Goal: Task Accomplishment & Management: Complete application form

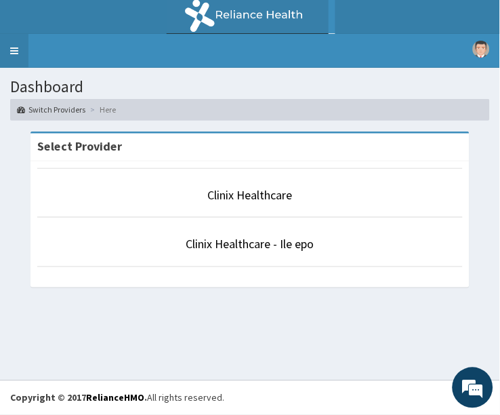
click at [17, 59] on link "Toggle navigation" at bounding box center [14, 51] width 28 height 34
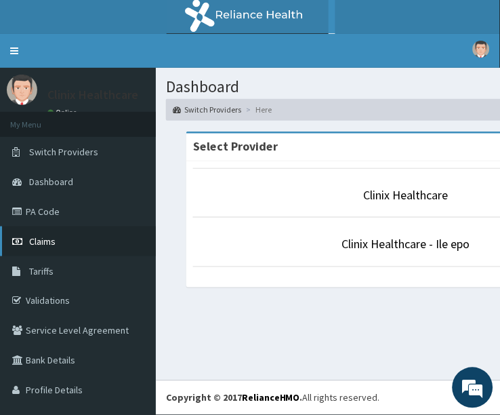
click at [68, 241] on link "Claims" at bounding box center [78, 241] width 156 height 30
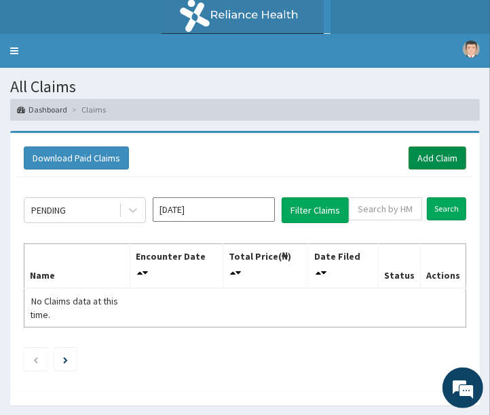
click at [424, 163] on link "Add Claim" at bounding box center [437, 157] width 58 height 23
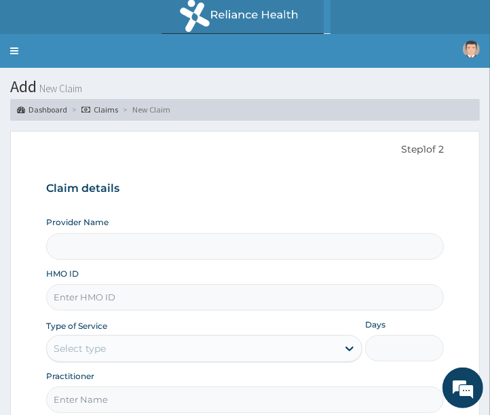
type input "Clinix Healthcare"
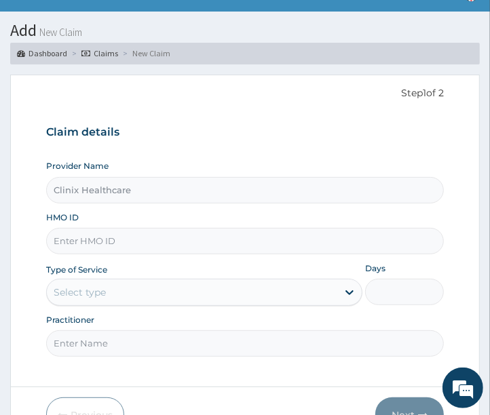
scroll to position [129, 0]
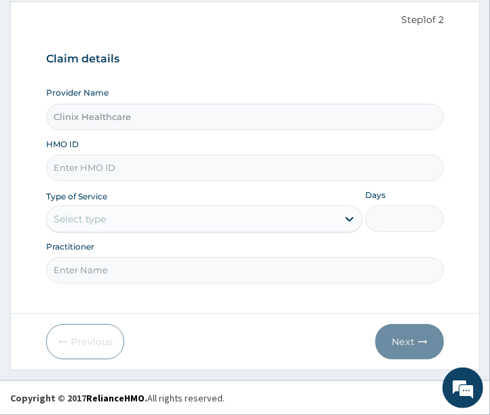
click at [122, 168] on input "HMO ID" at bounding box center [245, 168] width 398 height 26
paste input "RET/28400/A"
type input "RET/28400/A"
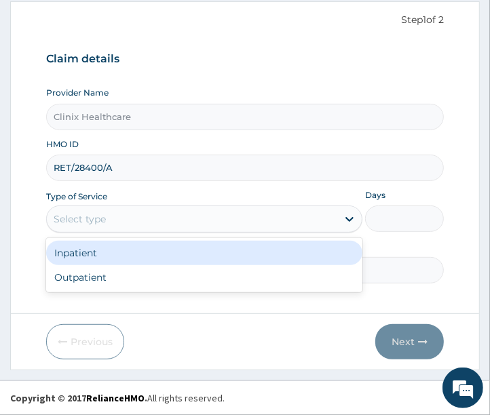
drag, startPoint x: 105, startPoint y: 218, endPoint x: 92, endPoint y: 287, distance: 70.3
click at [98, 233] on div "option Inpatient focused, 1 of 2. 2 results available. Use Up and Down to choos…" at bounding box center [204, 218] width 316 height 27
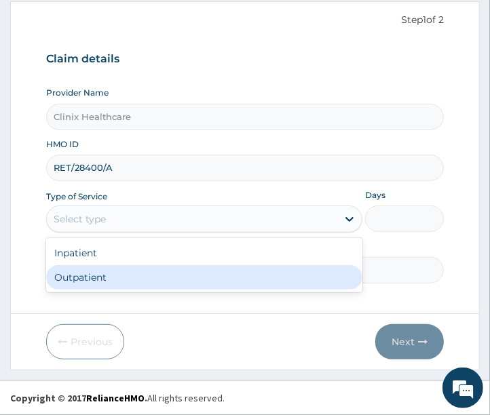
click at [96, 279] on div "Outpatient" at bounding box center [204, 277] width 316 height 24
type input "1"
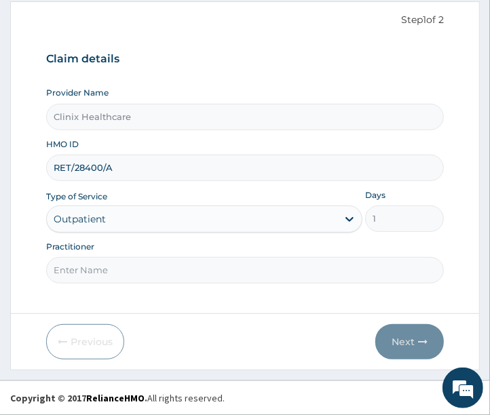
click at [91, 278] on input "Practitioner" at bounding box center [245, 270] width 398 height 26
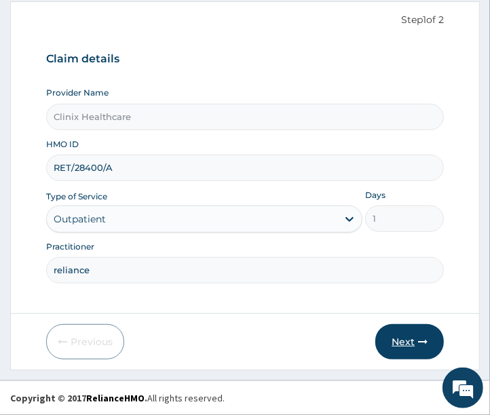
type input "reliance"
click at [407, 344] on button "Next" at bounding box center [409, 341] width 68 height 35
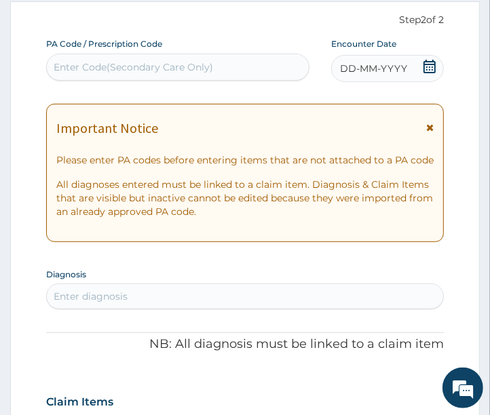
click at [111, 69] on div "Enter Code(Secondary Care Only)" at bounding box center [133, 67] width 159 height 14
paste input "PA/AEC461"
type input "PA/AEC461"
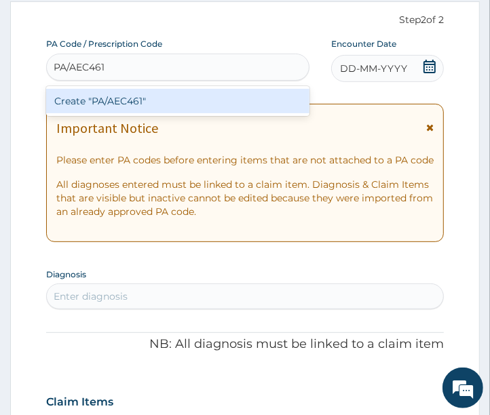
click at [100, 106] on div "Create "PA/AEC461"" at bounding box center [177, 101] width 263 height 24
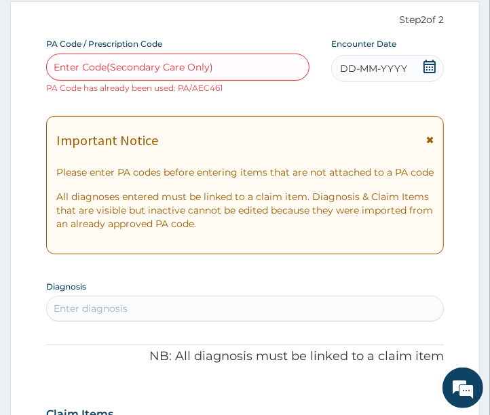
click at [354, 65] on span "DD-MM-YYYY" at bounding box center [373, 69] width 67 height 14
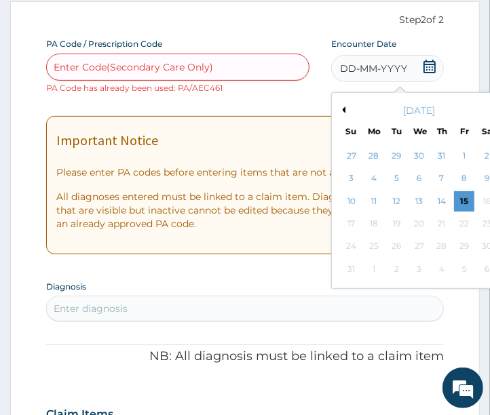
click at [343, 107] on button "Previous Month" at bounding box center [341, 109] width 7 height 7
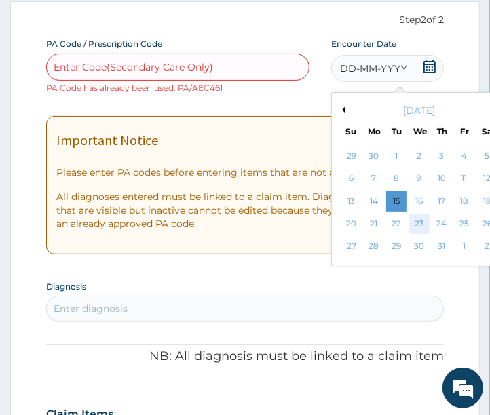
click at [418, 225] on div "23" at bounding box center [418, 224] width 20 height 20
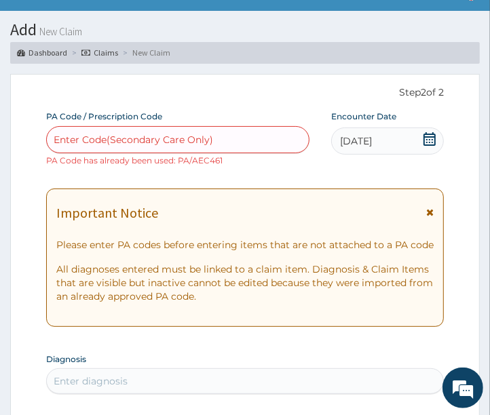
scroll to position [54, 0]
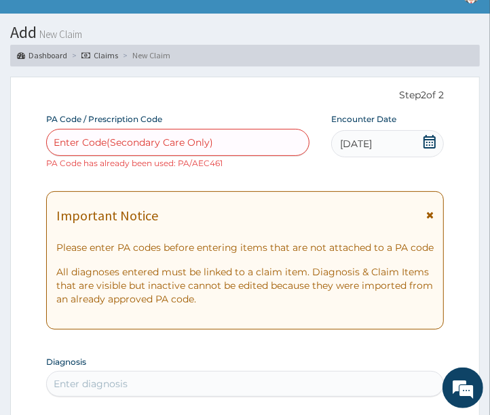
click at [157, 146] on div "Enter Code(Secondary Care Only)" at bounding box center [133, 143] width 159 height 14
paste input "PA/6832EB"
type input "PA/6832EB"
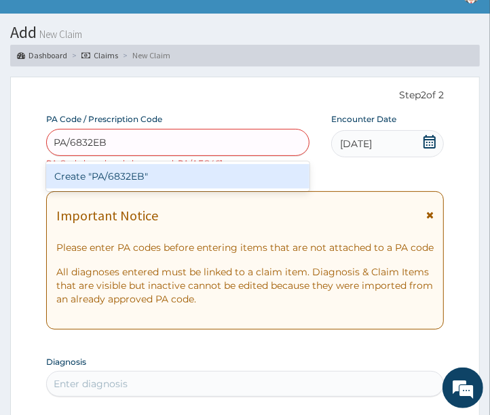
click at [138, 178] on div "Create "PA/6832EB"" at bounding box center [177, 176] width 263 height 24
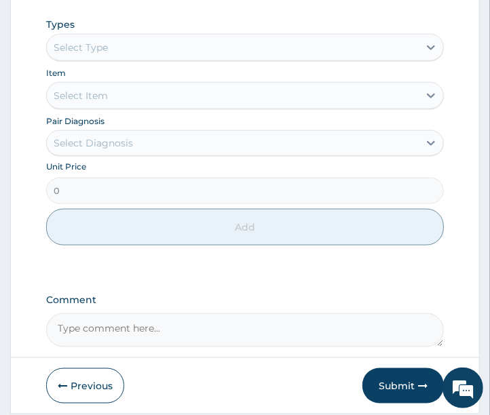
scroll to position [709, 0]
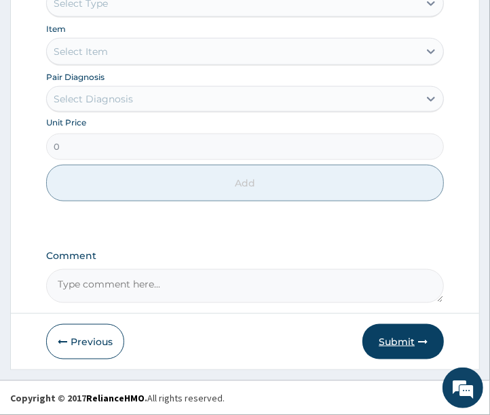
click at [402, 342] on button "Submit" at bounding box center [402, 341] width 81 height 35
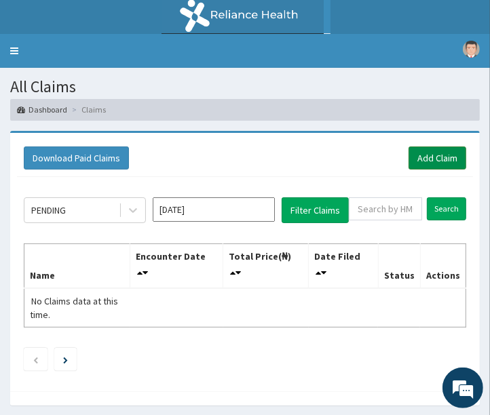
click at [450, 163] on link "Add Claim" at bounding box center [437, 157] width 58 height 23
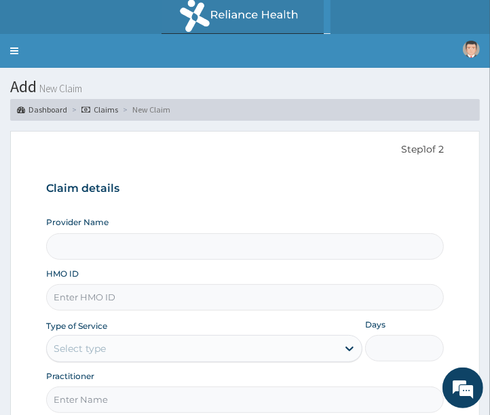
type input "Clinix Healthcare"
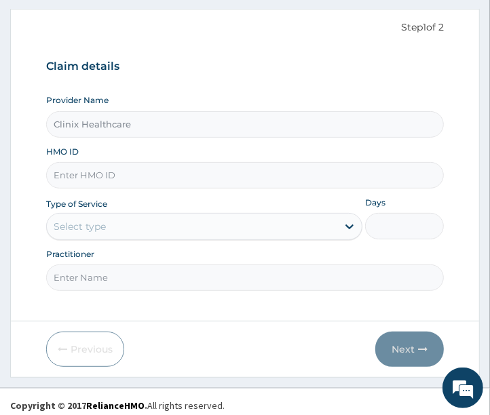
scroll to position [129, 0]
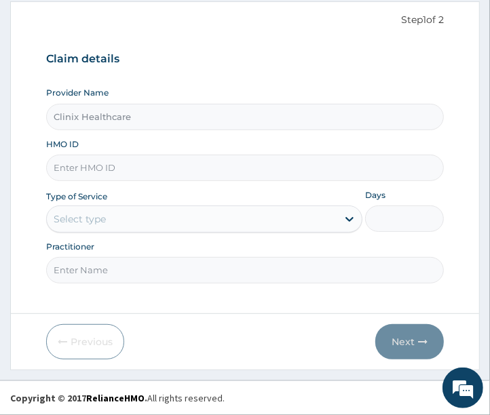
click at [95, 170] on input "HMO ID" at bounding box center [245, 168] width 398 height 26
paste input "JYS/10007/A"
type input "JYS/10007/A"
click at [156, 220] on div "Select type" at bounding box center [192, 219] width 290 height 22
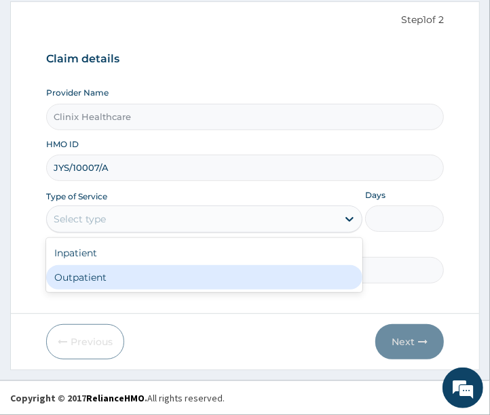
click at [122, 273] on div "Outpatient" at bounding box center [204, 277] width 316 height 24
type input "1"
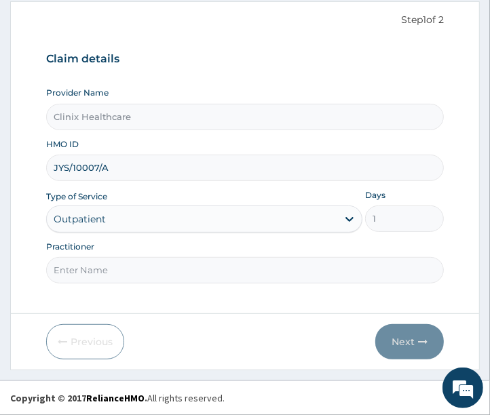
click at [122, 273] on input "Practitioner" at bounding box center [245, 270] width 398 height 26
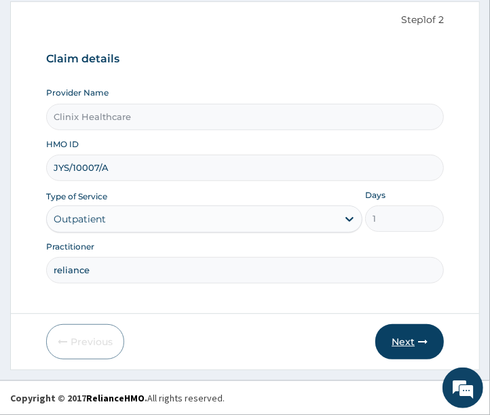
type input "reliance"
click at [392, 340] on button "Next" at bounding box center [409, 341] width 68 height 35
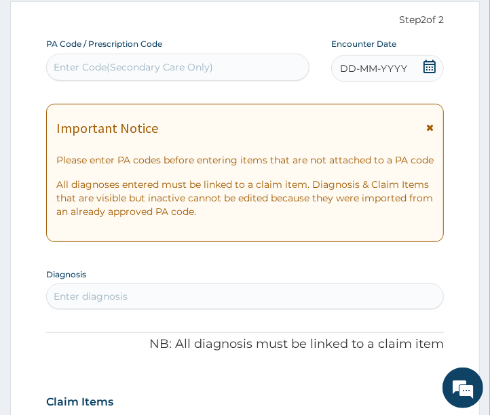
click at [118, 73] on div "Enter Code(Secondary Care Only)" at bounding box center [178, 67] width 262 height 22
paste input "PA/28227F"
type input "PA/28227F"
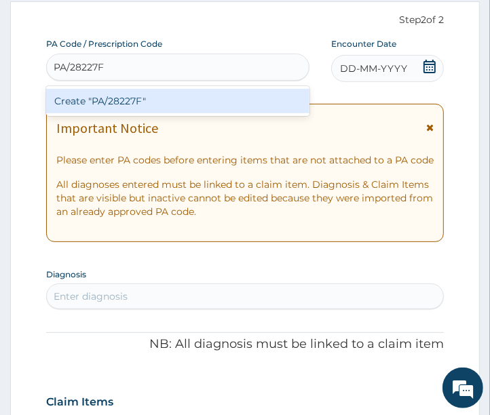
click at [152, 104] on div "Create "PA/28227F"" at bounding box center [177, 101] width 263 height 24
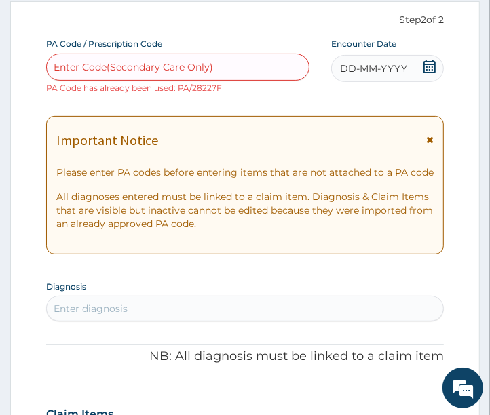
click at [159, 66] on div "Enter Code(Secondary Care Only)" at bounding box center [133, 67] width 159 height 14
paste input "PA/8F19DA"
type input "PA/8F19DA"
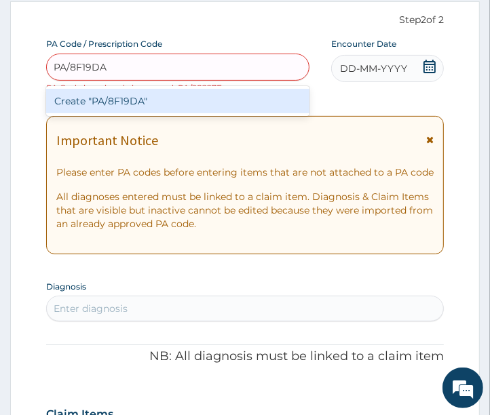
click at [150, 99] on div "Create "PA/8F19DA"" at bounding box center [177, 101] width 263 height 24
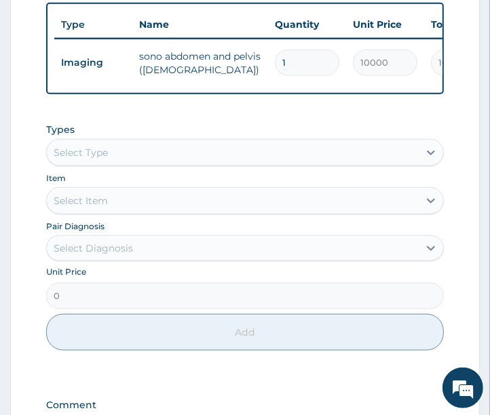
scroll to position [709, 0]
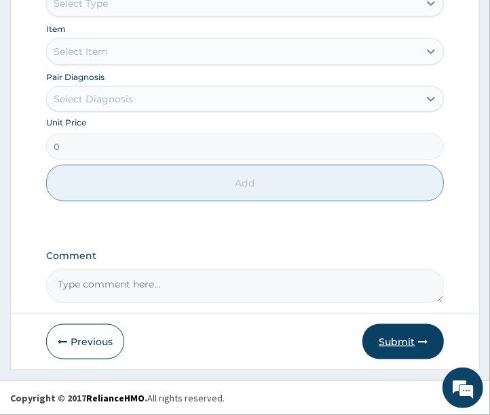
click at [391, 342] on button "Submit" at bounding box center [402, 341] width 81 height 35
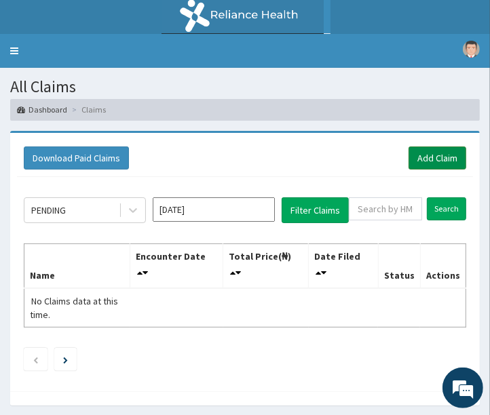
click at [438, 167] on link "Add Claim" at bounding box center [437, 157] width 58 height 23
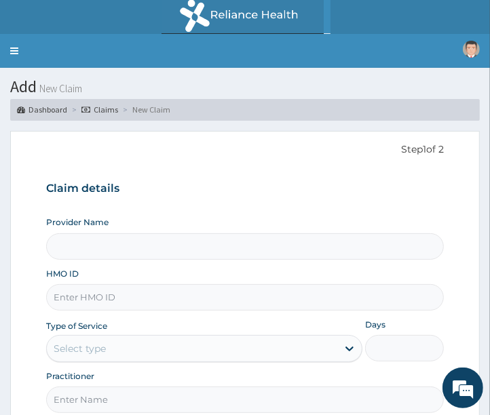
type input "Clinix Healthcare"
click at [75, 296] on input "HMO ID" at bounding box center [245, 297] width 398 height 26
paste input "FLE/10221/A"
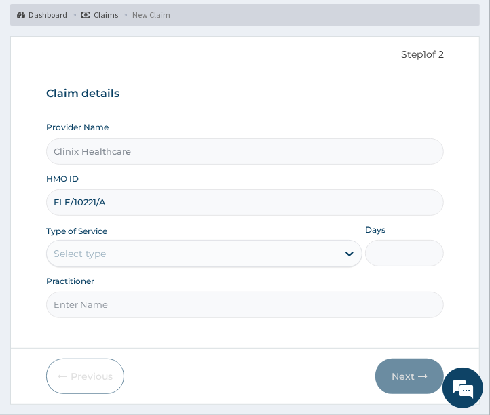
scroll to position [129, 0]
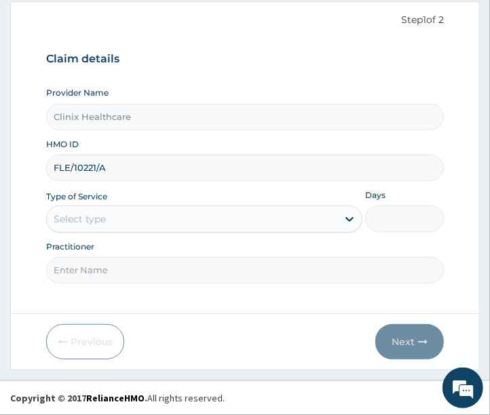
type input "FLE/10221/A"
click at [95, 218] on div "Select type" at bounding box center [80, 219] width 52 height 14
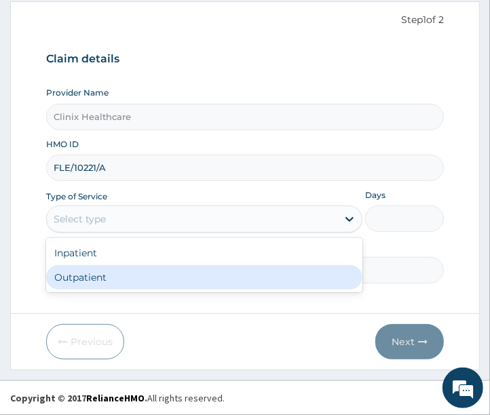
scroll to position [0, 0]
click at [94, 281] on div "Outpatient" at bounding box center [204, 277] width 316 height 24
type input "1"
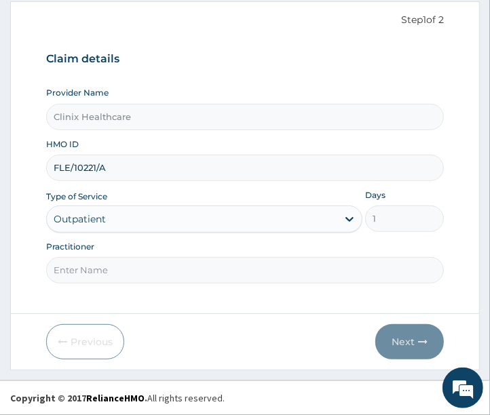
click at [94, 281] on input "Practitioner" at bounding box center [245, 270] width 398 height 26
click at [108, 275] on input "Practitioner" at bounding box center [245, 270] width 398 height 26
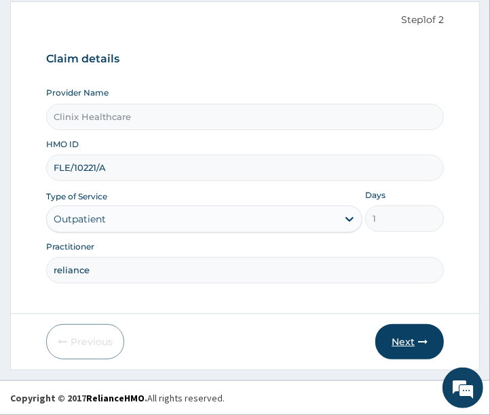
type input "reliance"
click at [407, 336] on button "Next" at bounding box center [409, 341] width 68 height 35
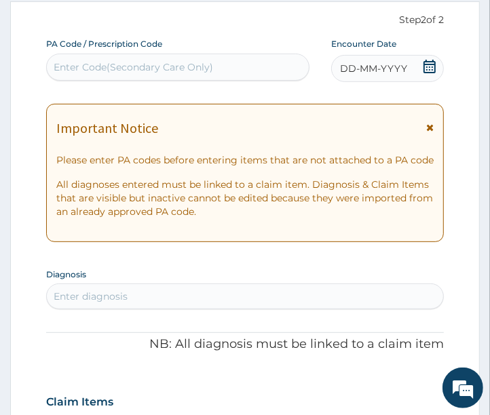
click at [174, 73] on div "Enter Code(Secondary Care Only)" at bounding box center [133, 67] width 159 height 14
paste input "PA/4EDC35"
type input "PA/4EDC35"
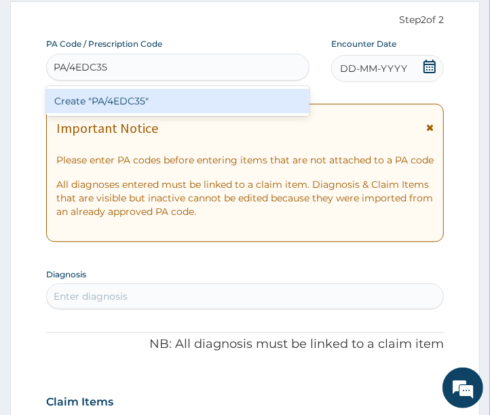
click at [193, 96] on div "Create "PA/4EDC35"" at bounding box center [177, 101] width 263 height 24
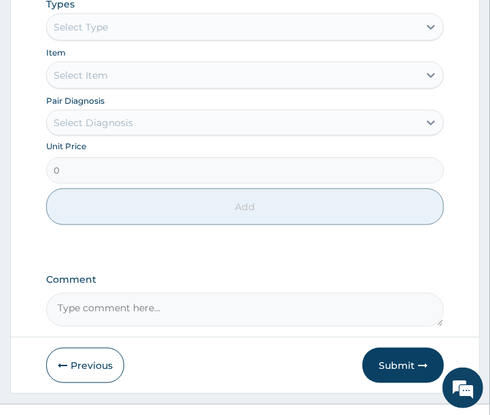
scroll to position [709, 0]
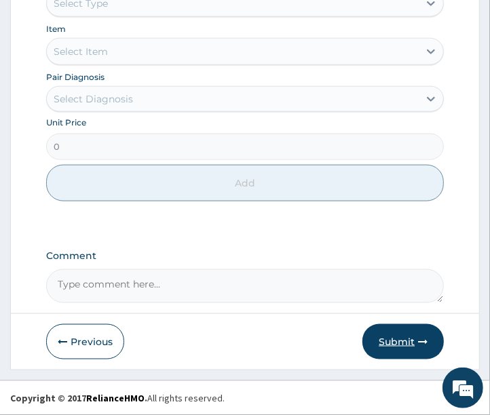
click at [384, 342] on button "Submit" at bounding box center [402, 341] width 81 height 35
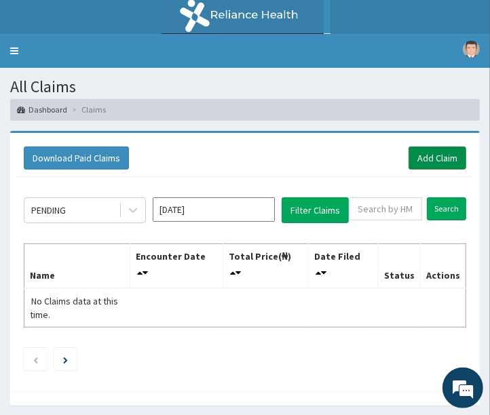
click at [428, 159] on link "Add Claim" at bounding box center [437, 157] width 58 height 23
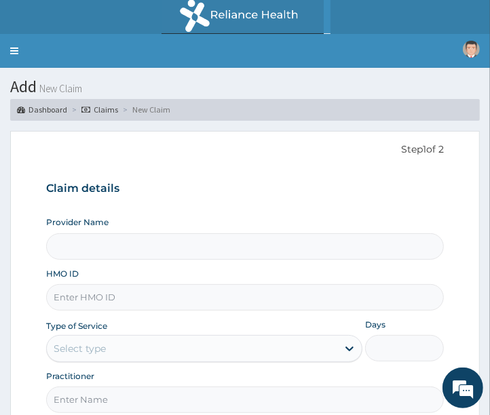
type input "Clinix Healthcare"
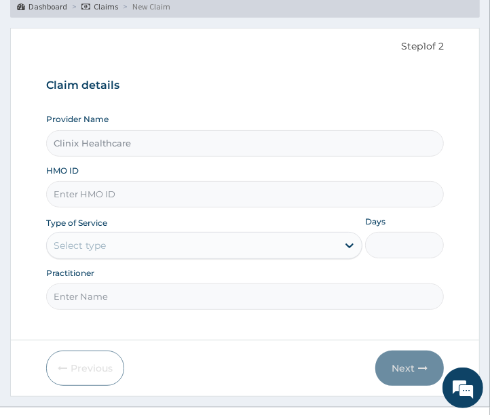
scroll to position [129, 0]
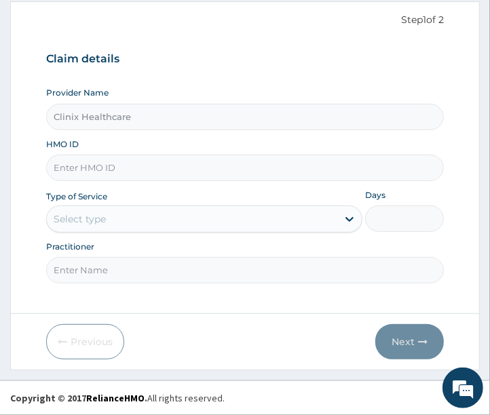
click at [157, 167] on input "HMO ID" at bounding box center [245, 168] width 398 height 26
paste input "BXL/10009/B"
type input "BXL/10009/B"
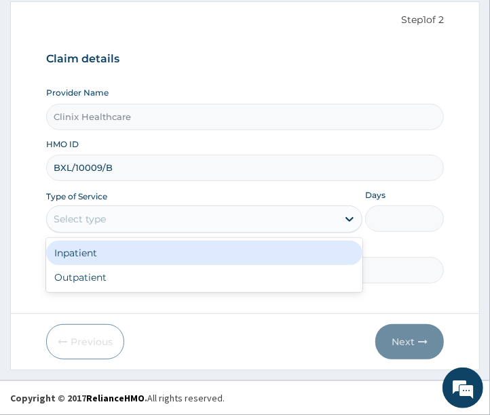
click at [116, 222] on div "Select type" at bounding box center [192, 219] width 290 height 22
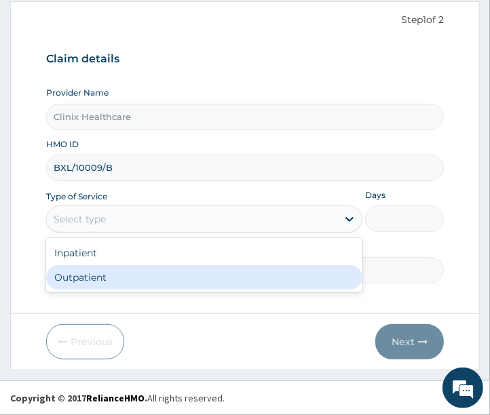
click at [105, 282] on div "Outpatient" at bounding box center [204, 277] width 316 height 24
type input "1"
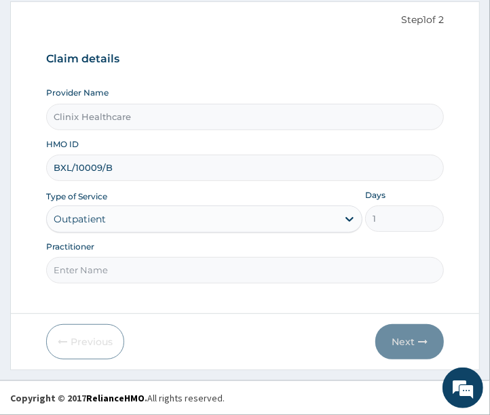
click at [104, 276] on input "Practitioner" at bounding box center [245, 270] width 398 height 26
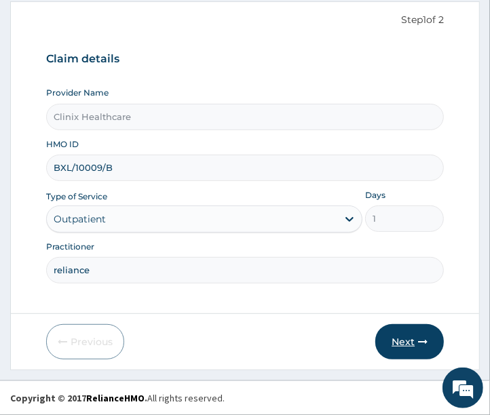
type input "reliance"
click at [401, 333] on button "Next" at bounding box center [409, 341] width 68 height 35
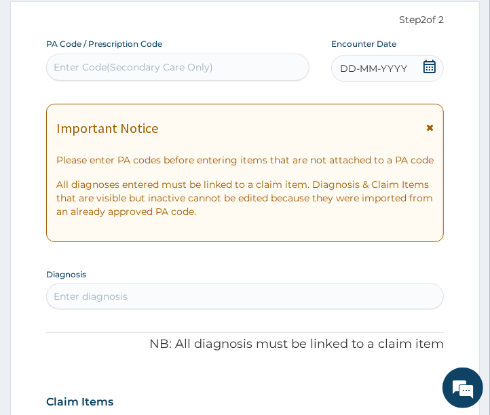
click at [127, 72] on div "Enter Code(Secondary Care Only)" at bounding box center [133, 67] width 159 height 14
paste input "PA/C67917"
type input "PA/C67917"
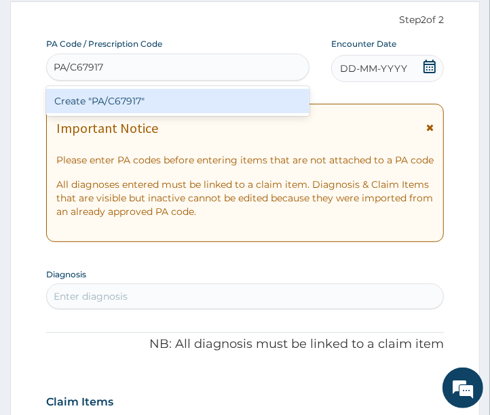
click at [134, 106] on div "Create "PA/C67917"" at bounding box center [177, 101] width 263 height 24
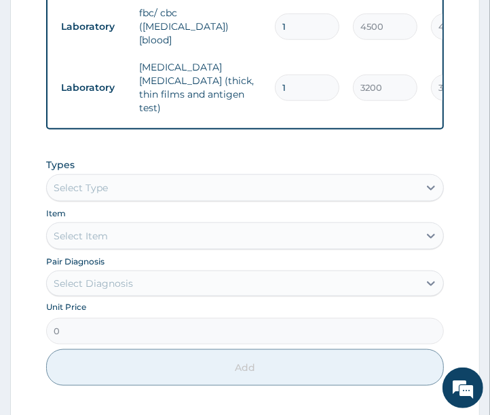
scroll to position [770, 0]
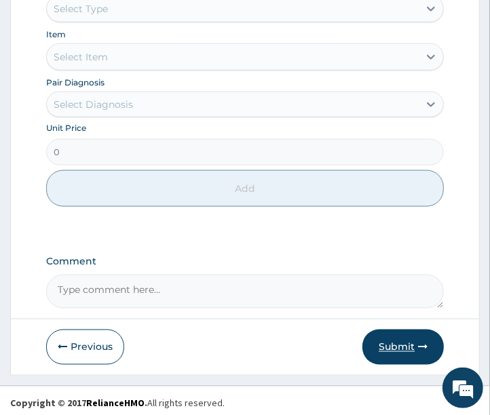
click at [381, 340] on button "Submit" at bounding box center [402, 347] width 81 height 35
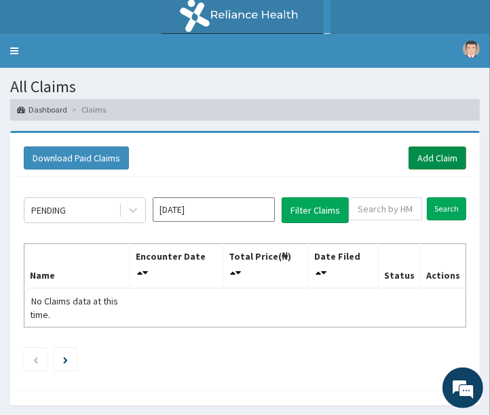
click at [431, 153] on link "Add Claim" at bounding box center [437, 157] width 58 height 23
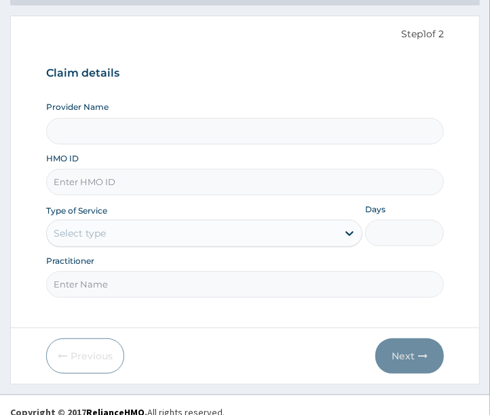
scroll to position [129, 0]
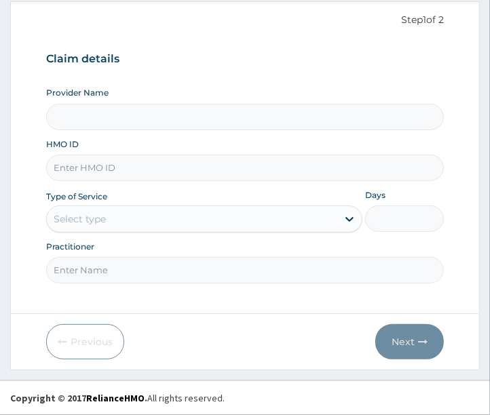
type input "Clinix Healthcare"
click at [129, 166] on input "HMO ID" at bounding box center [245, 168] width 398 height 26
paste input "LOP/1001G/D"
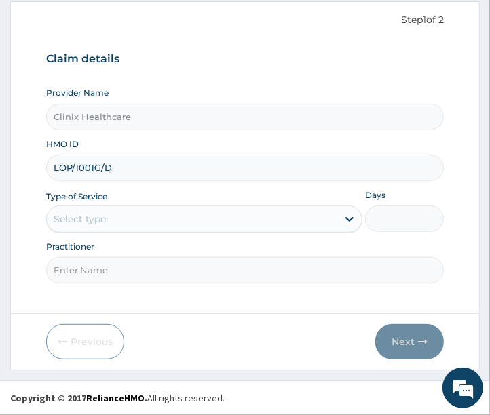
type input "LOP/1001G/D"
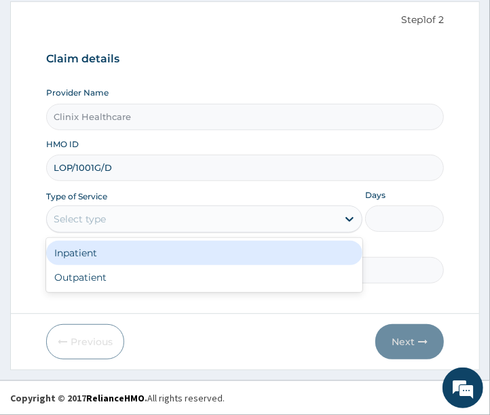
click at [134, 224] on div "Select type" at bounding box center [192, 219] width 290 height 22
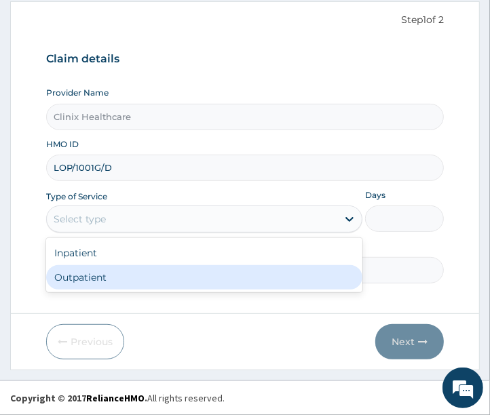
click at [100, 279] on div "Outpatient" at bounding box center [204, 277] width 316 height 24
type input "1"
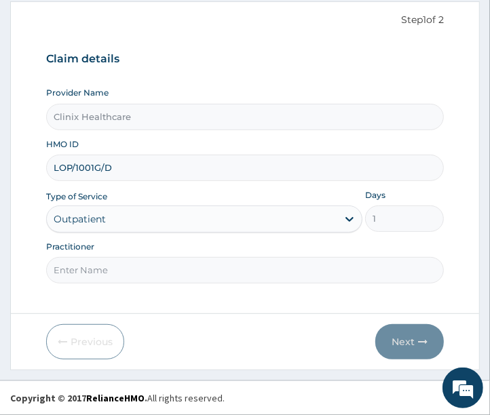
click at [109, 271] on input "Practitioner" at bounding box center [245, 270] width 398 height 26
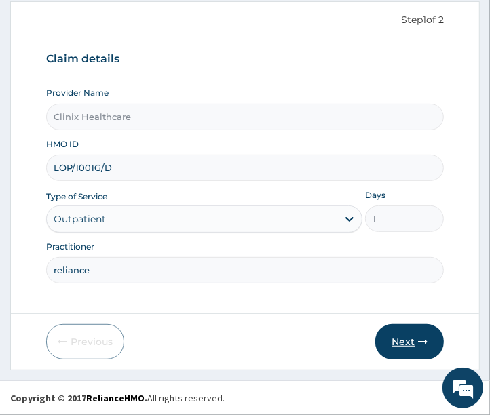
type input "reliance"
click at [404, 335] on button "Next" at bounding box center [409, 341] width 68 height 35
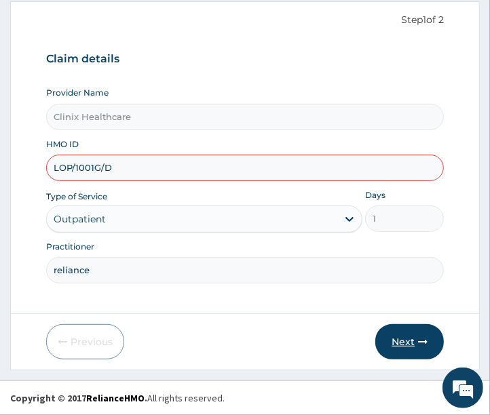
scroll to position [0, 0]
click at [99, 168] on input "LOP/1001G/D" at bounding box center [245, 168] width 398 height 26
click at [390, 344] on button "Next" at bounding box center [409, 341] width 68 height 35
click at [133, 174] on input "LOP/1001/D" at bounding box center [245, 168] width 398 height 26
click at [402, 338] on button "Next" at bounding box center [409, 341] width 68 height 35
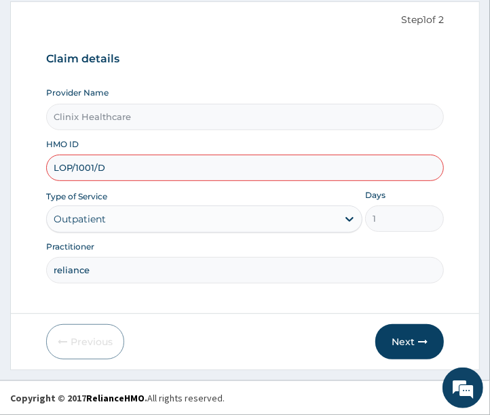
click at [100, 170] on input "LOP/1001/D" at bounding box center [245, 168] width 398 height 26
click at [98, 164] on input "LOP/1001/D" at bounding box center [245, 168] width 398 height 26
click at [136, 170] on input "LOP/1001/gD" at bounding box center [245, 168] width 398 height 26
click at [408, 341] on button "Next" at bounding box center [409, 341] width 68 height 35
type input "L"
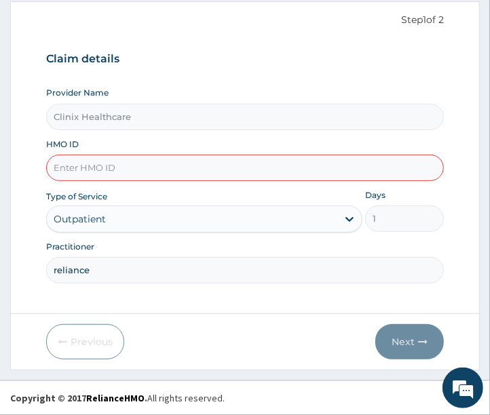
paste input "LOP/1001G/D"
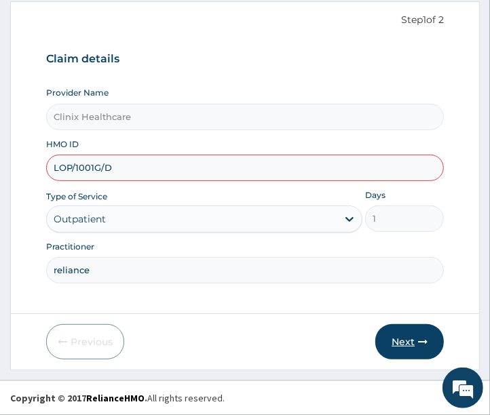
click at [402, 344] on button "Next" at bounding box center [409, 341] width 68 height 35
click at [98, 168] on input "LOP/1001G/D" at bounding box center [245, 168] width 398 height 26
drag, startPoint x: 140, startPoint y: 160, endPoint x: 150, endPoint y: 195, distance: 36.5
click at [140, 161] on input "LOP/10010/D" at bounding box center [245, 168] width 398 height 26
type input "LOP/10010/D"
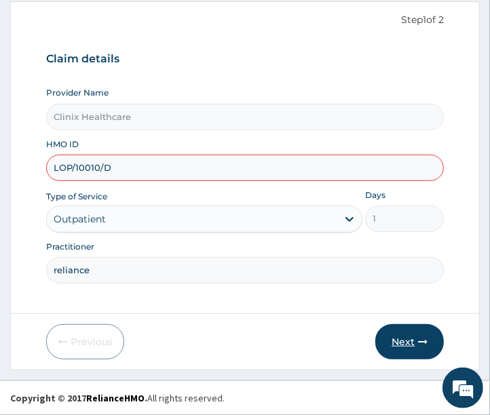
click at [403, 344] on button "Next" at bounding box center [409, 341] width 68 height 35
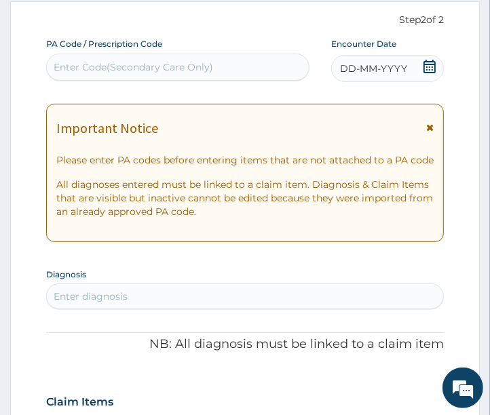
click at [111, 62] on div "Enter Code(Secondary Care Only)" at bounding box center [133, 67] width 159 height 14
paste input "PA/789251"
type input "PA/789251"
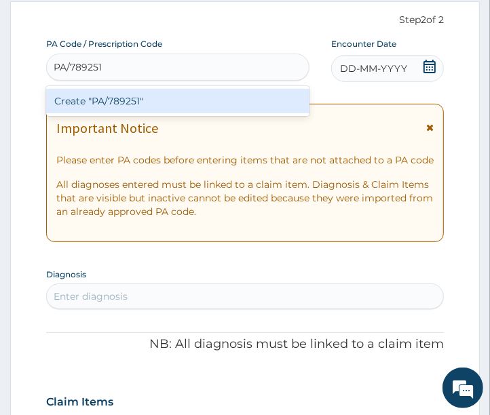
click at [132, 103] on div "Create "PA/789251"" at bounding box center [177, 101] width 263 height 24
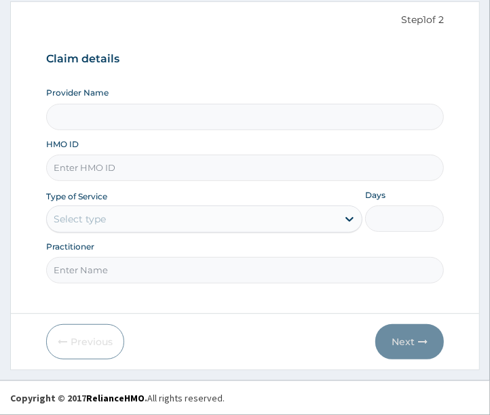
click at [96, 172] on input "HMO ID" at bounding box center [245, 168] width 398 height 26
type input "Clinix Healthcare"
paste input "AAJ/10096/A"
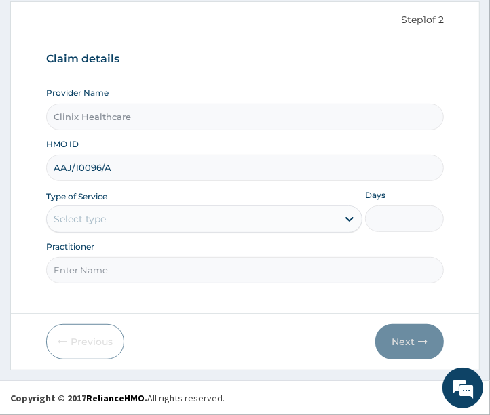
type input "AAJ/10096/A"
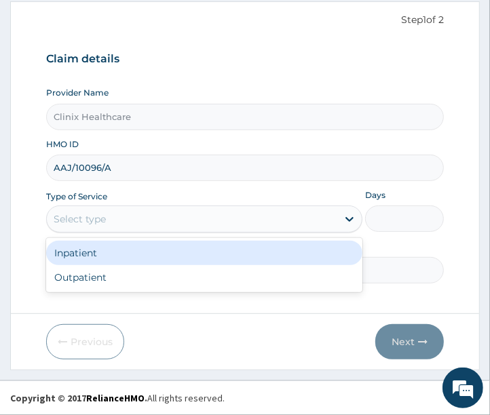
click at [163, 231] on div "Select type" at bounding box center [204, 218] width 316 height 27
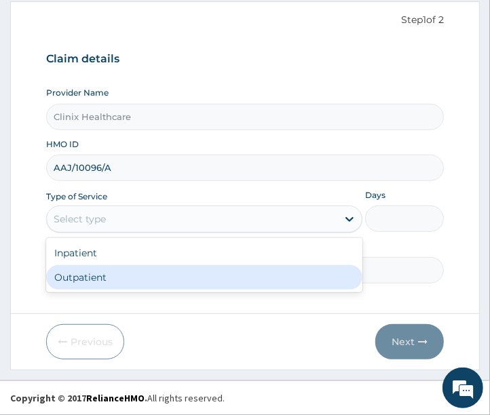
click at [109, 287] on div "Outpatient" at bounding box center [204, 277] width 316 height 24
type input "1"
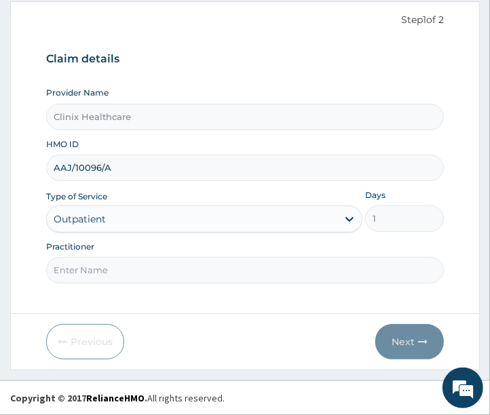
click at [104, 273] on input "Practitioner" at bounding box center [245, 270] width 398 height 26
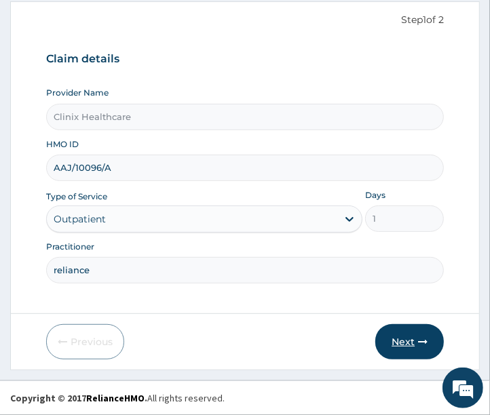
type input "reliance"
click at [408, 341] on button "Next" at bounding box center [409, 341] width 68 height 35
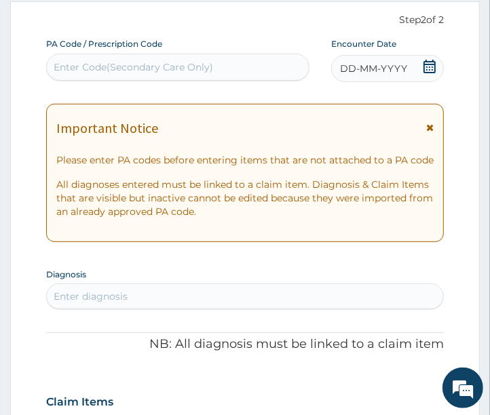
click at [93, 68] on div "Enter Code(Secondary Care Only)" at bounding box center [133, 67] width 159 height 14
paste input "PA/A95C5B"
type input "PA/A95C5B"
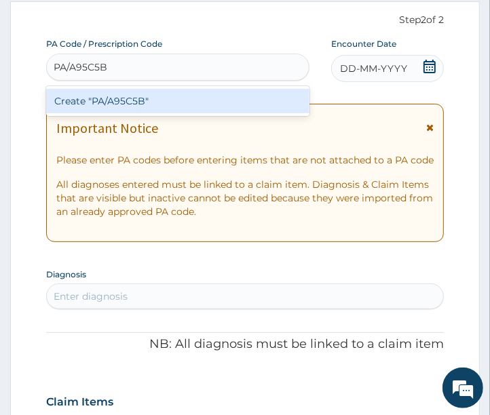
click at [132, 102] on div "Create "PA/A95C5B"" at bounding box center [177, 101] width 263 height 24
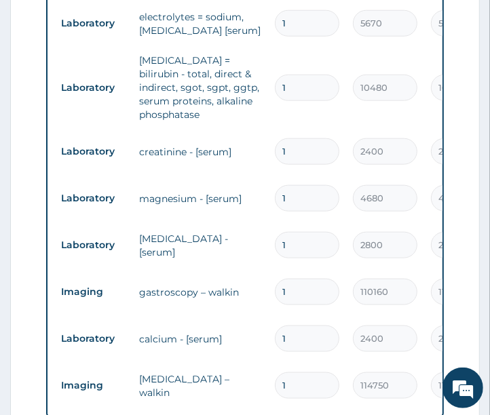
scroll to position [626, 0]
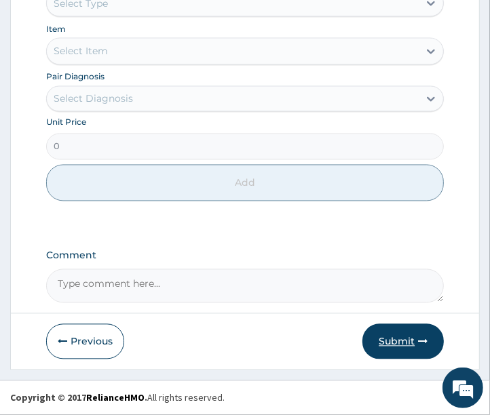
click at [405, 341] on button "Submit" at bounding box center [402, 341] width 81 height 35
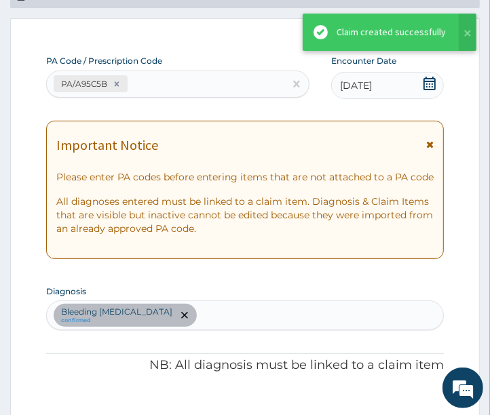
scroll to position [1081, 0]
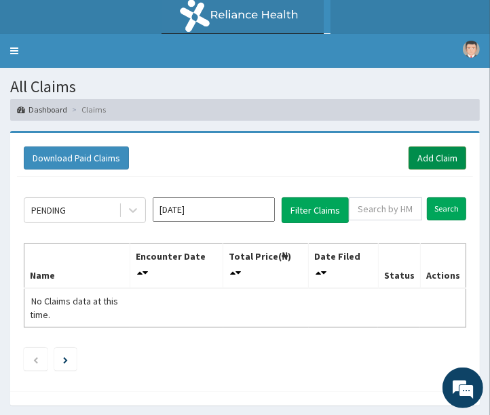
click at [439, 161] on link "Add Claim" at bounding box center [437, 157] width 58 height 23
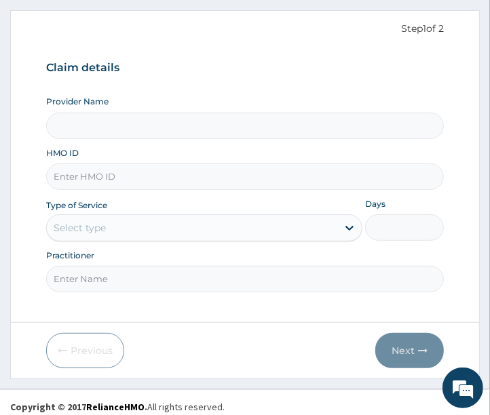
scroll to position [129, 0]
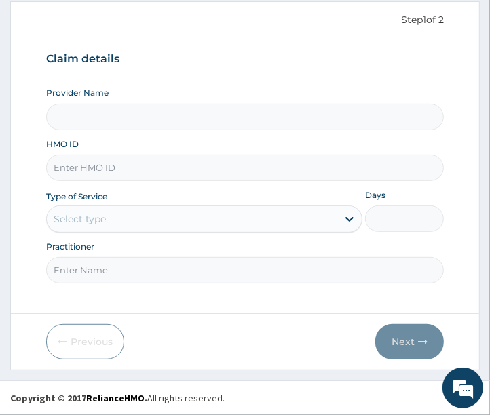
type input "Clinix Healthcare"
click at [123, 174] on input "HMO ID" at bounding box center [245, 168] width 398 height 26
paste input "NEL/10036/A"
type input "NEL/10036/A"
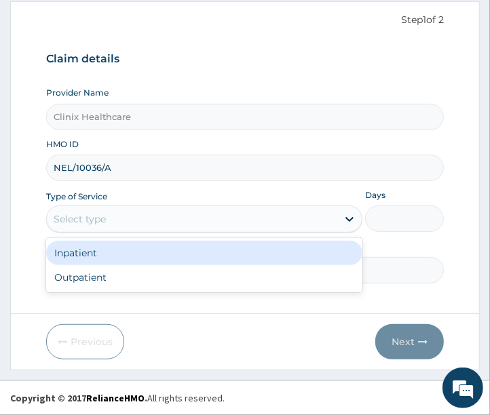
click at [132, 226] on div "Select type" at bounding box center [192, 219] width 290 height 22
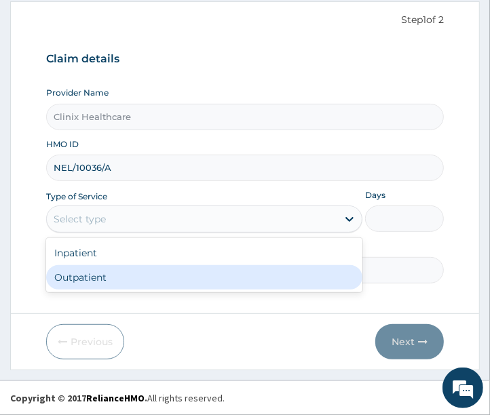
click at [83, 279] on div "Outpatient" at bounding box center [204, 277] width 316 height 24
type input "1"
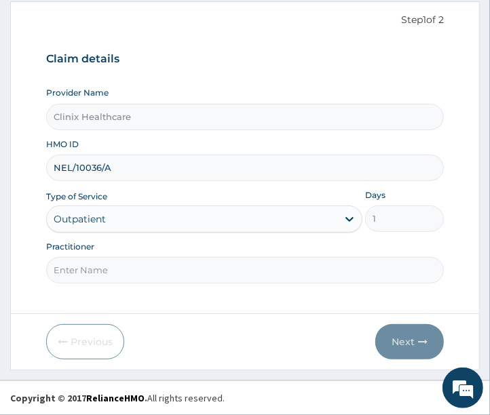
click at [89, 263] on input "Practitioner" at bounding box center [245, 270] width 398 height 26
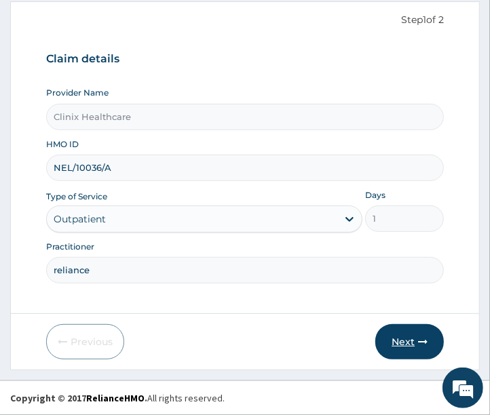
type input "reliance"
click at [405, 340] on button "Next" at bounding box center [409, 341] width 68 height 35
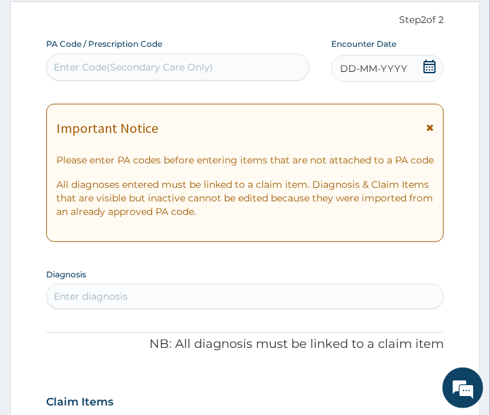
click at [106, 65] on div "Enter Code(Secondary Care Only)" at bounding box center [133, 67] width 159 height 14
paste input "PA/31A158"
type input "PA/31A158"
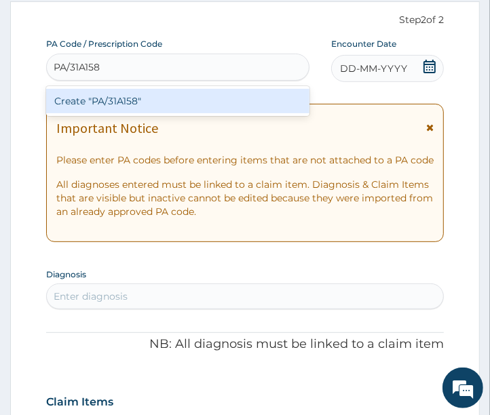
click at [113, 100] on div "Create "PA/31A158"" at bounding box center [177, 101] width 263 height 24
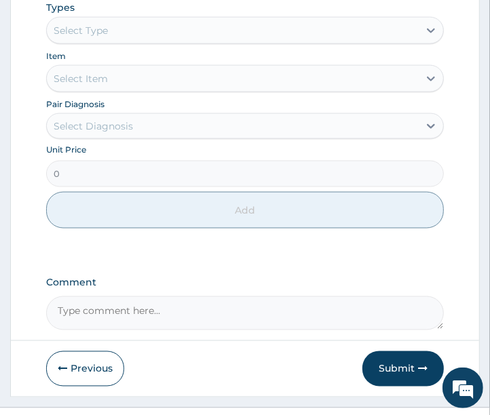
scroll to position [865, 0]
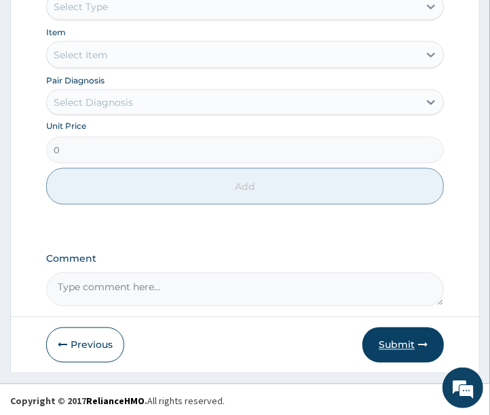
click at [391, 337] on button "Submit" at bounding box center [402, 344] width 81 height 35
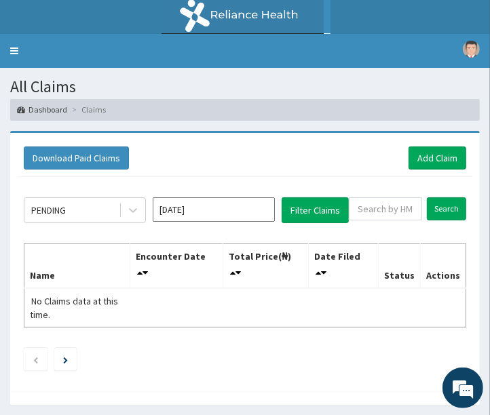
scroll to position [48, 0]
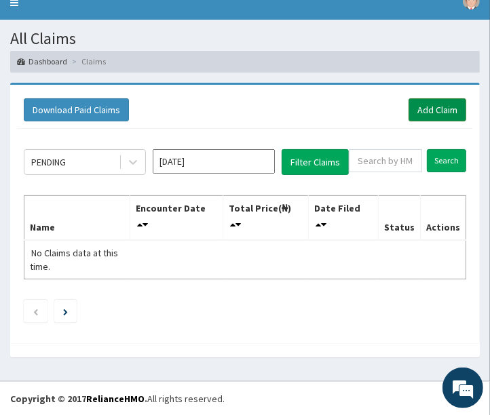
click at [422, 110] on link "Add Claim" at bounding box center [437, 109] width 58 height 23
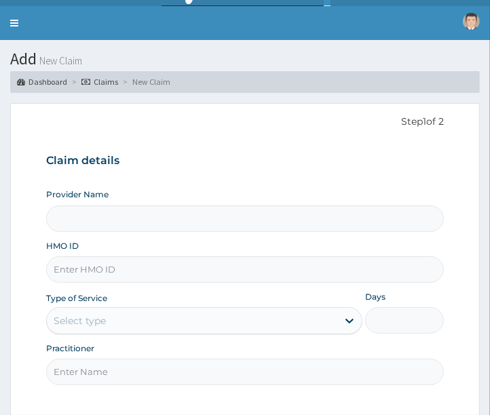
scroll to position [129, 0]
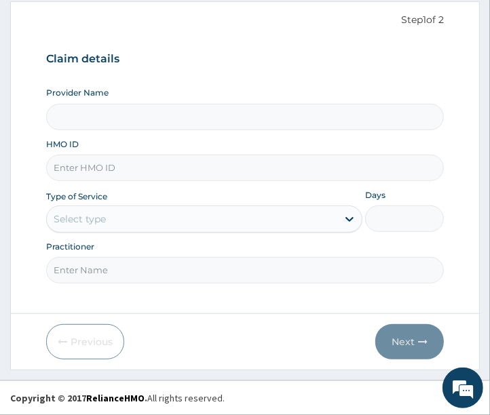
type input "Clinix Healthcare"
click at [110, 171] on input "HMO ID" at bounding box center [245, 168] width 398 height 26
paste input "SLB/10401/A"
type input "SLB/10401/A"
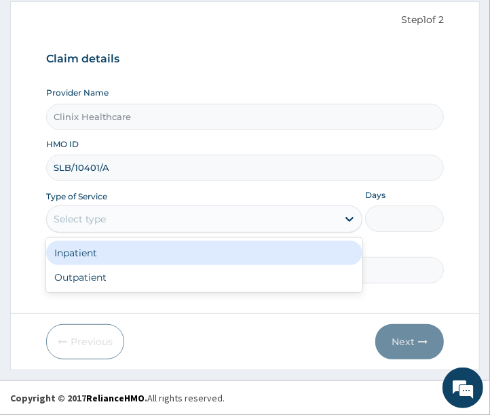
click at [111, 220] on div "Select type" at bounding box center [192, 219] width 290 height 22
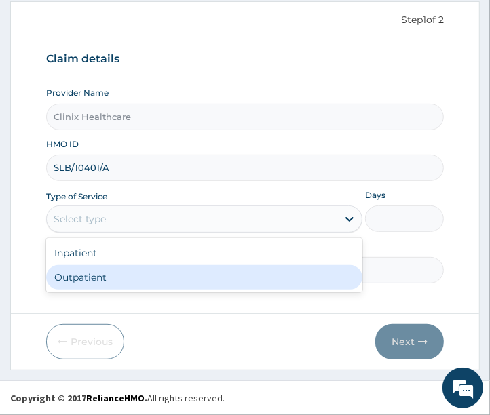
click at [92, 275] on div "Outpatient" at bounding box center [204, 277] width 316 height 24
type input "1"
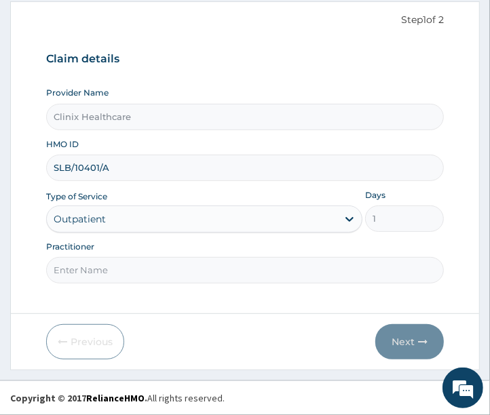
click at [92, 275] on input "Practitioner" at bounding box center [245, 270] width 398 height 26
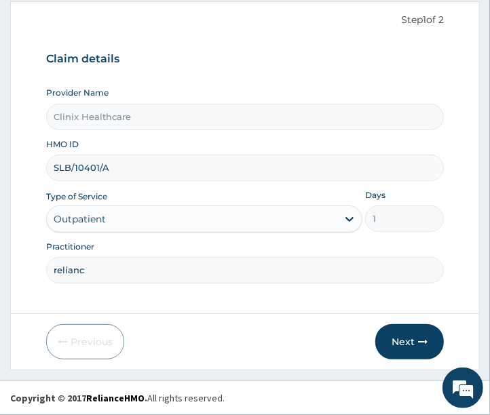
scroll to position [0, 0]
type input "reliance"
click at [398, 344] on button "Next" at bounding box center [409, 341] width 68 height 35
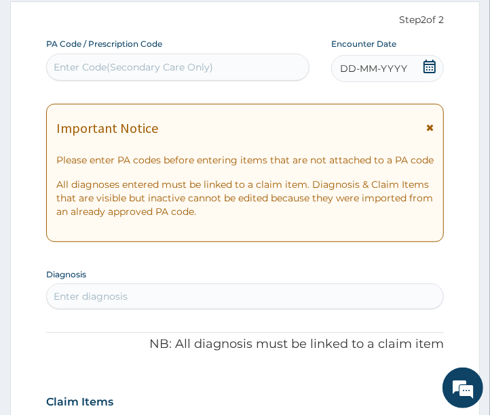
click at [114, 63] on div "Enter Code(Secondary Care Only)" at bounding box center [133, 67] width 159 height 14
paste input "PA/91C700"
type input "PA/91C700"
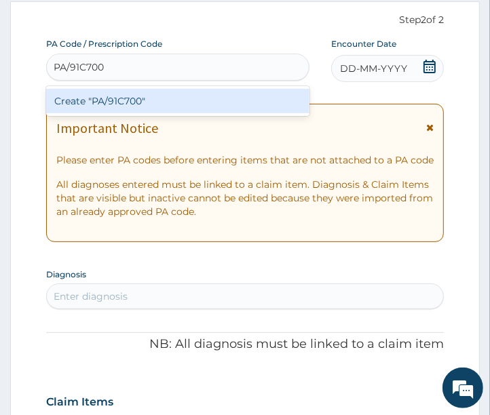
click at [112, 106] on div "Create "PA/91C700"" at bounding box center [177, 101] width 263 height 24
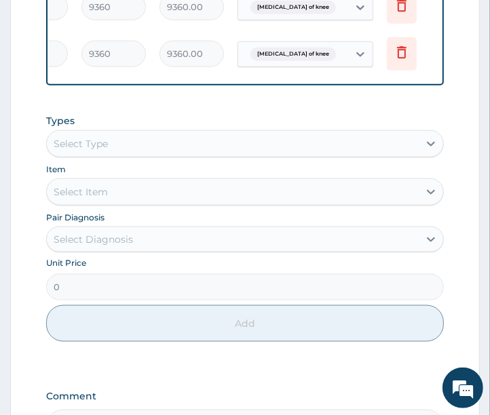
scroll to position [0, 281]
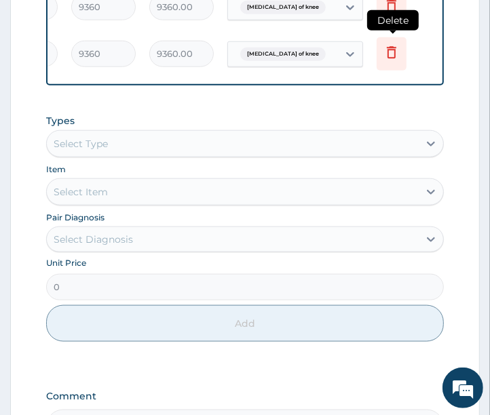
click at [391, 54] on icon at bounding box center [391, 52] width 16 height 16
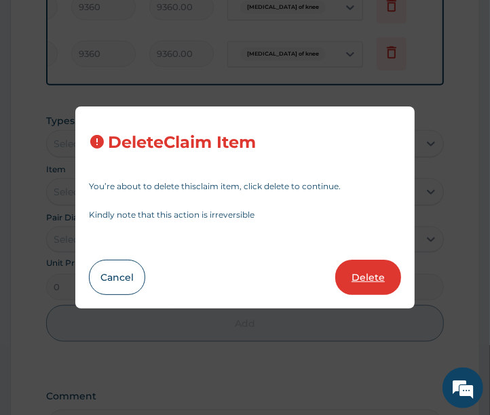
click at [373, 282] on button "Delete" at bounding box center [368, 277] width 66 height 35
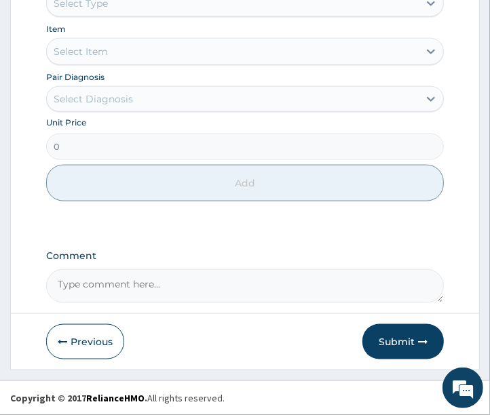
scroll to position [709, 0]
click at [410, 340] on button "Submit" at bounding box center [402, 341] width 81 height 35
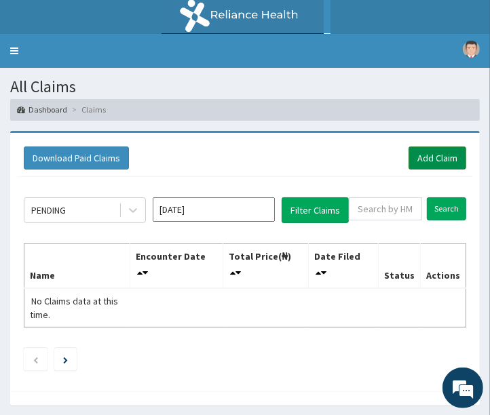
click at [428, 165] on link "Add Claim" at bounding box center [437, 157] width 58 height 23
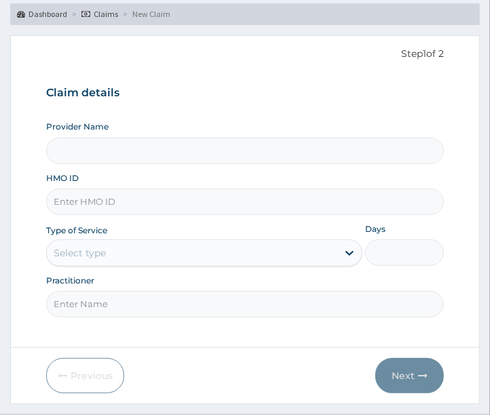
scroll to position [129, 0]
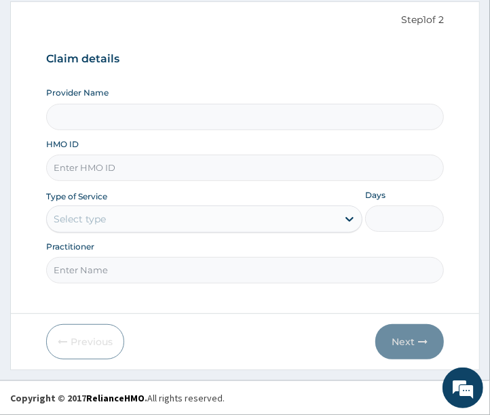
type input "Clinix Healthcare"
click at [124, 166] on input "HMO ID" at bounding box center [245, 168] width 398 height 26
paste input "P7C/10094/A"
type input "P7C/10094/A"
click at [170, 225] on div "Select type" at bounding box center [192, 219] width 290 height 22
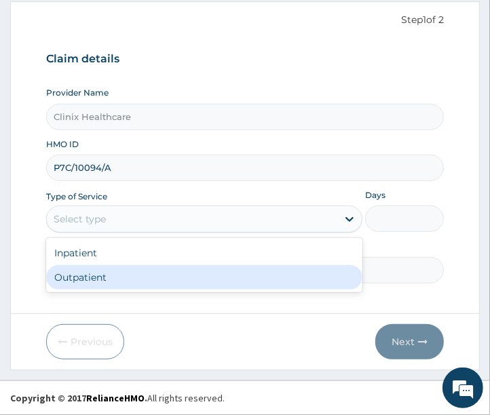
click at [98, 283] on div "Outpatient" at bounding box center [204, 277] width 316 height 24
type input "1"
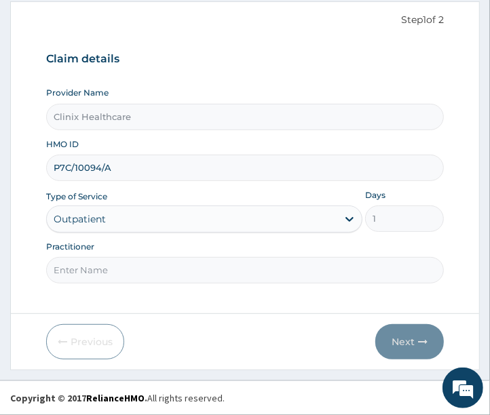
scroll to position [0, 0]
type input "r"
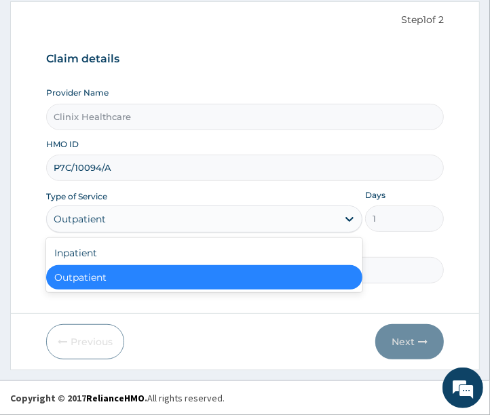
click at [98, 274] on div "Outpatient" at bounding box center [204, 277] width 316 height 24
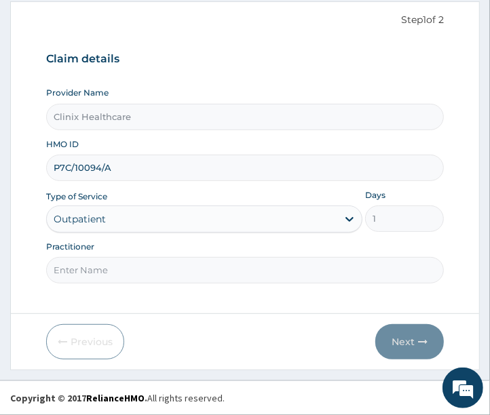
click at [98, 274] on input "Practitioner" at bounding box center [245, 270] width 398 height 26
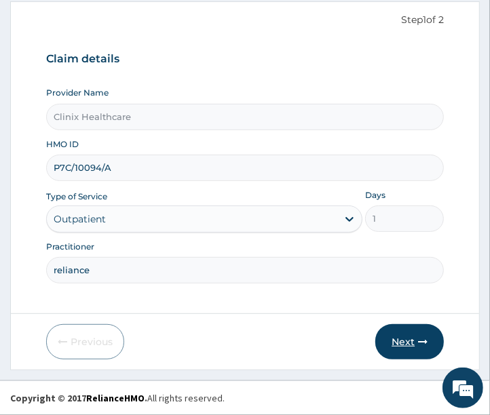
type input "reliance"
click at [409, 344] on button "Next" at bounding box center [409, 341] width 68 height 35
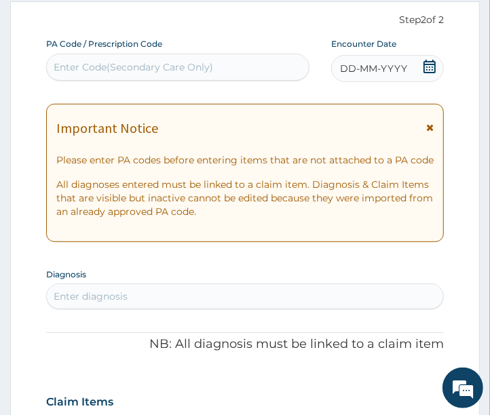
click at [123, 54] on div "Enter Code(Secondary Care Only)" at bounding box center [177, 67] width 263 height 27
paste input "PA/C71C5E"
type input "PA/C71C5E"
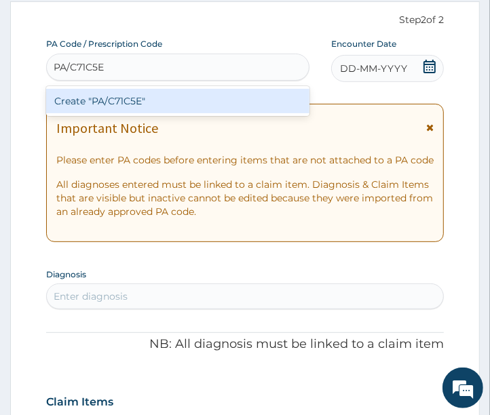
click at [166, 102] on div "Create "PA/C71C5E"" at bounding box center [177, 101] width 263 height 24
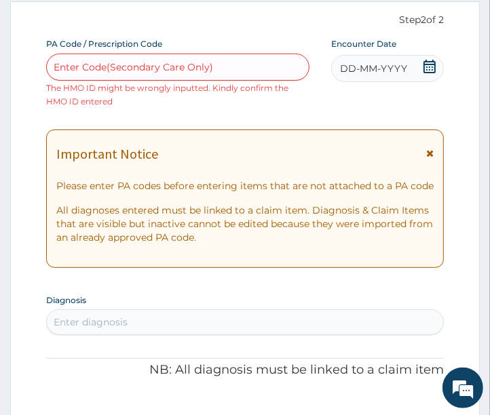
scroll to position [54, 0]
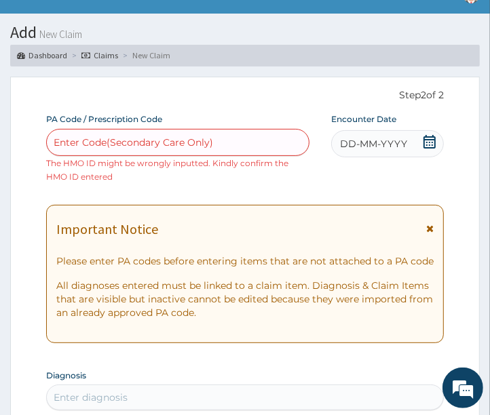
click at [357, 141] on span "DD-MM-YYYY" at bounding box center [373, 144] width 67 height 14
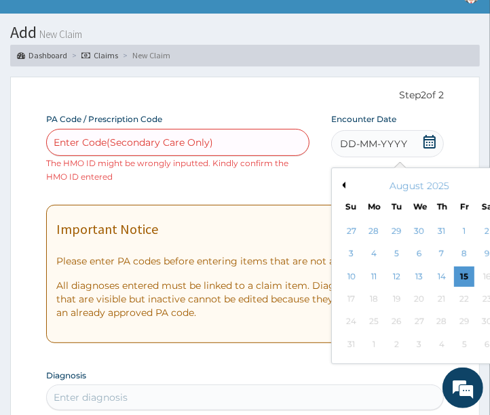
click at [340, 184] on button "Previous Month" at bounding box center [341, 185] width 7 height 7
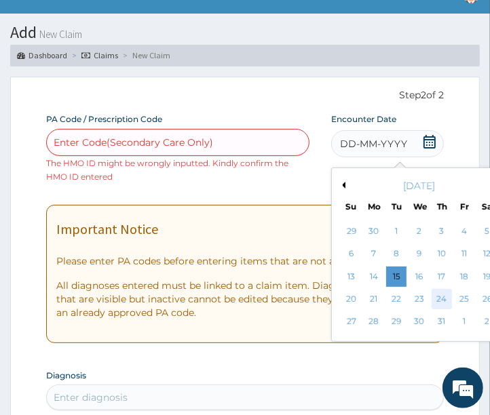
click at [445, 302] on div "24" at bounding box center [441, 299] width 20 height 20
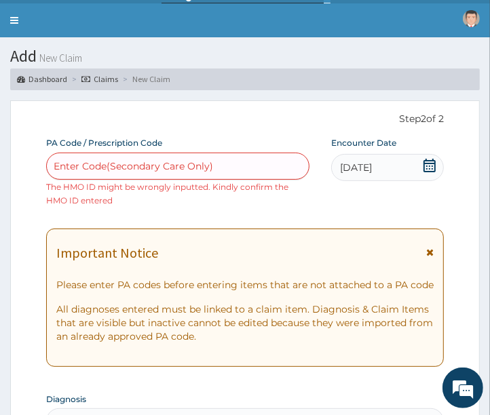
scroll to position [0, 0]
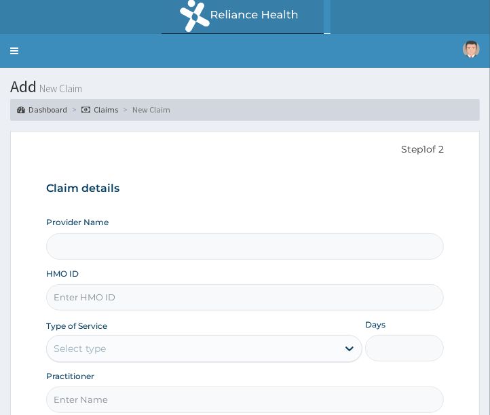
type input "Clinix Healthcare"
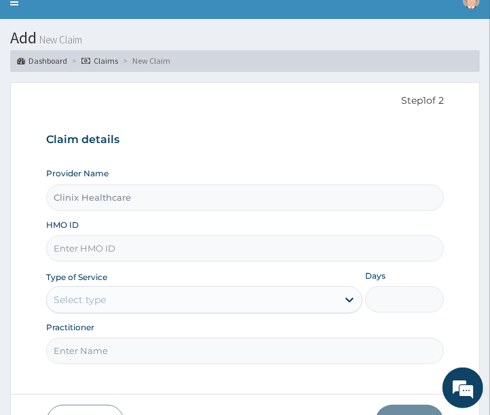
scroll to position [129, 0]
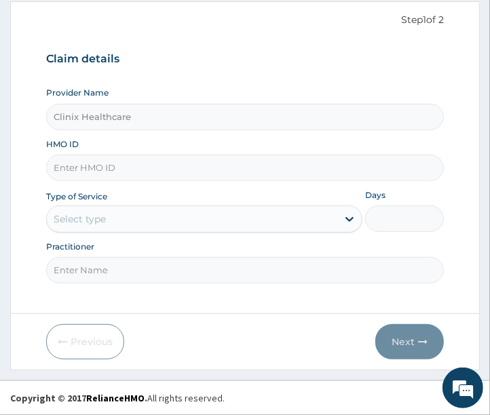
click at [111, 163] on input "HMO ID" at bounding box center [245, 168] width 398 height 26
paste input "P7C/10094/A"
type input "P7C/10094/A"
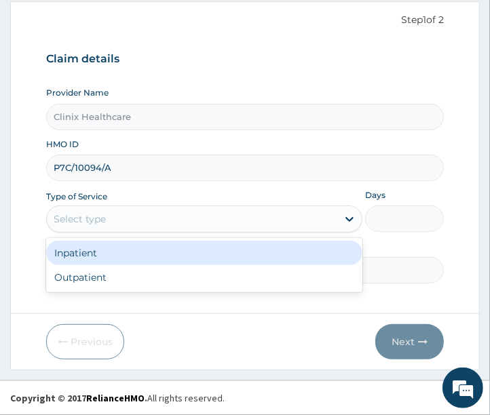
drag, startPoint x: 121, startPoint y: 214, endPoint x: 132, endPoint y: 273, distance: 59.4
click at [124, 218] on div "Select type" at bounding box center [192, 219] width 290 height 22
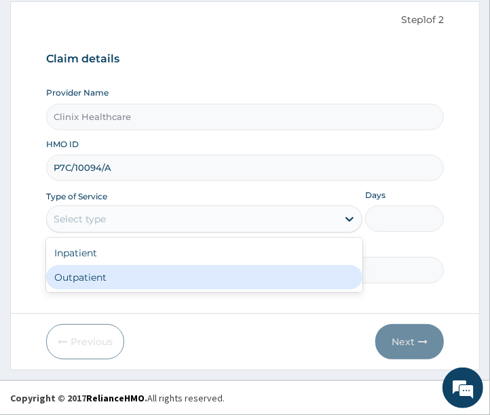
click at [133, 279] on div "Outpatient" at bounding box center [204, 277] width 316 height 24
type input "1"
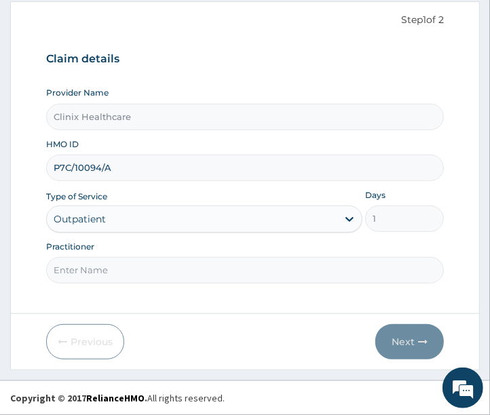
click at [133, 279] on input "Practitioner" at bounding box center [245, 270] width 398 height 26
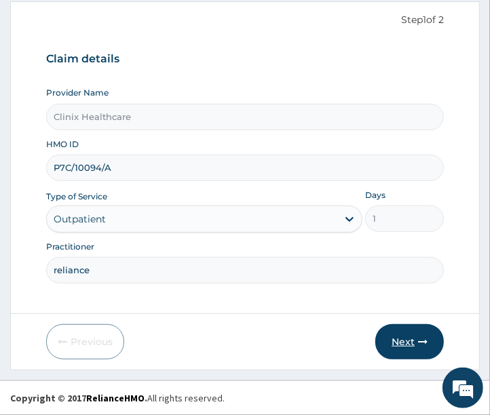
type input "reliance"
click at [398, 346] on button "Next" at bounding box center [409, 341] width 68 height 35
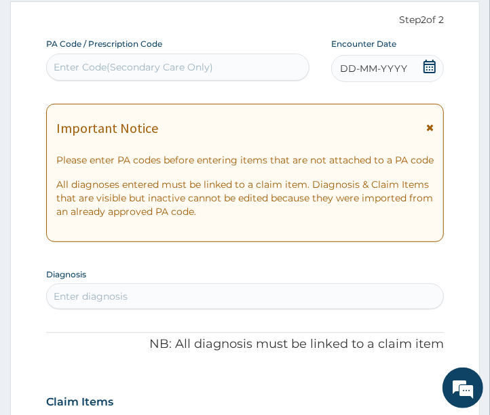
click at [106, 68] on div "Enter Code(Secondary Care Only)" at bounding box center [133, 67] width 159 height 14
click at [353, 66] on span "DD-MM-YYYY" at bounding box center [373, 69] width 67 height 14
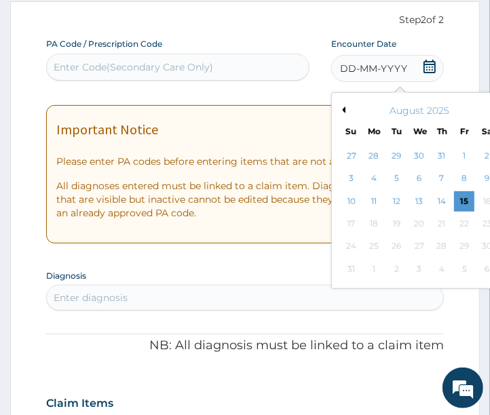
click at [339, 111] on button "Previous Month" at bounding box center [341, 109] width 7 height 7
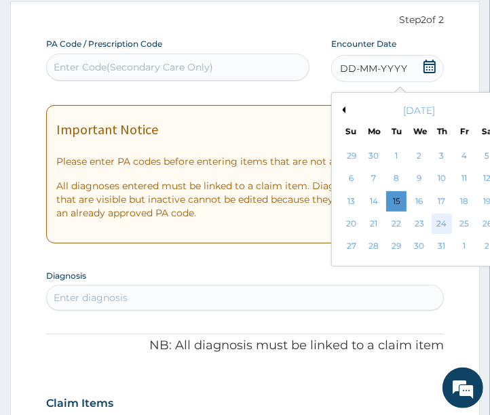
click at [439, 225] on div "24" at bounding box center [441, 224] width 20 height 20
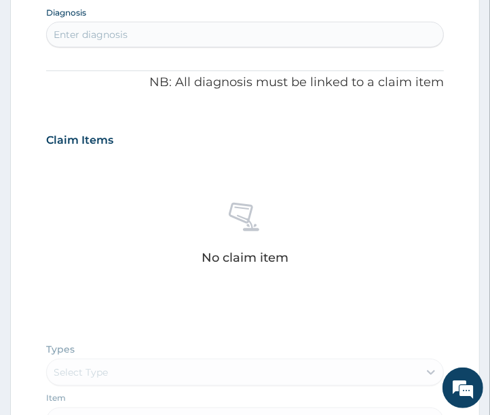
scroll to position [355, 0]
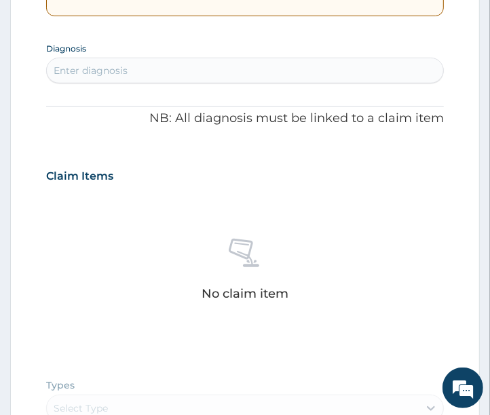
click at [127, 77] on div "Enter diagnosis" at bounding box center [245, 71] width 397 height 22
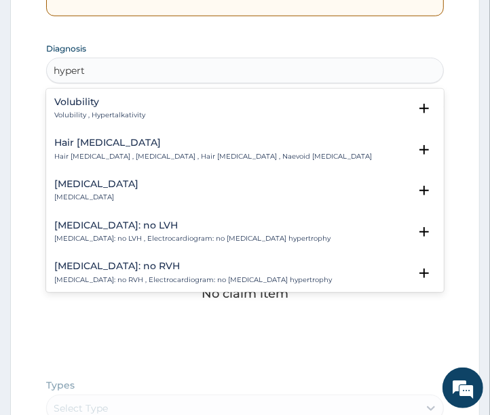
type input "hyperte"
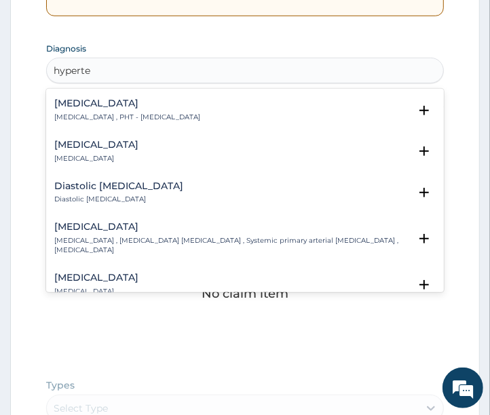
scroll to position [1356, 0]
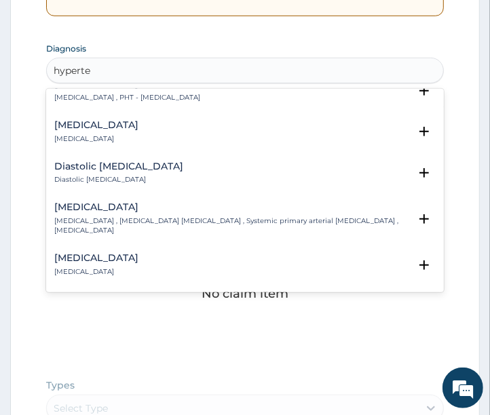
click at [77, 202] on h4 "Essential hypertension" at bounding box center [231, 207] width 355 height 10
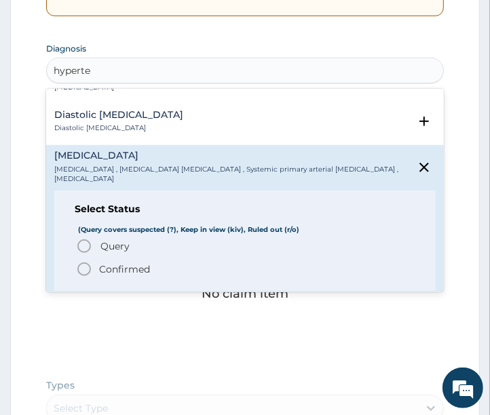
scroll to position [1507, 0]
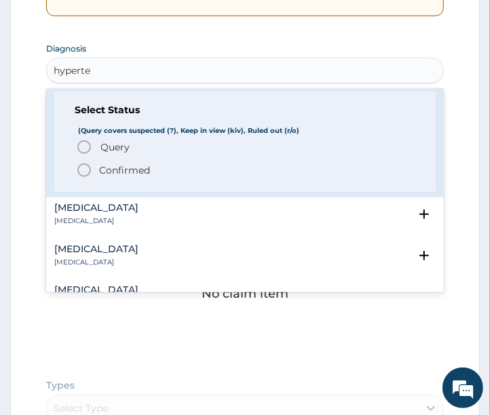
click at [83, 162] on icon "status option filled" at bounding box center [84, 170] width 16 height 16
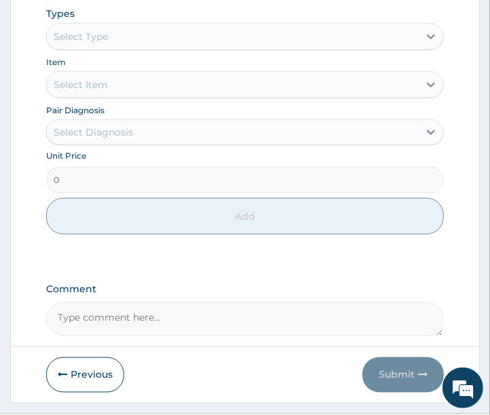
scroll to position [732, 0]
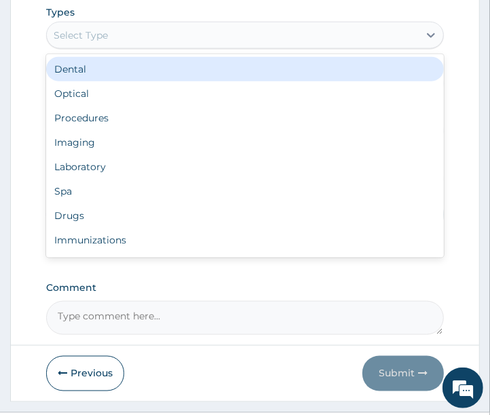
click at [151, 32] on div "Select Type" at bounding box center [233, 35] width 372 height 22
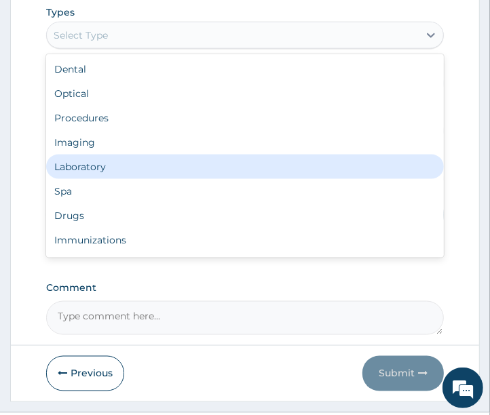
click at [103, 171] on div "Laboratory" at bounding box center [245, 167] width 398 height 24
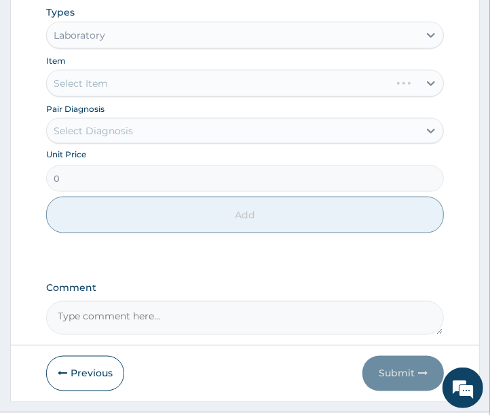
click at [194, 85] on div "Select Item" at bounding box center [245, 83] width 398 height 27
click at [290, 86] on div "Select Item" at bounding box center [245, 83] width 398 height 27
click at [154, 77] on div "Select Item" at bounding box center [233, 84] width 372 height 22
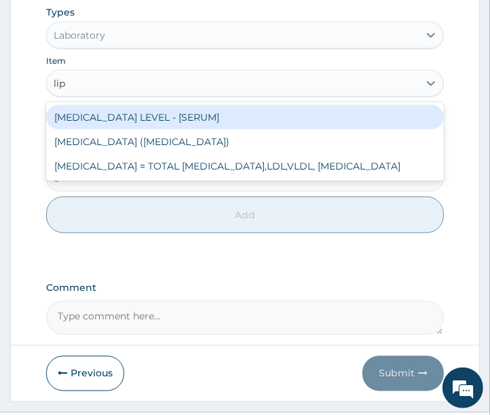
type input "lipi"
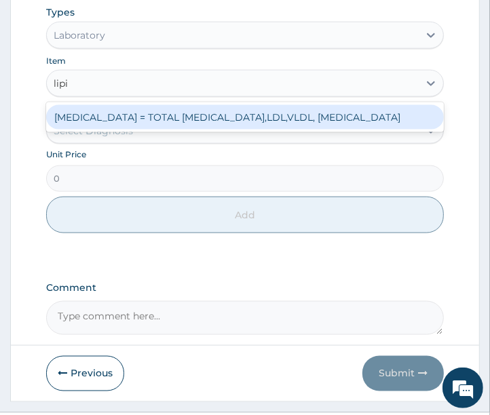
click at [148, 117] on div "LIPID PROFILE = TOTAL CHOLESTEROL, HDL,LDL,VLDL, TRIGLYCERIDES" at bounding box center [245, 117] width 398 height 24
type input "8670"
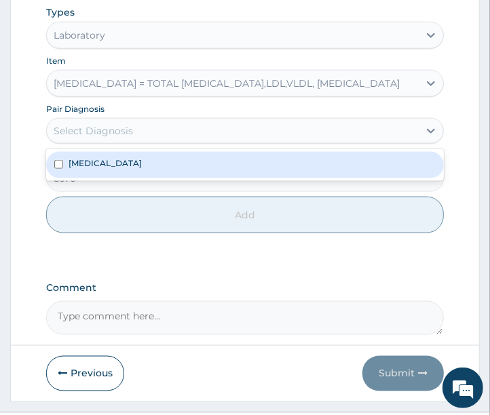
drag, startPoint x: 140, startPoint y: 126, endPoint x: 119, endPoint y: 192, distance: 69.3
click at [140, 131] on div "Select Diagnosis" at bounding box center [233, 131] width 372 height 22
drag, startPoint x: 105, startPoint y: 167, endPoint x: 93, endPoint y: 193, distance: 28.5
click at [104, 170] on div "Essential hypertension" at bounding box center [245, 165] width 398 height 26
checkbox input "true"
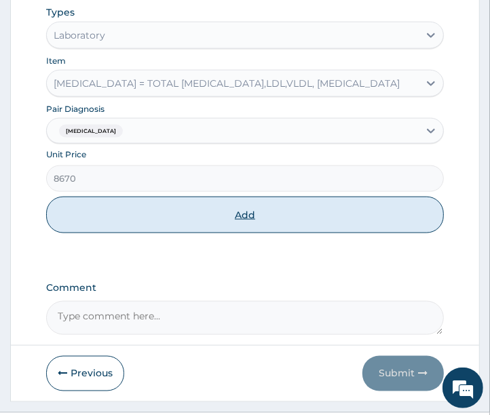
click at [83, 210] on button "Add" at bounding box center [245, 215] width 398 height 37
type input "0"
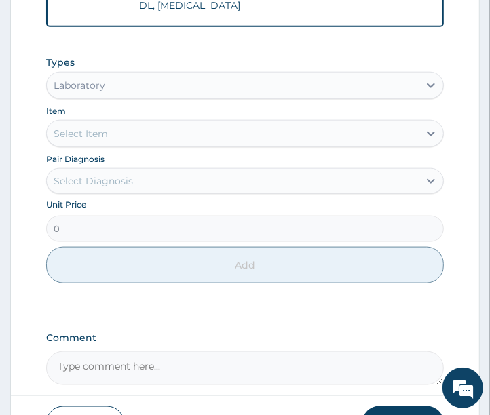
scroll to position [641, 0]
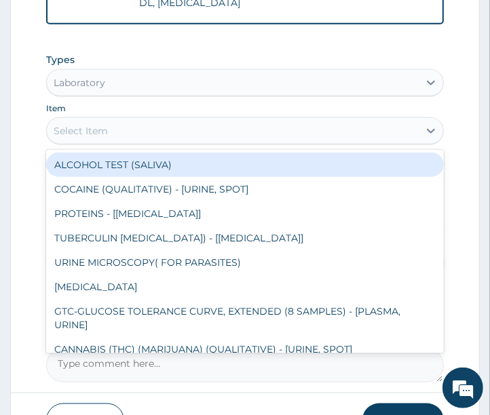
click at [102, 138] on div "Select Item" at bounding box center [81, 131] width 54 height 14
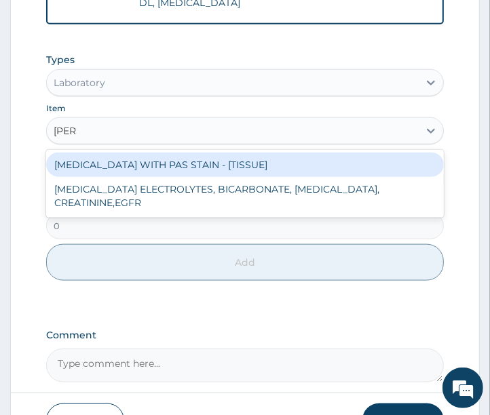
type input "renal"
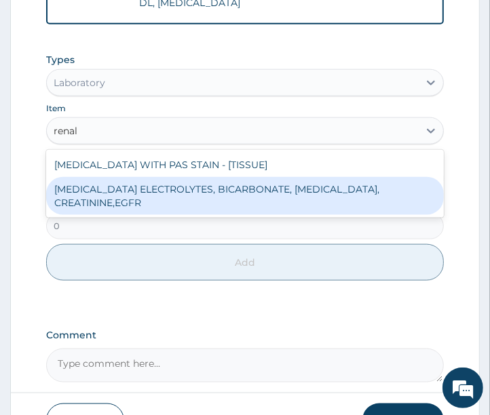
click at [98, 201] on div "RENAL FUNCTION TESTS ELECTROLYTES, BICARBONATE, UREA, CREATININE,EGFR" at bounding box center [245, 196] width 398 height 38
type input "9520"
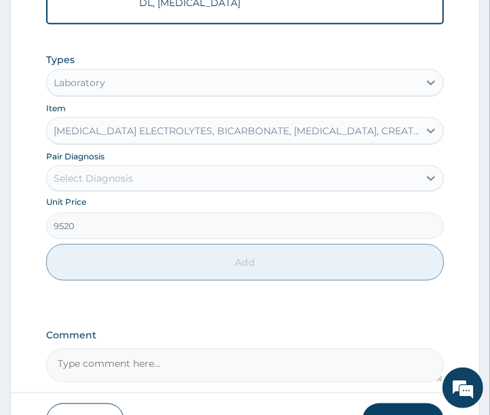
click at [113, 185] on div "Select Diagnosis" at bounding box center [93, 179] width 79 height 14
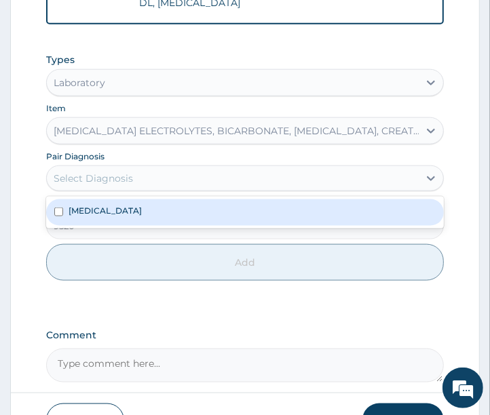
click at [92, 216] on label "Essential hypertension" at bounding box center [104, 211] width 73 height 12
checkbox input "true"
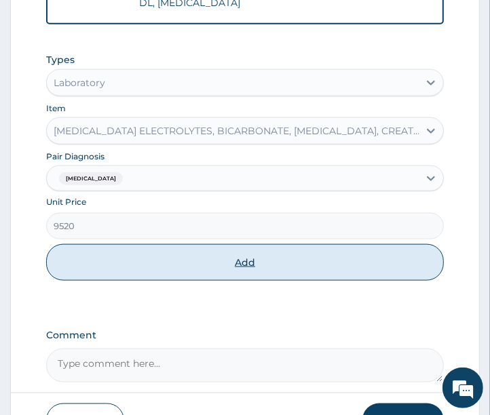
click at [87, 277] on button "Add" at bounding box center [245, 262] width 398 height 37
type input "0"
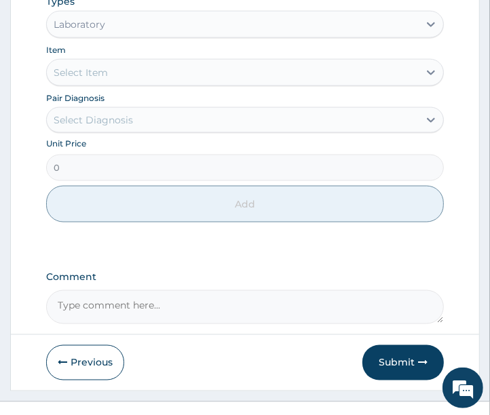
scroll to position [798, 0]
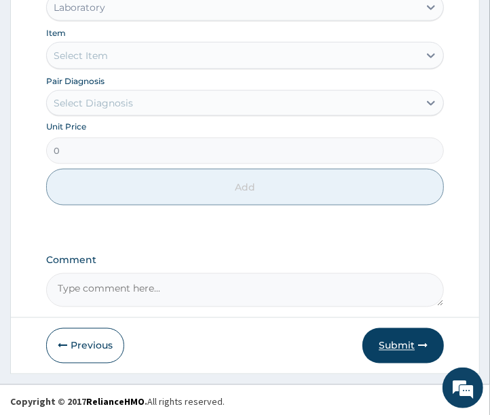
click at [390, 342] on button "Submit" at bounding box center [402, 345] width 81 height 35
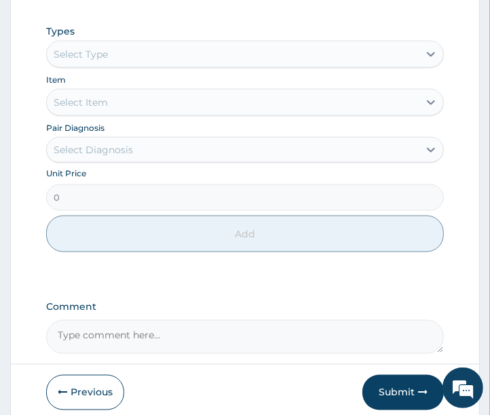
scroll to position [753, 0]
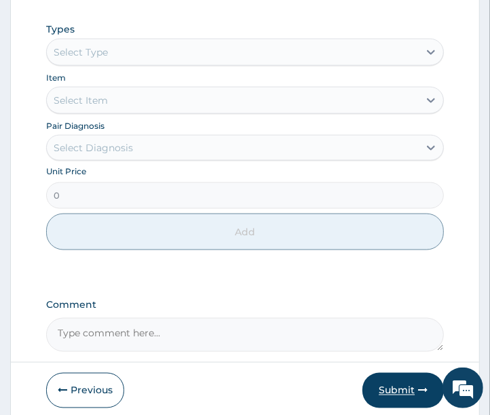
click at [405, 387] on button "Submit" at bounding box center [402, 390] width 81 height 35
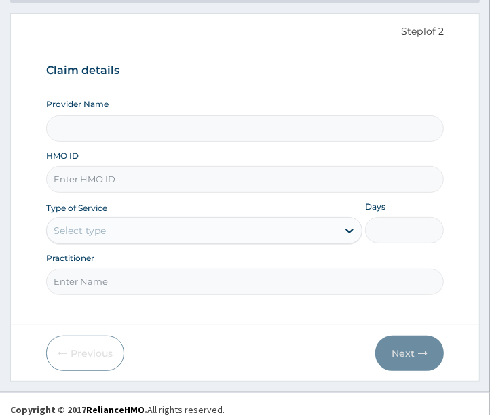
scroll to position [129, 0]
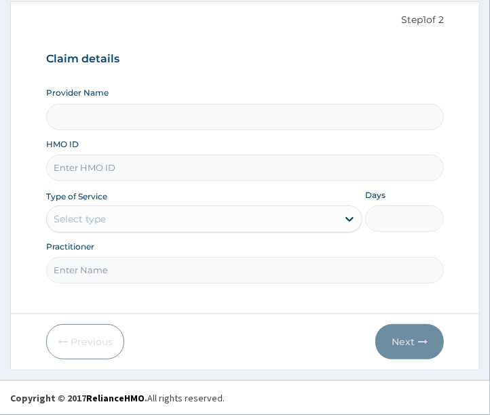
type input "Clinix Healthcare"
click at [81, 177] on input "HMO ID" at bounding box center [245, 168] width 398 height 26
paste input "P7C/10094/A"
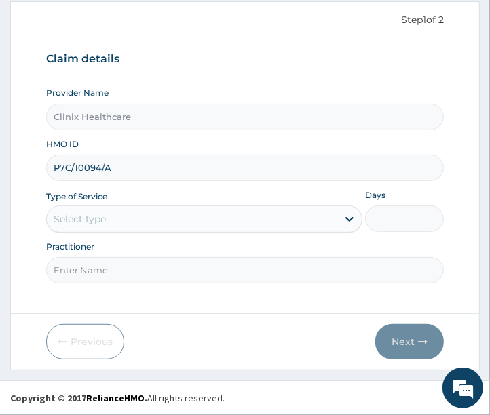
scroll to position [0, 0]
type input "P7C/10094/A"
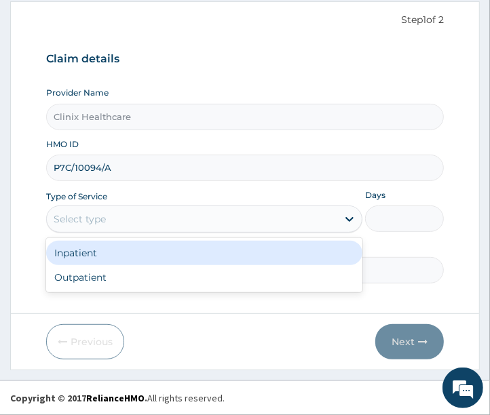
click at [85, 224] on div "Select type" at bounding box center [80, 219] width 52 height 14
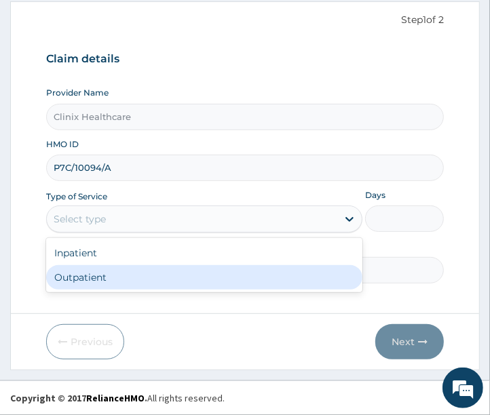
click at [78, 275] on div "Outpatient" at bounding box center [204, 277] width 316 height 24
type input "1"
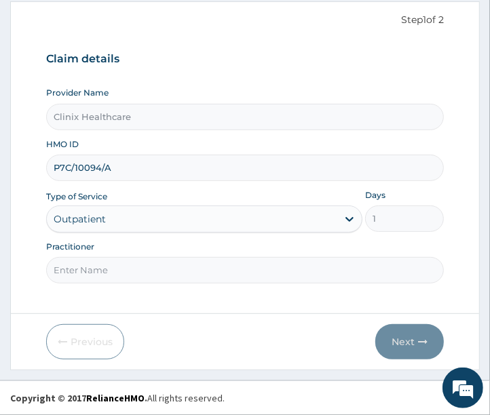
click at [78, 275] on input "Practitioner" at bounding box center [245, 270] width 398 height 26
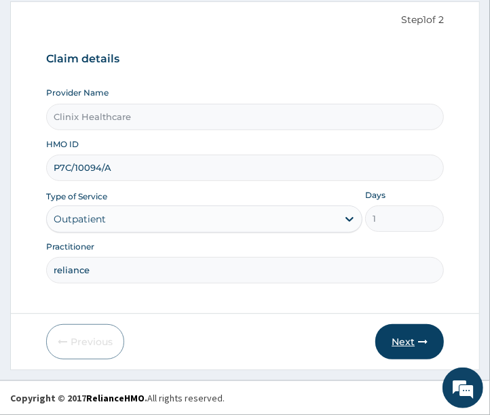
type input "reliance"
click at [405, 342] on button "Next" at bounding box center [409, 341] width 68 height 35
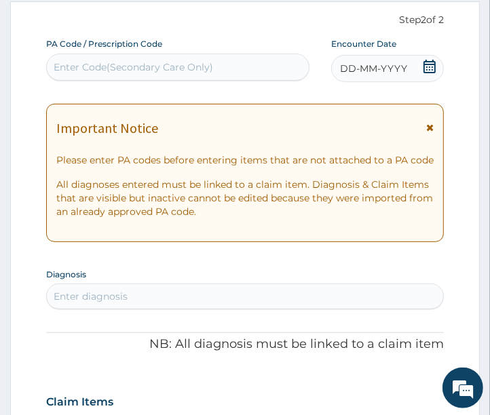
click at [357, 69] on span "DD-MM-YYYY" at bounding box center [373, 69] width 67 height 14
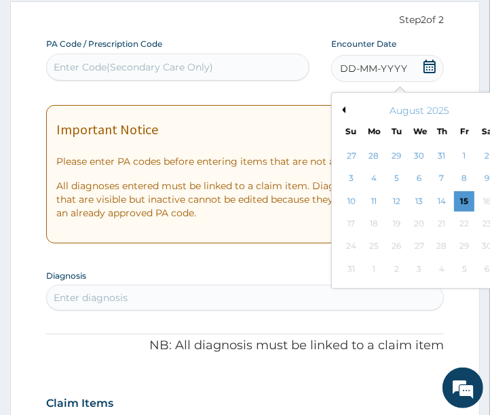
click at [342, 111] on button "Previous Month" at bounding box center [341, 109] width 7 height 7
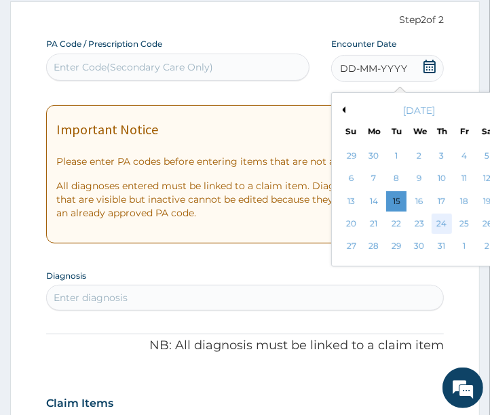
click at [439, 226] on div "24" at bounding box center [441, 224] width 20 height 20
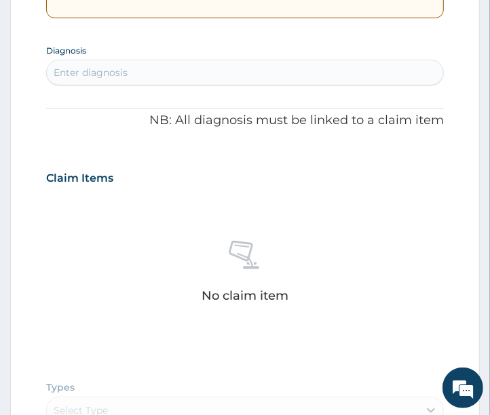
scroll to position [355, 0]
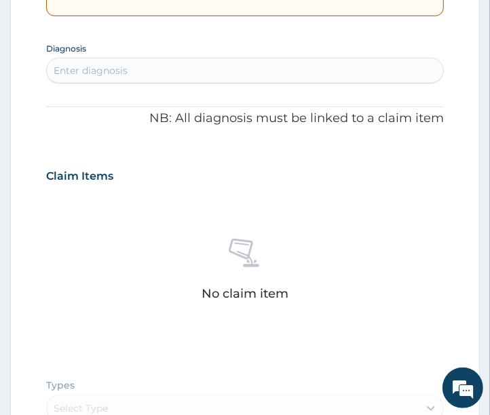
click at [108, 76] on div "Enter diagnosis" at bounding box center [91, 71] width 74 height 14
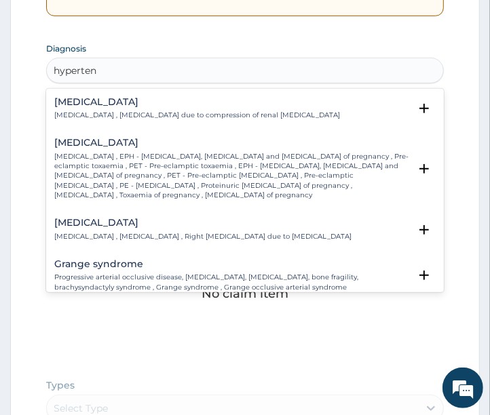
type input "hypertens"
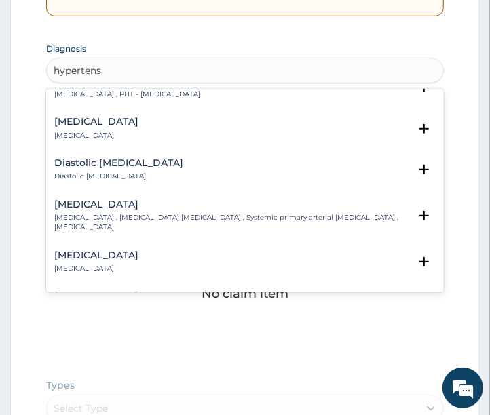
scroll to position [1280, 0]
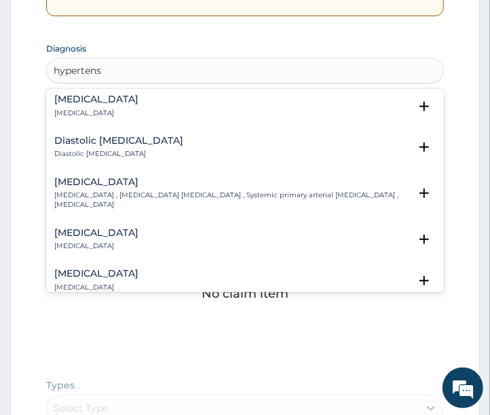
click at [125, 177] on h4 "Essential hypertension" at bounding box center [231, 182] width 355 height 10
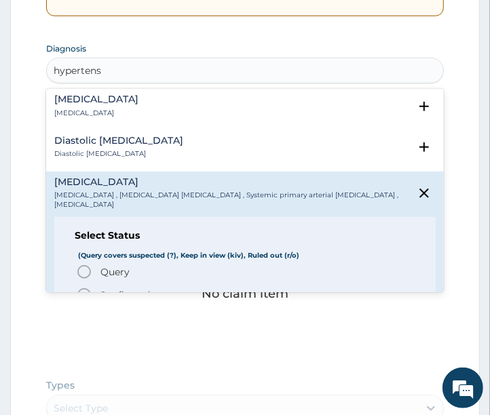
click at [83, 287] on icon "status option filled" at bounding box center [84, 295] width 16 height 16
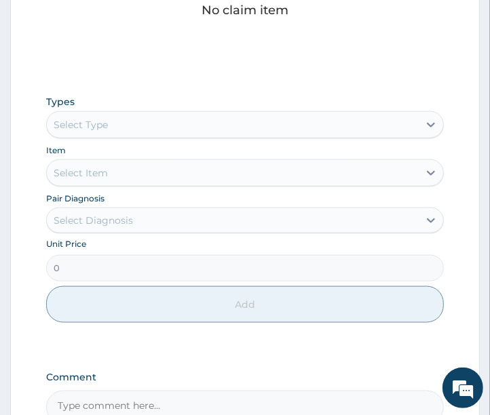
scroll to position [732, 0]
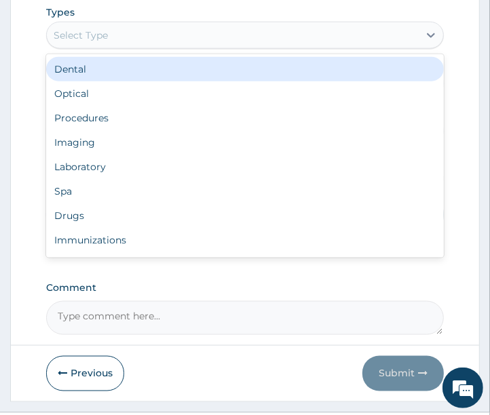
drag, startPoint x: 186, startPoint y: 44, endPoint x: 180, endPoint y: 71, distance: 27.8
click at [186, 45] on div "Select Type" at bounding box center [233, 35] width 372 height 22
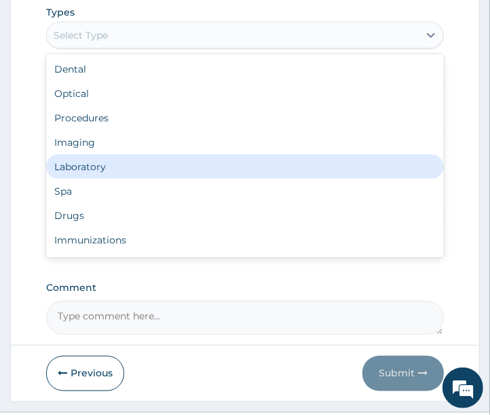
click at [99, 167] on div "Laboratory" at bounding box center [245, 167] width 398 height 24
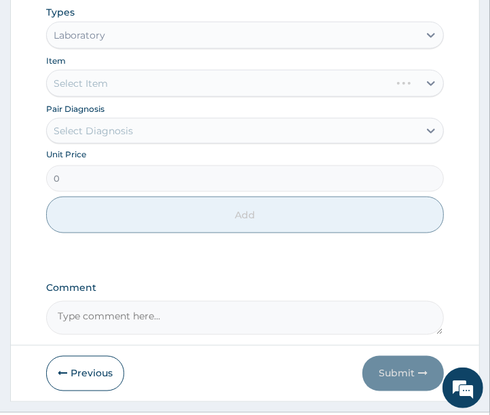
click at [170, 88] on div "Select Item" at bounding box center [245, 83] width 398 height 27
click at [168, 89] on div "Select Item" at bounding box center [245, 83] width 398 height 27
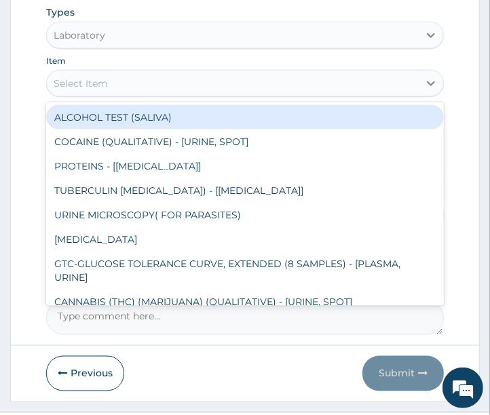
click at [168, 91] on div "Select Item" at bounding box center [233, 84] width 372 height 22
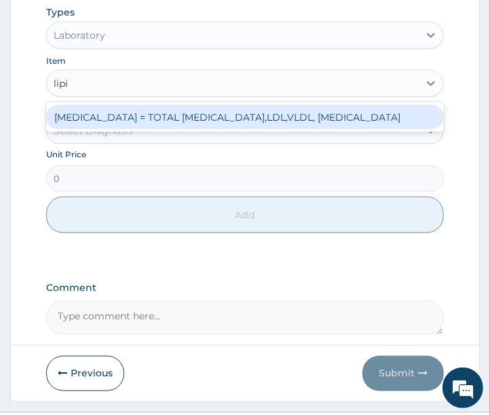
type input "lipid"
click at [166, 125] on div "LIPID PROFILE = TOTAL CHOLESTEROL, HDL,LDL,VLDL, TRIGLYCERIDES" at bounding box center [245, 117] width 398 height 24
type input "8670"
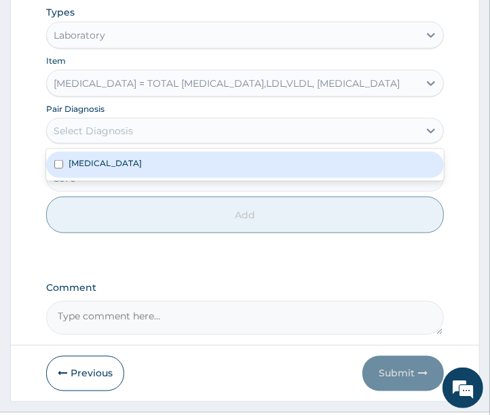
drag, startPoint x: 117, startPoint y: 136, endPoint x: 109, endPoint y: 153, distance: 18.8
click at [117, 138] on div "Select Diagnosis" at bounding box center [93, 131] width 79 height 14
click at [104, 160] on label "Essential hypertension" at bounding box center [104, 163] width 73 height 12
checkbox input "true"
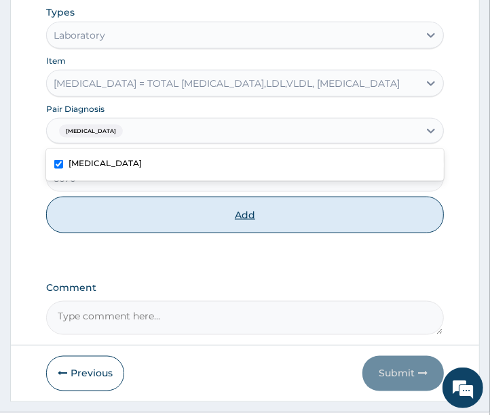
click at [95, 205] on button "Add" at bounding box center [245, 215] width 398 height 37
type input "0"
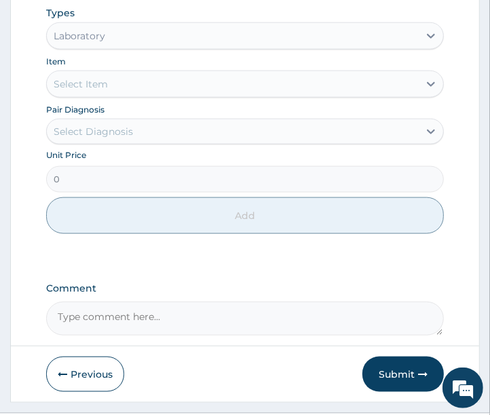
scroll to position [655, 0]
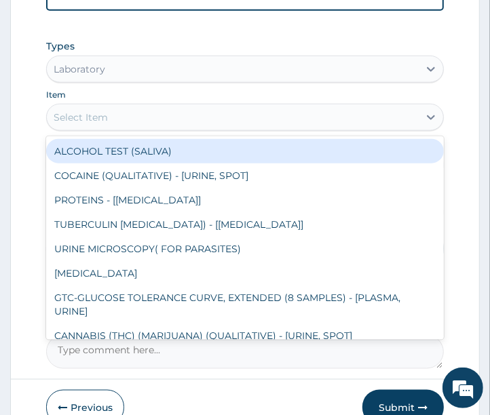
click at [153, 128] on div "Select Item" at bounding box center [233, 117] width 372 height 22
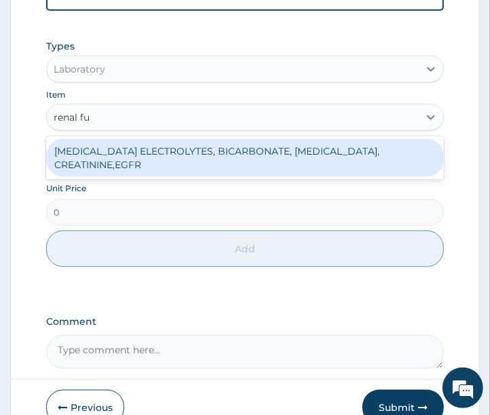
type input "renal fun"
click at [117, 168] on div "[MEDICAL_DATA] ELECTROLYTES, BICARBONATE, [MEDICAL_DATA], CREATININE,EGFR" at bounding box center [245, 158] width 398 height 38
type input "9520"
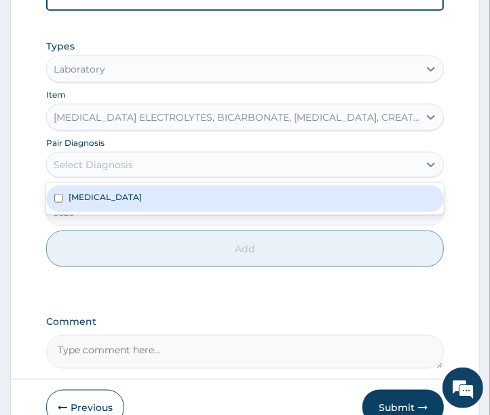
click at [117, 168] on div "Select Diagnosis" at bounding box center [93, 165] width 79 height 14
click at [91, 212] on div "Essential hypertension" at bounding box center [245, 199] width 398 height 26
checkbox input "true"
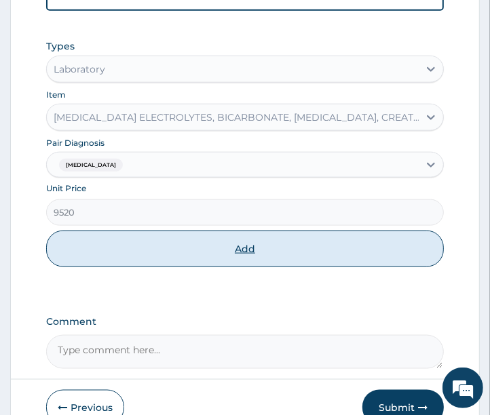
click at [87, 249] on button "Add" at bounding box center [245, 249] width 398 height 37
type input "0"
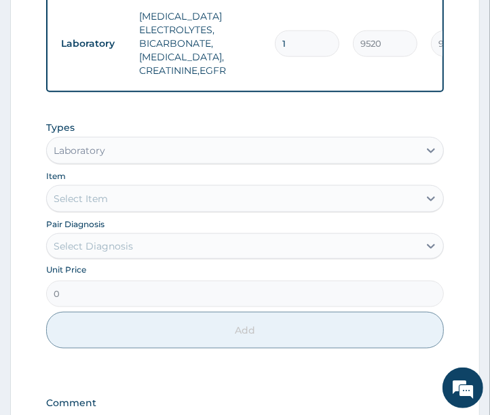
scroll to position [798, 0]
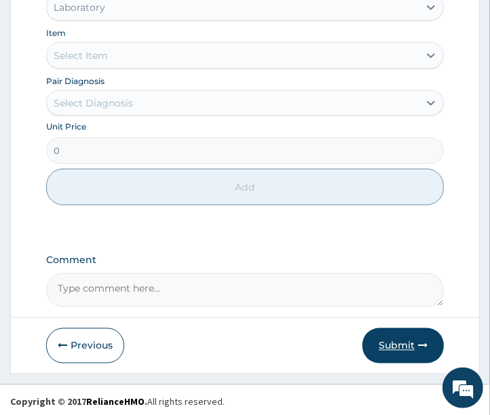
click at [395, 339] on button "Submit" at bounding box center [402, 345] width 81 height 35
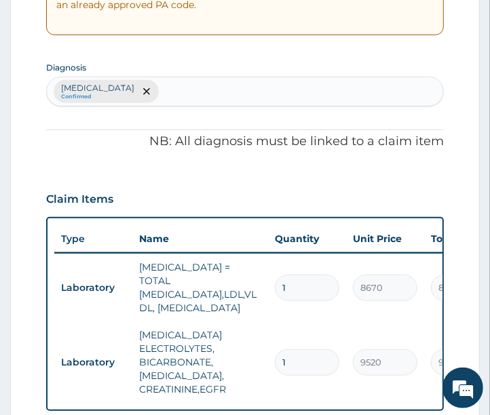
scroll to position [195, 0]
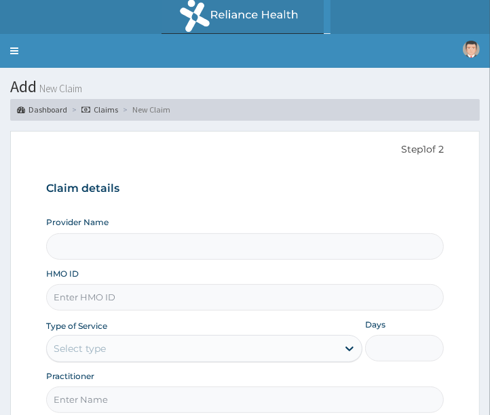
scroll to position [129, 0]
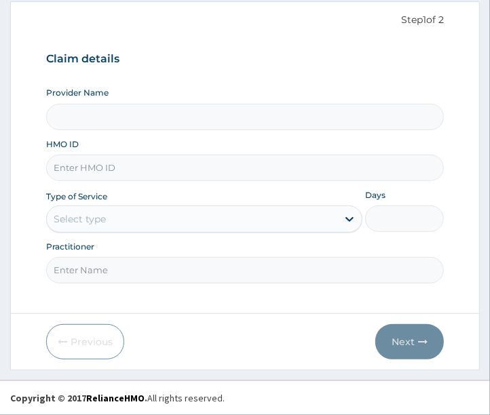
type input "Clinix Healthcare"
click at [98, 178] on input "HMO ID" at bounding box center [245, 168] width 398 height 26
paste input "GSV/13192/A"
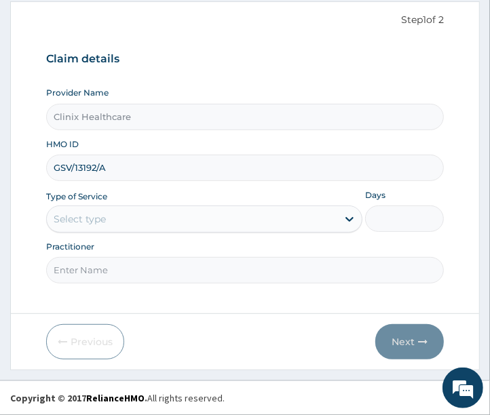
type input "GSV/13192/A"
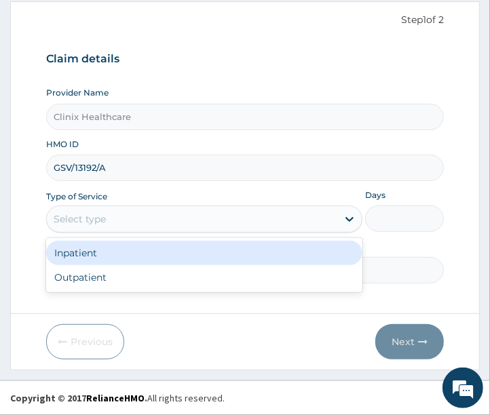
click at [127, 220] on div "Select type" at bounding box center [192, 219] width 290 height 22
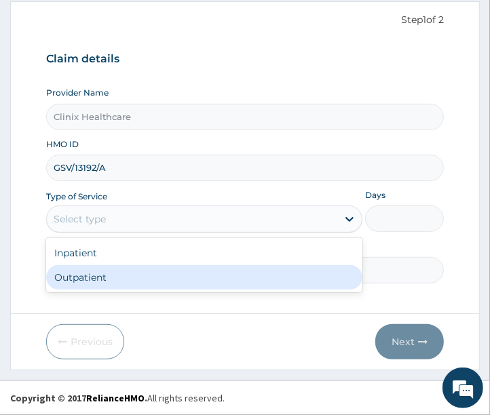
click at [113, 282] on div "Outpatient" at bounding box center [204, 277] width 316 height 24
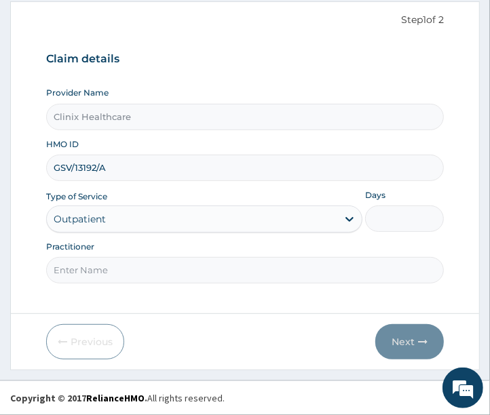
type input "1"
click at [113, 266] on input "Practitioner" at bounding box center [245, 270] width 398 height 26
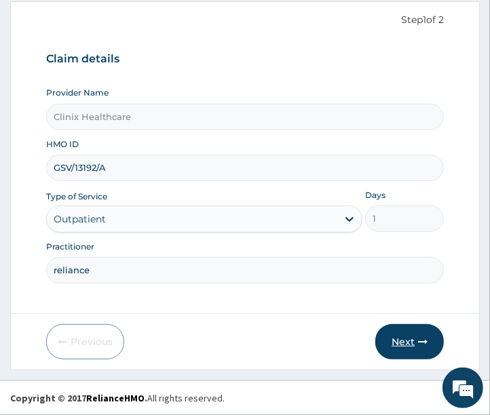
type input "reliance"
click at [398, 339] on button "Next" at bounding box center [409, 341] width 68 height 35
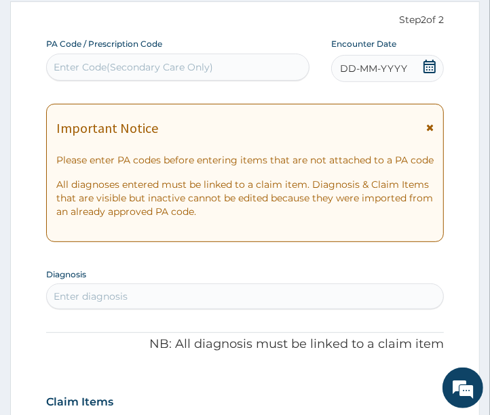
click at [93, 70] on div "Enter Code(Secondary Care Only)" at bounding box center [133, 67] width 159 height 14
paste input "PA/A9B01F"
type input "PA/A9B01F"
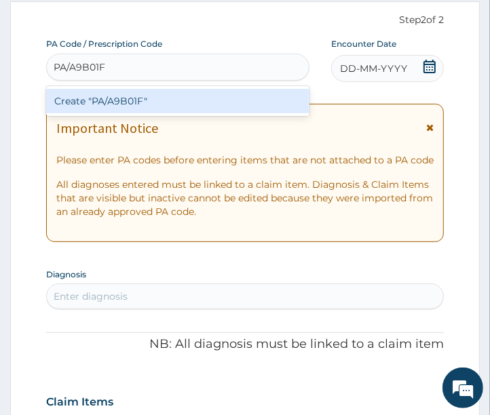
click at [141, 106] on div "Create "PA/A9B01F"" at bounding box center [177, 101] width 263 height 24
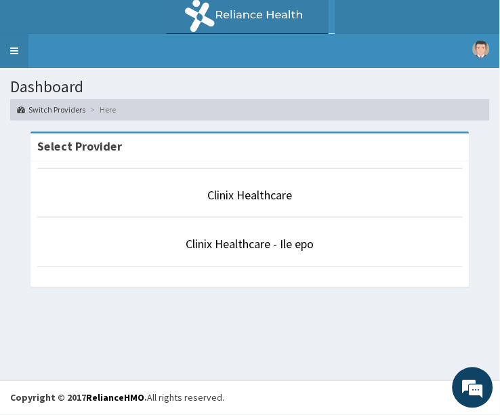
click at [17, 52] on link "Toggle navigation" at bounding box center [14, 51] width 28 height 34
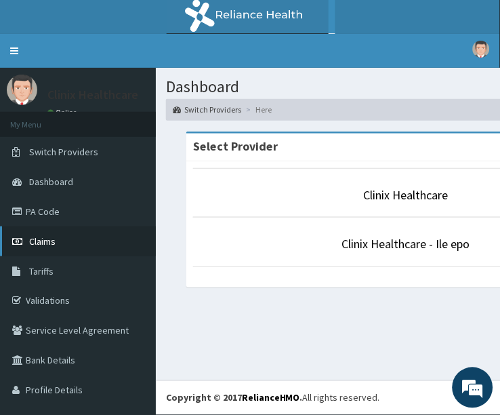
click at [55, 240] on link "Claims" at bounding box center [78, 241] width 156 height 30
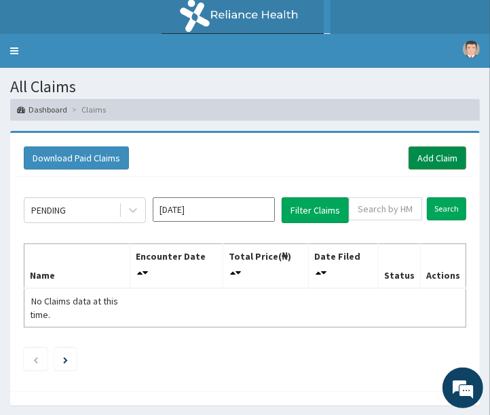
click at [441, 158] on link "Add Claim" at bounding box center [437, 157] width 58 height 23
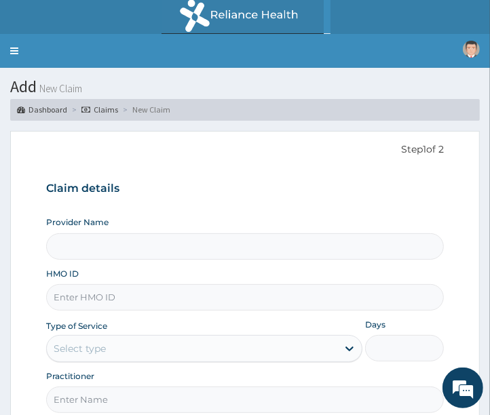
type input "Clinix Healthcare"
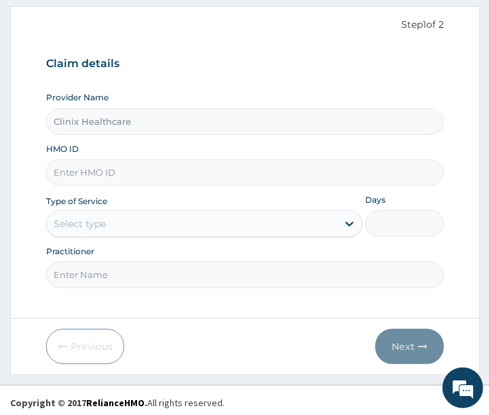
scroll to position [129, 0]
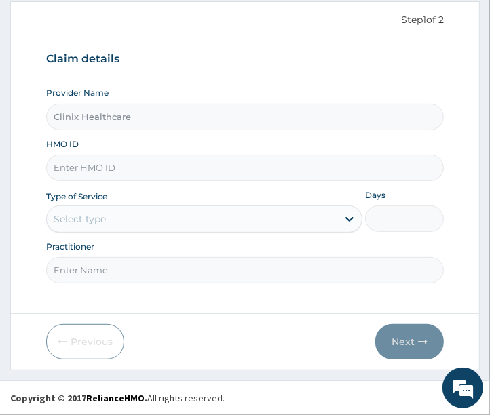
click at [159, 176] on input "HMO ID" at bounding box center [245, 168] width 398 height 26
paste input "GSV/13192/A"
type input "GSV/13192/A"
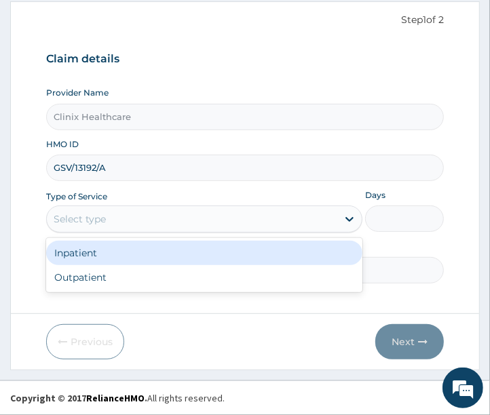
click at [145, 228] on div "Select type" at bounding box center [192, 219] width 290 height 22
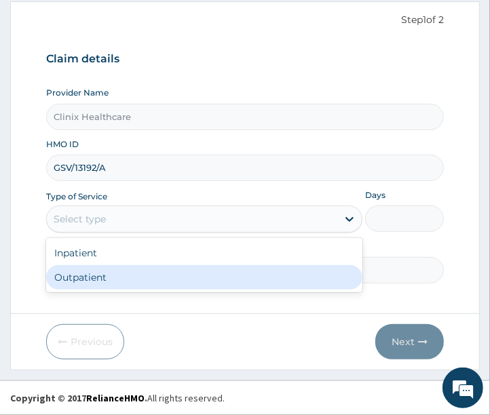
click at [113, 281] on div "Outpatient" at bounding box center [204, 277] width 316 height 24
type input "1"
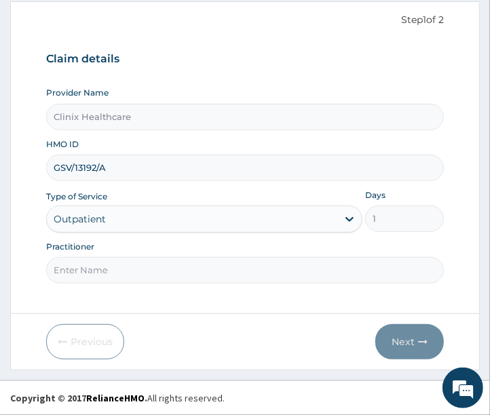
scroll to position [0, 0]
click at [113, 281] on input "Practitioner" at bounding box center [245, 270] width 398 height 26
type input "e"
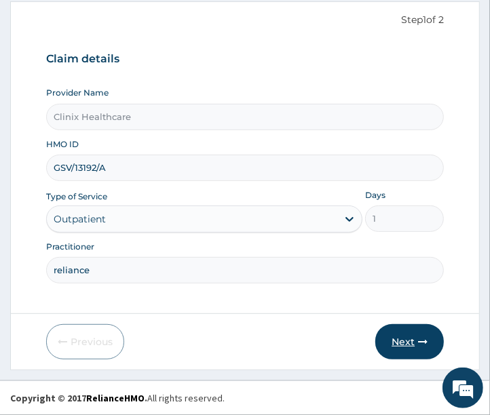
type input "reliance"
click at [397, 340] on button "Next" at bounding box center [409, 341] width 68 height 35
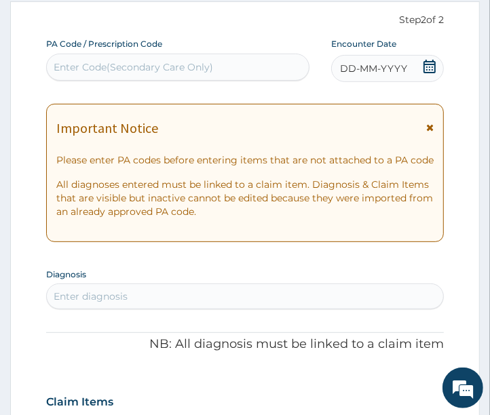
click at [71, 61] on div "Enter Code(Secondary Care Only)" at bounding box center [133, 67] width 159 height 14
paste input "PA/A9B01F"
type input "PA/A9B01F"
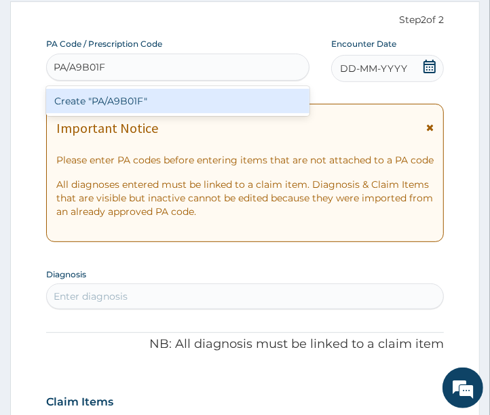
click at [167, 105] on div "Create "PA/A9B01F"" at bounding box center [177, 101] width 263 height 24
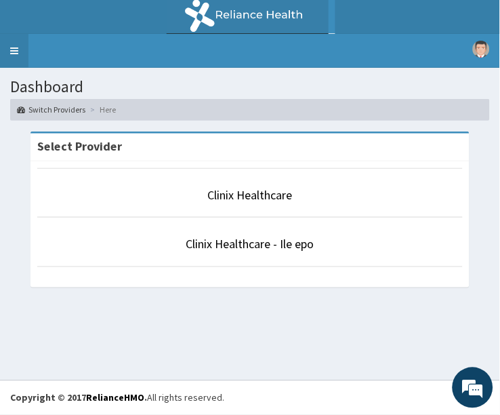
click at [18, 55] on link "Toggle navigation" at bounding box center [14, 51] width 28 height 34
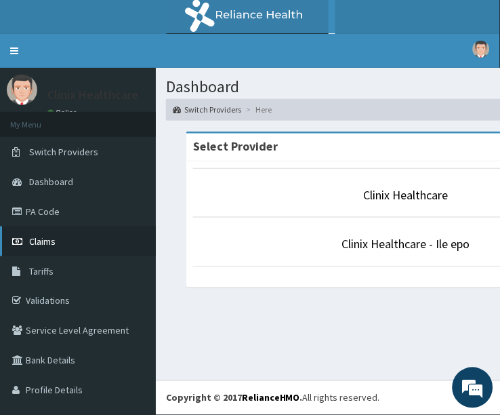
click at [60, 239] on link "Claims" at bounding box center [78, 241] width 156 height 30
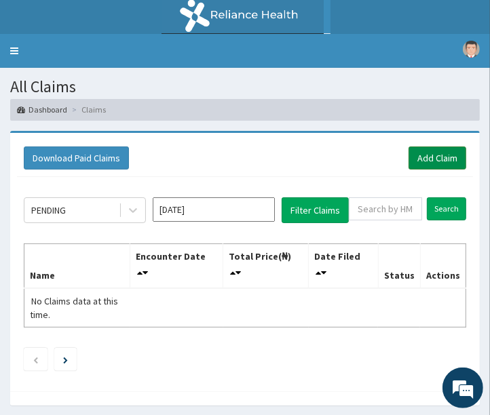
click at [435, 165] on link "Add Claim" at bounding box center [437, 157] width 58 height 23
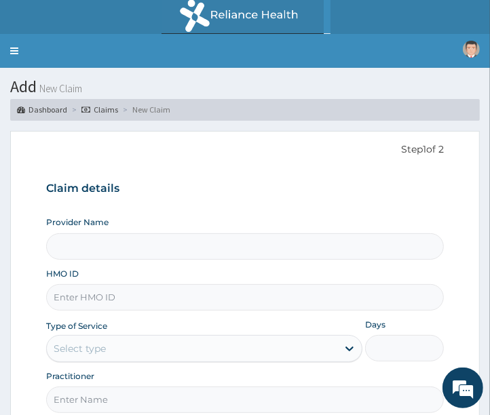
type input "Clinix Healthcare"
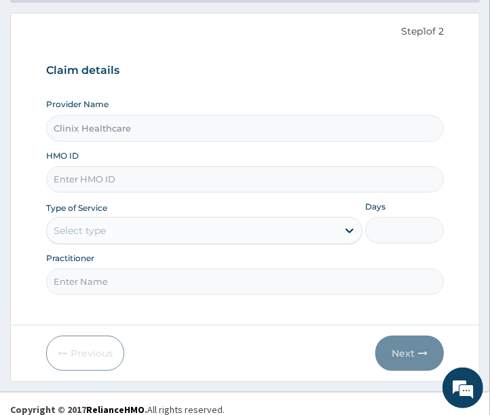
scroll to position [129, 0]
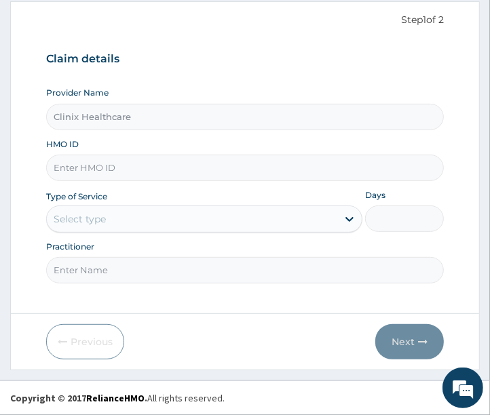
click at [117, 172] on input "HMO ID" at bounding box center [245, 168] width 398 height 26
paste input "PA/A9B01F"
type input "P"
click at [116, 168] on input "HMO ID" at bounding box center [245, 168] width 398 height 26
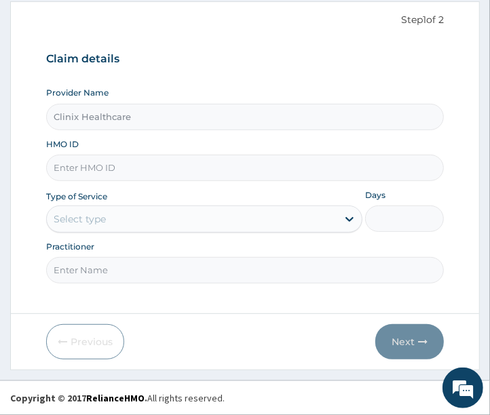
click at [134, 163] on input "HMO ID" at bounding box center [245, 168] width 398 height 26
paste input "GSV/13192/A"
type input "GSV/13192/A"
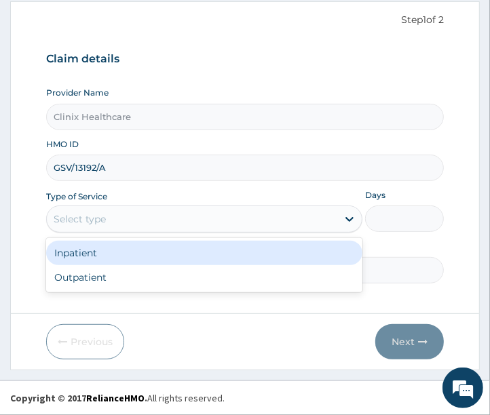
click at [99, 218] on div "Select type" at bounding box center [80, 219] width 52 height 14
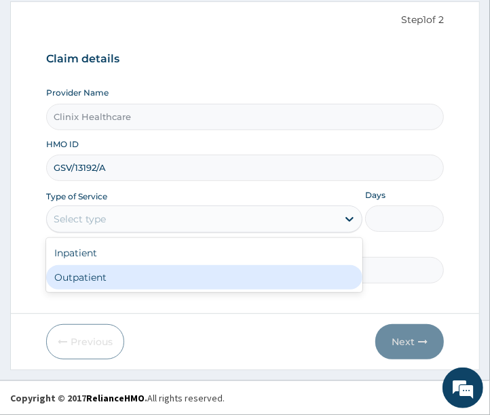
click at [100, 276] on div "Outpatient" at bounding box center [204, 277] width 316 height 24
type input "1"
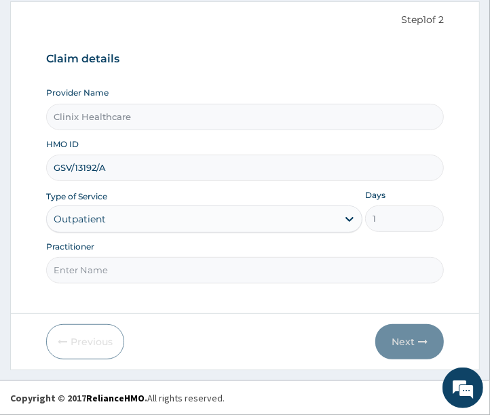
click at [100, 268] on input "Practitioner" at bounding box center [245, 270] width 398 height 26
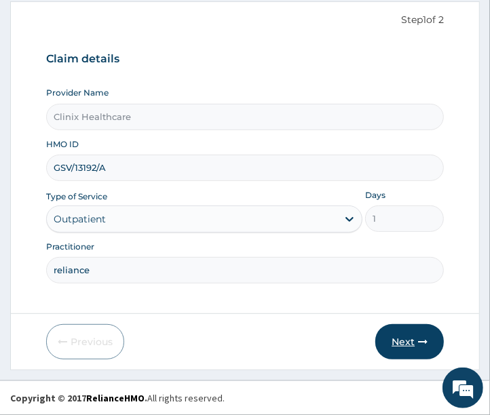
type input "reliance"
click at [401, 336] on button "Next" at bounding box center [409, 341] width 68 height 35
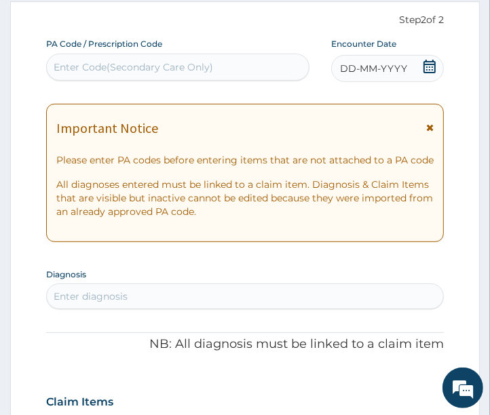
click at [108, 58] on div "Enter Code(Secondary Care Only)" at bounding box center [178, 67] width 262 height 22
click at [102, 69] on div "Enter Code(Secondary Care Only)" at bounding box center [133, 67] width 159 height 14
paste input "PA/C71C5E"
type input "PA/C71C5E"
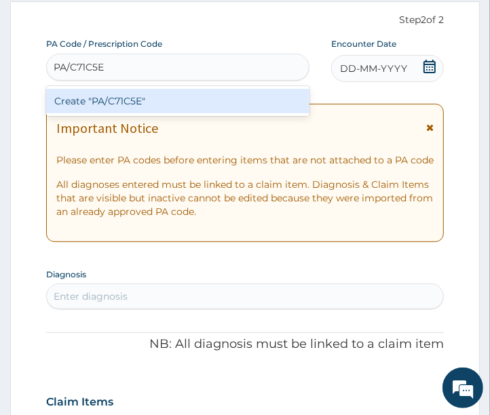
click at [100, 94] on div "Create "PA/C71C5E"" at bounding box center [177, 101] width 263 height 24
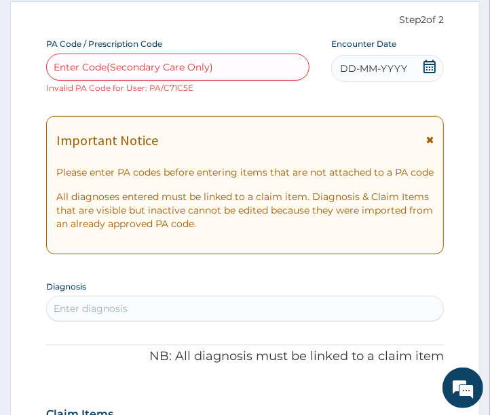
click at [355, 69] on span "DD-MM-YYYY" at bounding box center [373, 69] width 67 height 14
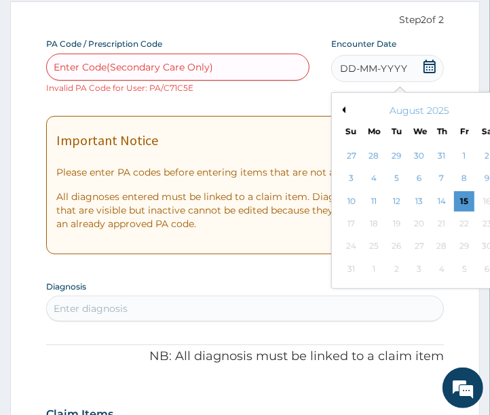
click at [343, 108] on button "Previous Month" at bounding box center [341, 109] width 7 height 7
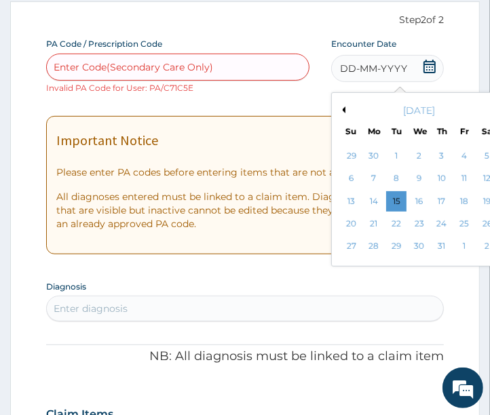
click at [439, 221] on div "24" at bounding box center [441, 224] width 20 height 20
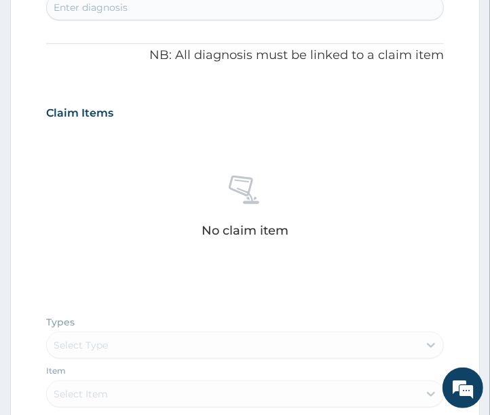
scroll to position [355, 0]
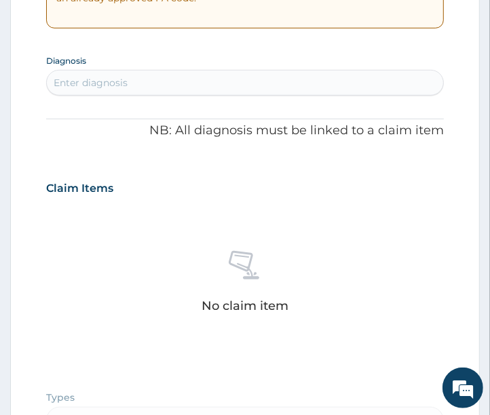
click at [151, 85] on div "Enter diagnosis" at bounding box center [245, 83] width 397 height 22
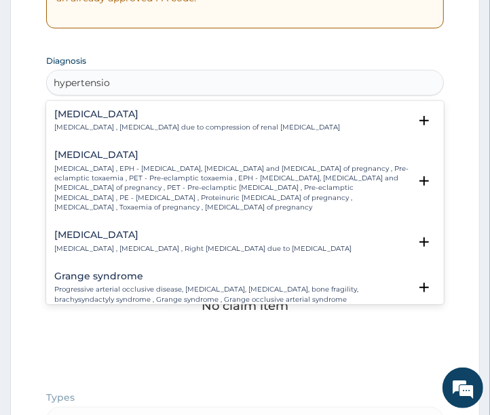
type input "hypertension"
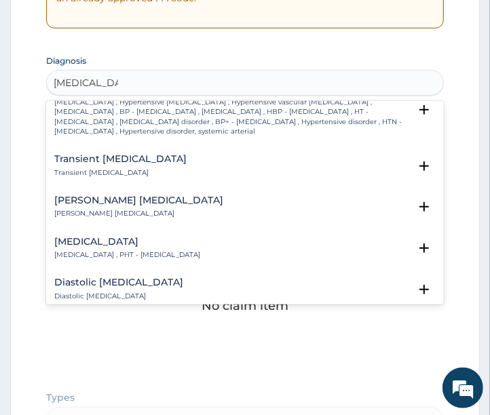
scroll to position [1054, 0]
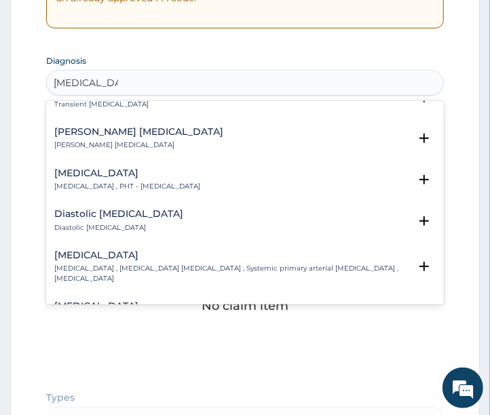
click at [92, 250] on h4 "Essential hypertension" at bounding box center [231, 255] width 355 height 10
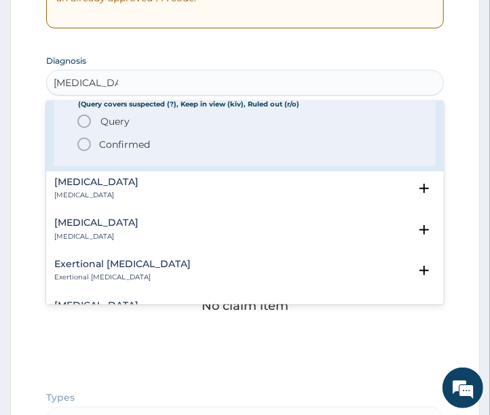
scroll to position [1280, 0]
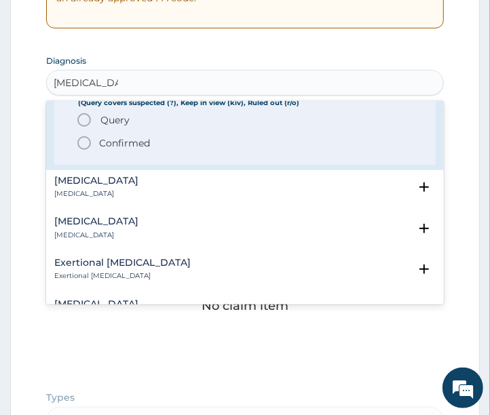
click at [84, 135] on icon "status option filled" at bounding box center [84, 143] width 16 height 16
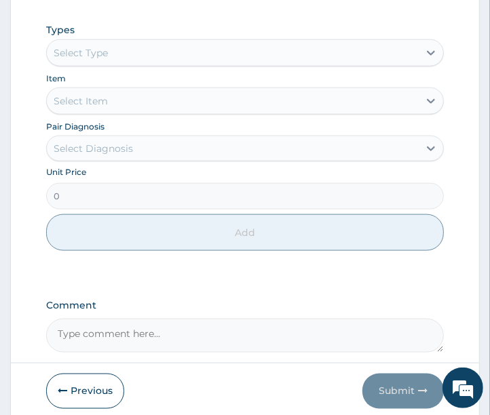
scroll to position [732, 0]
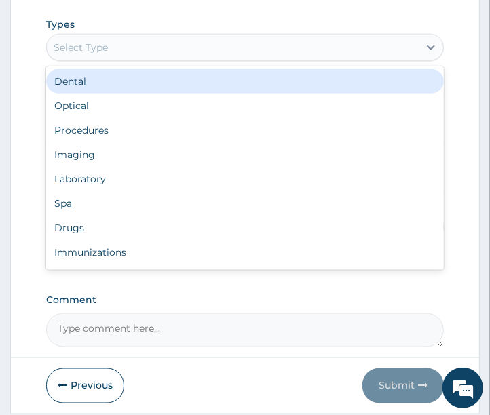
drag, startPoint x: 174, startPoint y: 44, endPoint x: 148, endPoint y: 75, distance: 40.5
click at [174, 47] on div "Select Type" at bounding box center [233, 48] width 372 height 22
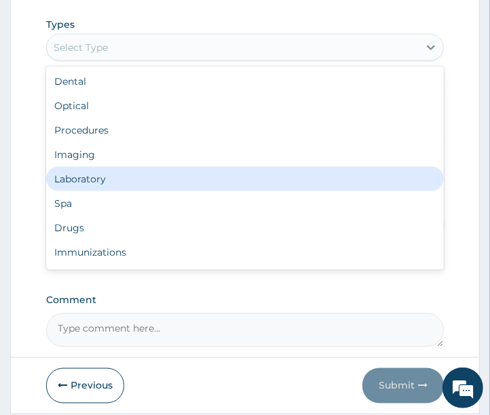
click at [80, 175] on div "Laboratory" at bounding box center [245, 179] width 398 height 24
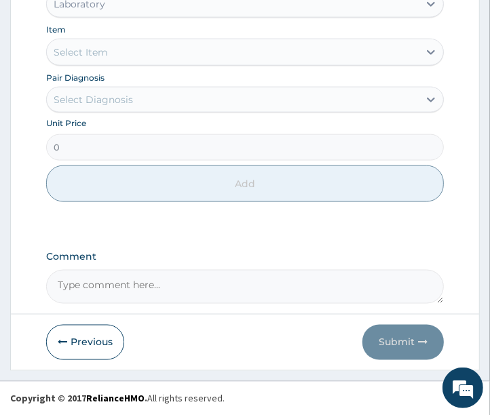
scroll to position [776, 0]
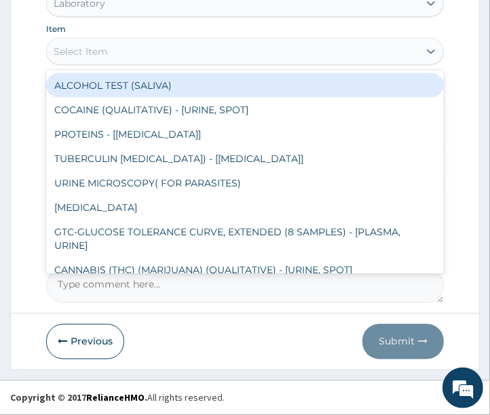
click at [75, 51] on div "Select Item" at bounding box center [81, 52] width 54 height 14
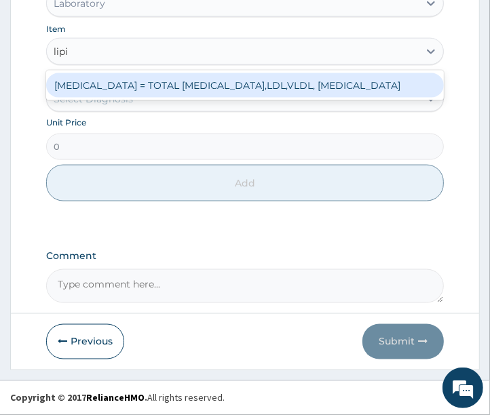
type input "lipid"
click at [70, 83] on div "LIPID PROFILE = TOTAL CHOLESTEROL, HDL,LDL,VLDL, TRIGLYCERIDES" at bounding box center [245, 85] width 398 height 24
type input "8670"
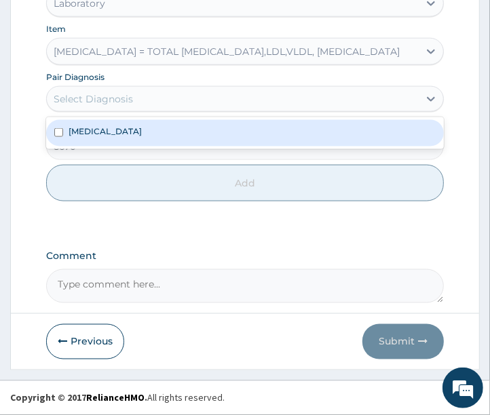
click at [73, 95] on div "Select Diagnosis" at bounding box center [93, 99] width 79 height 14
click at [73, 129] on label "Essential hypertension" at bounding box center [104, 131] width 73 height 12
checkbox input "true"
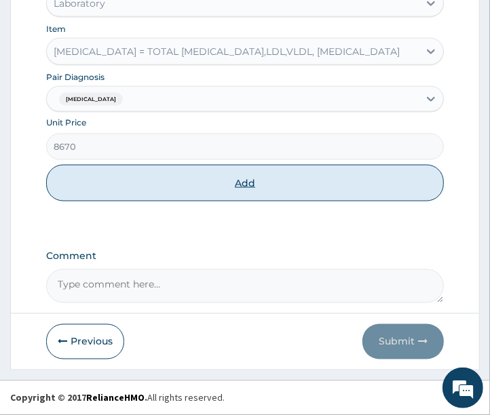
click at [104, 191] on button "Add" at bounding box center [245, 183] width 398 height 37
type input "0"
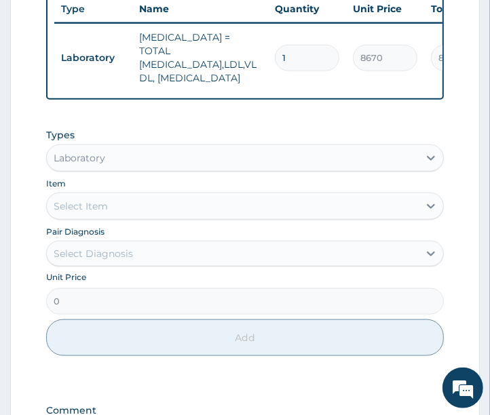
scroll to position [654, 0]
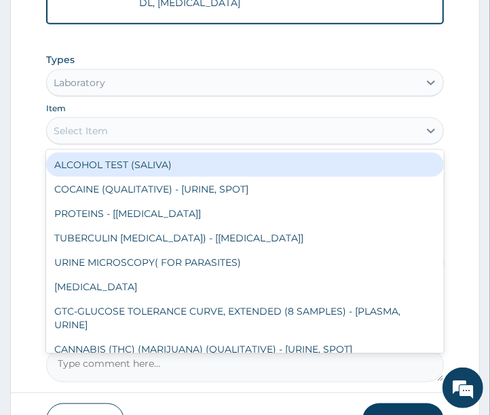
click at [85, 138] on div "Select Item" at bounding box center [81, 131] width 54 height 14
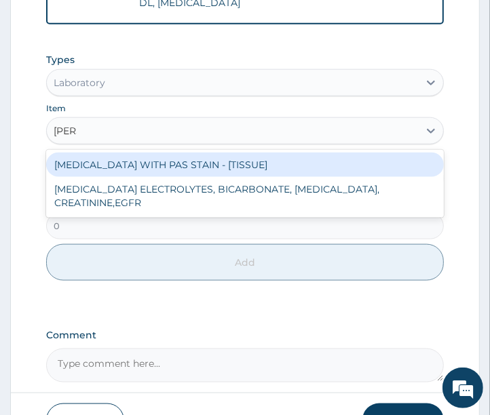
type input "renal"
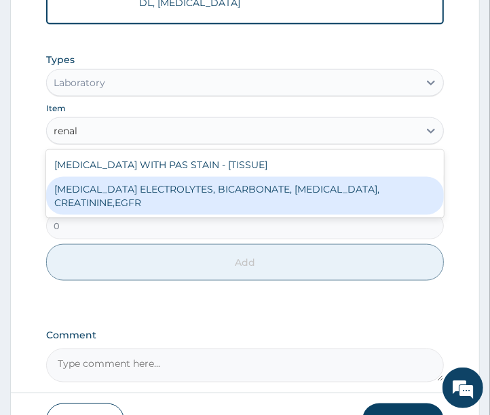
click at [82, 205] on div "RENAL FUNCTION TESTS ELECTROLYTES, BICARBONATE, UREA, CREATININE,EGFR" at bounding box center [245, 196] width 398 height 38
type input "9520"
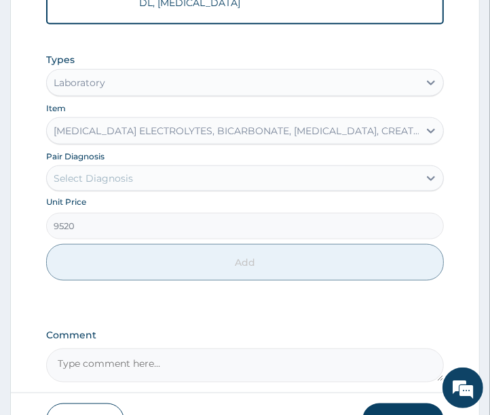
click at [78, 185] on div "Select Diagnosis" at bounding box center [93, 179] width 79 height 14
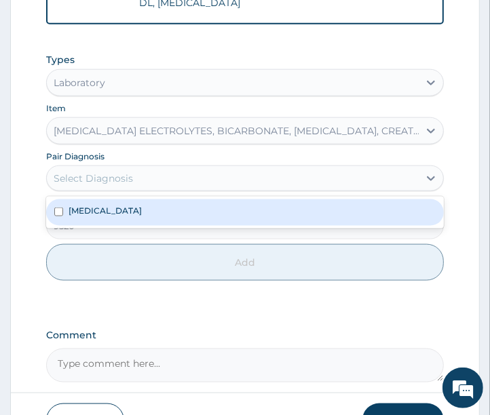
click at [73, 214] on label "Essential hypertension" at bounding box center [104, 211] width 73 height 12
checkbox input "true"
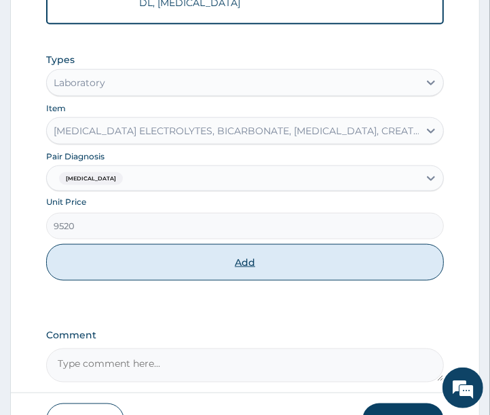
click at [78, 262] on button "Add" at bounding box center [245, 262] width 398 height 37
type input "0"
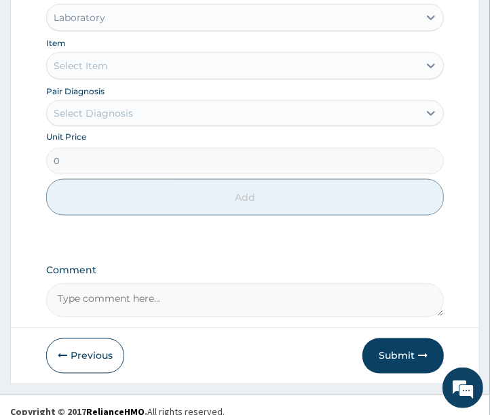
scroll to position [810, 0]
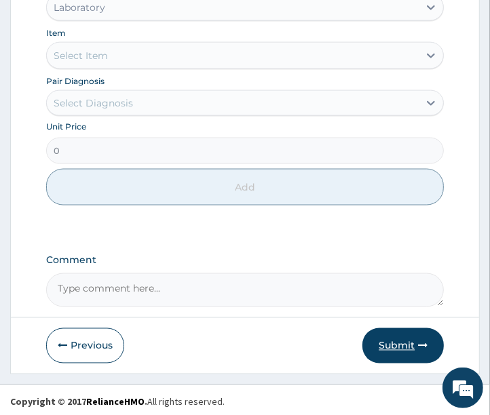
click at [384, 340] on button "Submit" at bounding box center [402, 345] width 81 height 35
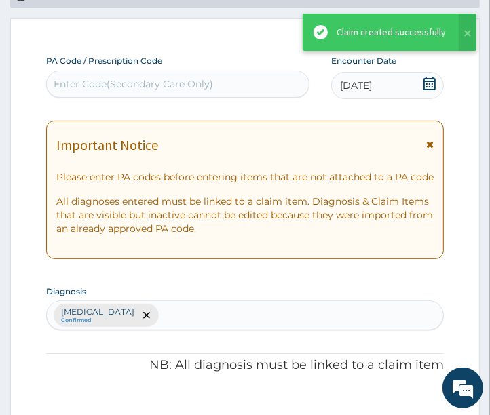
scroll to position [798, 0]
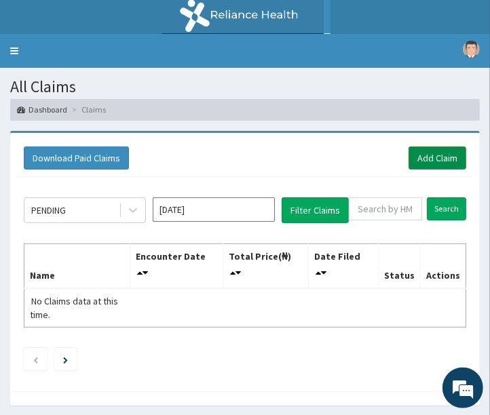
click at [422, 161] on link "Add Claim" at bounding box center [437, 157] width 58 height 23
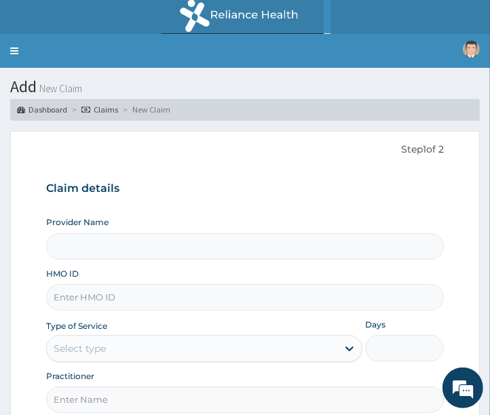
type input "Clinix Healthcare"
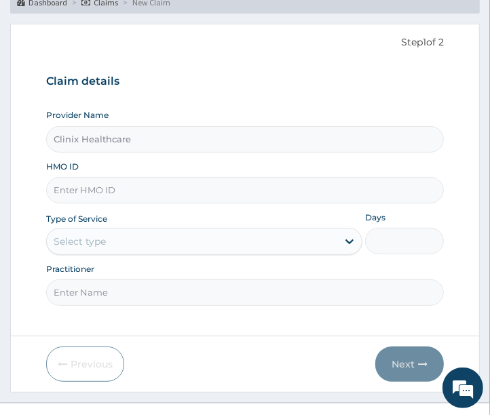
scroll to position [129, 0]
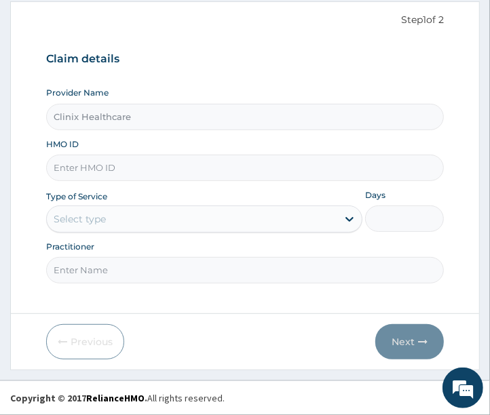
click at [137, 165] on input "HMO ID" at bounding box center [245, 168] width 398 height 26
paste input "ENP/11784/E"
type input "ENP/11784/E"
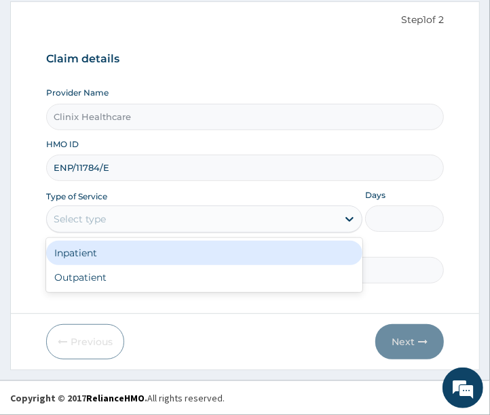
click at [89, 228] on div "Select type" at bounding box center [192, 219] width 290 height 22
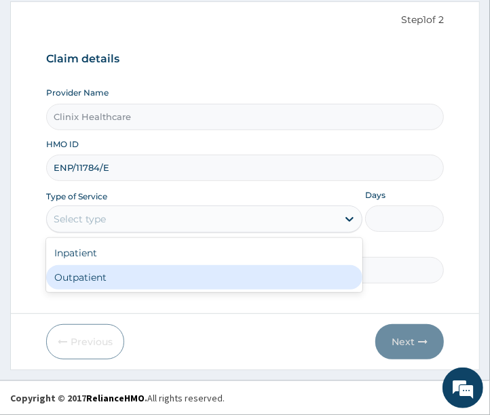
click at [89, 279] on div "Outpatient" at bounding box center [204, 277] width 316 height 24
type input "1"
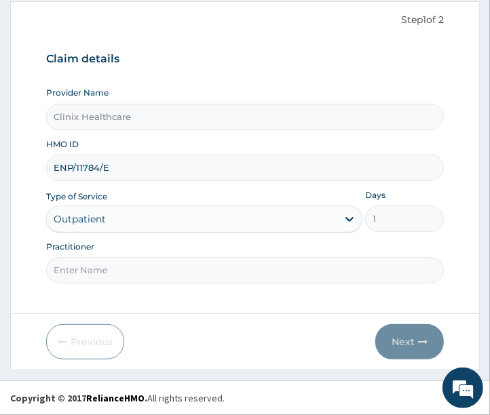
click at [88, 278] on input "Practitioner" at bounding box center [245, 270] width 398 height 26
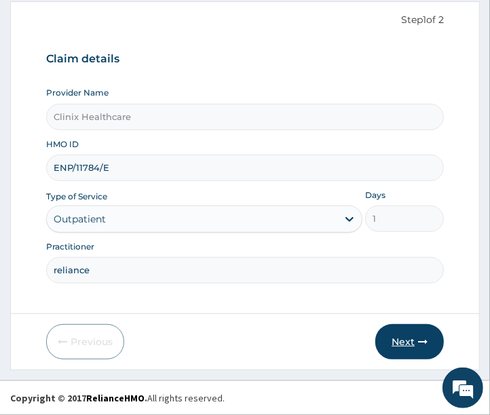
type input "reliance"
click at [401, 339] on button "Next" at bounding box center [409, 341] width 68 height 35
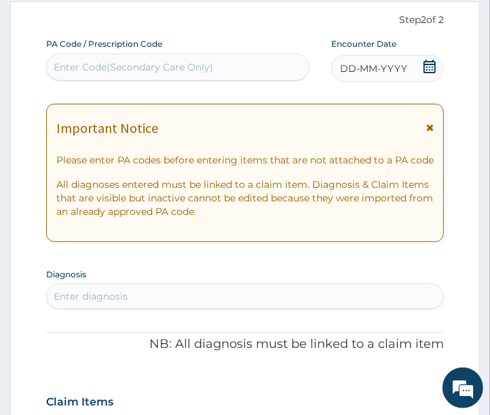
click at [130, 61] on div "Enter Code(Secondary Care Only)" at bounding box center [133, 67] width 159 height 14
paste input "PA/970AF1"
type input "PA/970AF1"
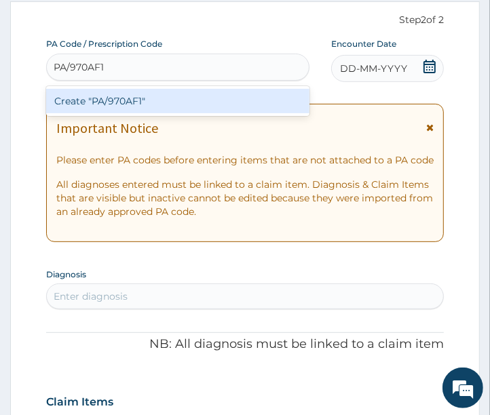
click at [144, 97] on div "Create "PA/970AF1"" at bounding box center [177, 101] width 263 height 24
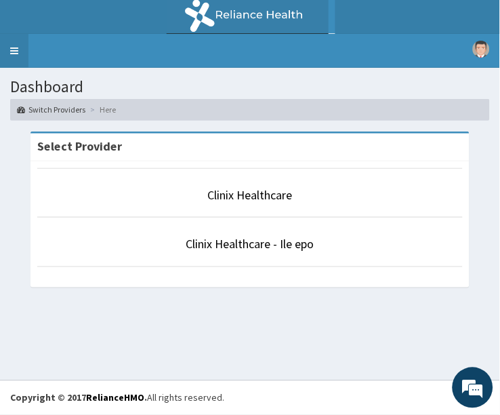
click at [9, 47] on link "Toggle navigation" at bounding box center [14, 51] width 28 height 34
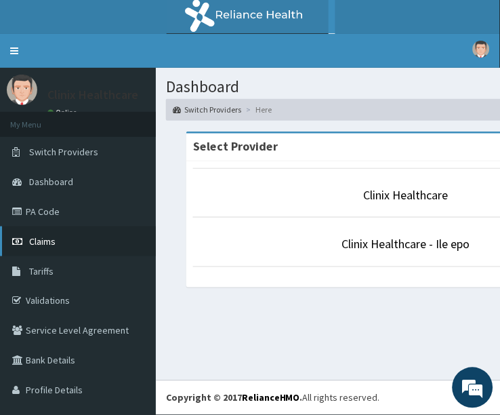
click at [53, 242] on span "Claims" at bounding box center [42, 241] width 26 height 12
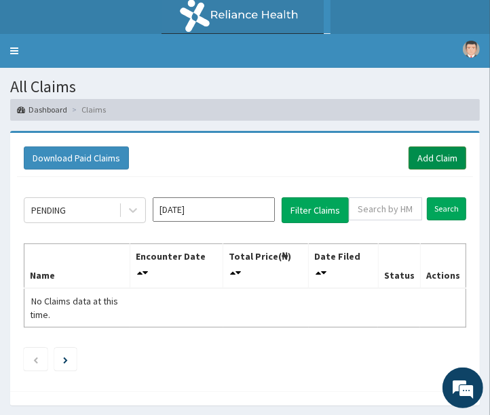
click at [428, 153] on link "Add Claim" at bounding box center [437, 157] width 58 height 23
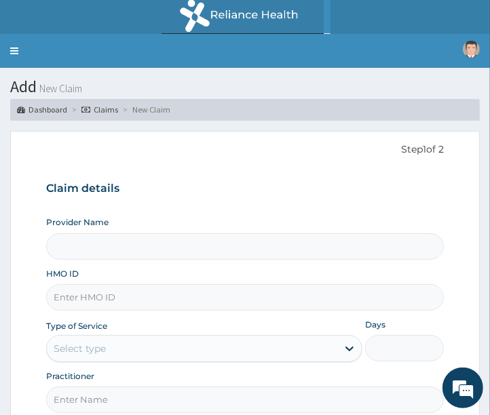
type input "Clinix Healthcare"
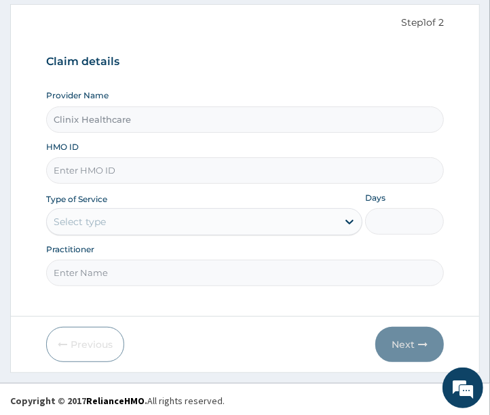
scroll to position [129, 0]
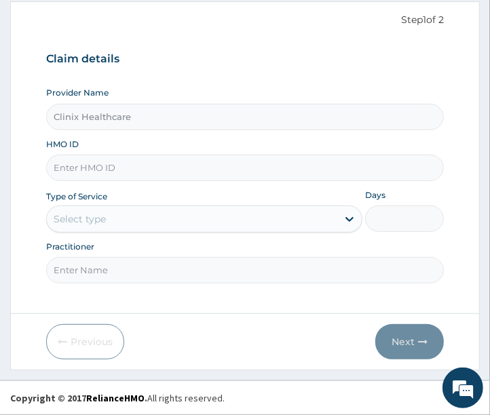
click at [139, 170] on input "HMO ID" at bounding box center [245, 168] width 398 height 26
paste input "ENP/11784/E"
type input "ENP/11784/E"
click at [132, 224] on div "Select type" at bounding box center [192, 219] width 290 height 22
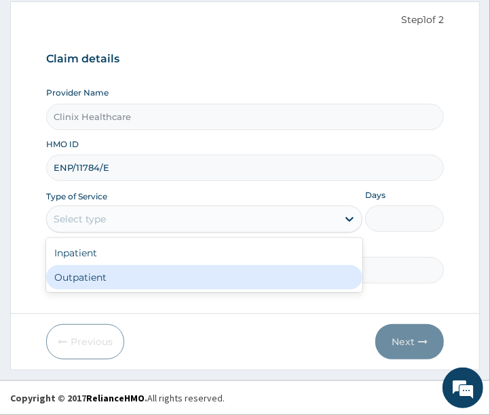
click at [91, 282] on div "Outpatient" at bounding box center [204, 277] width 316 height 24
type input "1"
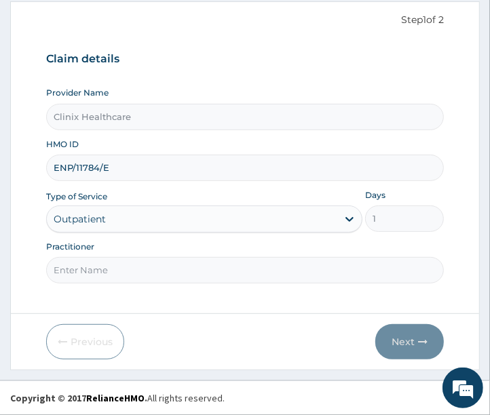
click at [91, 274] on input "Practitioner" at bounding box center [245, 270] width 398 height 26
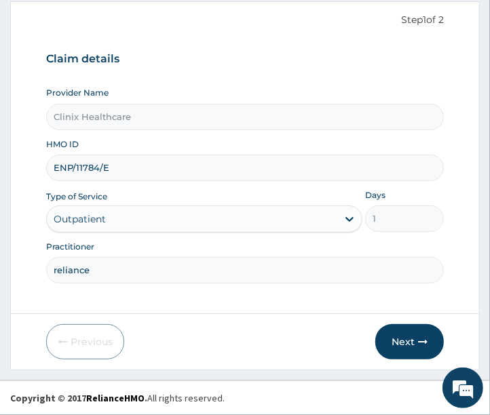
scroll to position [0, 0]
type input "reliance"
click at [392, 340] on button "Next" at bounding box center [409, 341] width 68 height 35
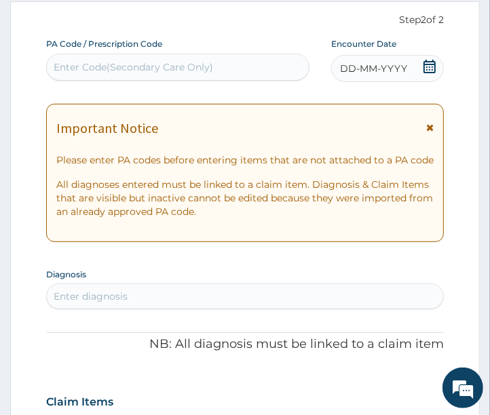
click at [145, 71] on div "Enter Code(Secondary Care Only)" at bounding box center [133, 67] width 159 height 14
paste input "PA/970AF1"
type input "PA/970AF1"
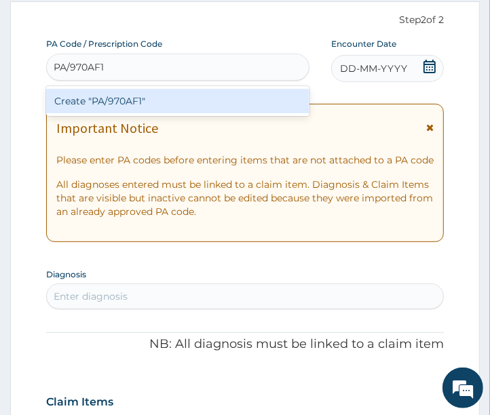
click at [136, 102] on div "Create "PA/970AF1"" at bounding box center [177, 101] width 263 height 24
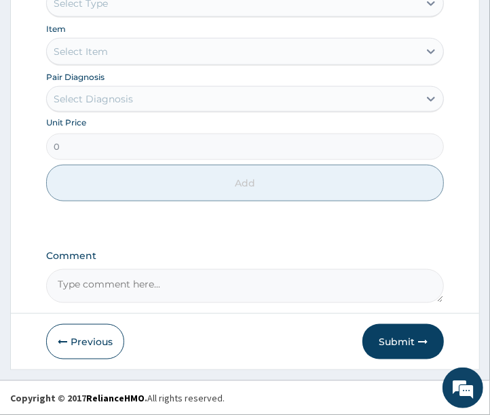
scroll to position [709, 0]
click at [397, 340] on button "Submit" at bounding box center [402, 341] width 81 height 35
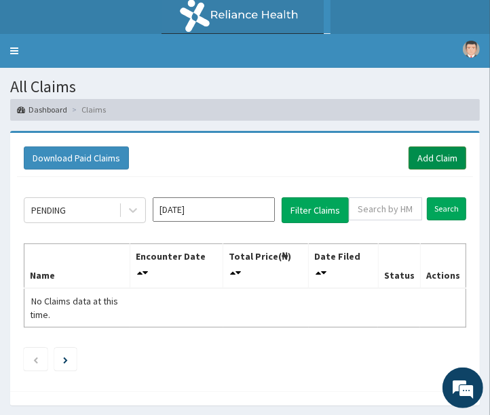
click at [428, 154] on link "Add Claim" at bounding box center [437, 157] width 58 height 23
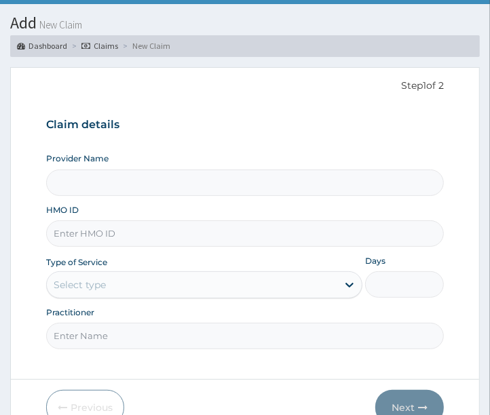
scroll to position [129, 0]
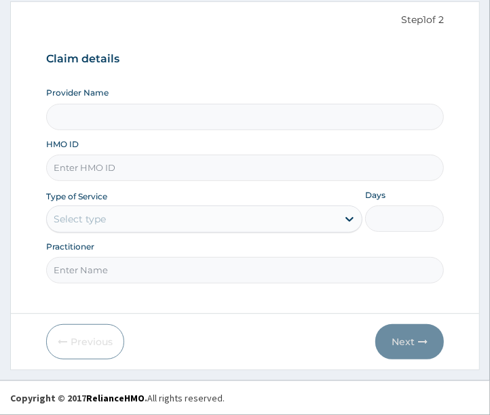
click at [126, 170] on input "HMO ID" at bounding box center [245, 168] width 398 height 26
type input "Clinix Healthcare"
paste input "DLT/10009/A"
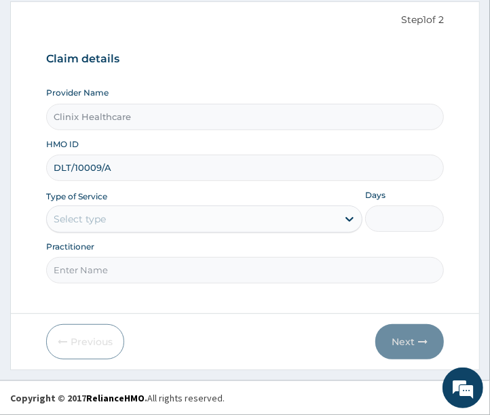
type input "DLT/10009/A"
click at [146, 218] on div "Select type" at bounding box center [192, 219] width 290 height 22
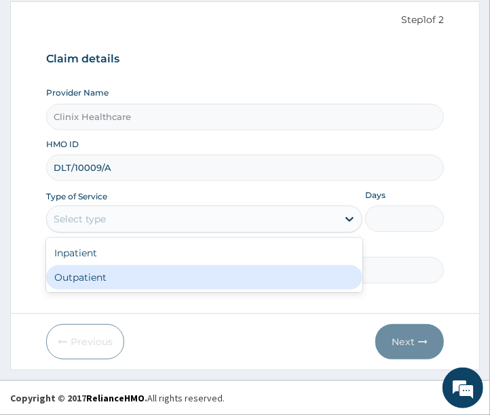
click at [164, 282] on div "Outpatient" at bounding box center [204, 277] width 316 height 24
type input "1"
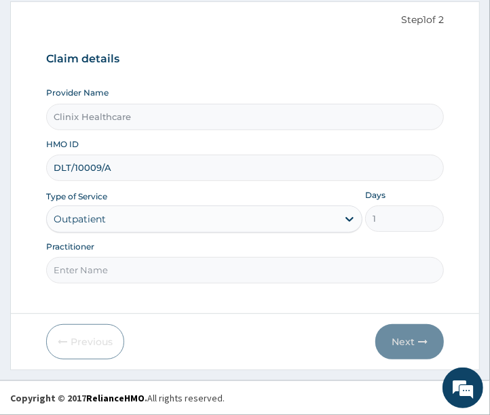
click at [164, 273] on input "Practitioner" at bounding box center [245, 270] width 398 height 26
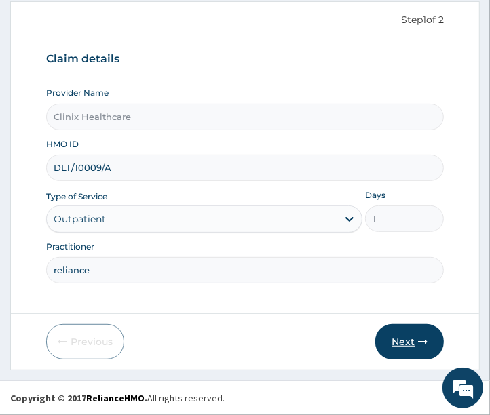
type input "reliance"
click at [388, 339] on button "Next" at bounding box center [409, 341] width 68 height 35
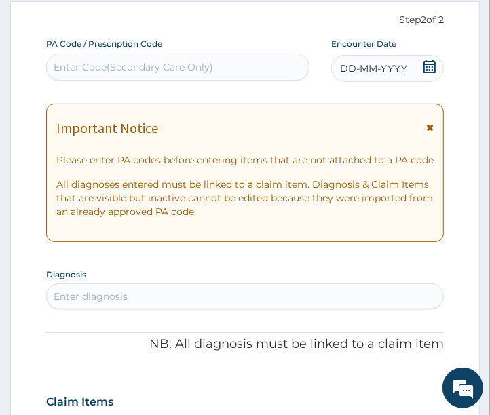
scroll to position [0, 0]
click at [92, 71] on div "Enter Code(Secondary Care Only)" at bounding box center [133, 67] width 159 height 14
paste input "PA/13FFEC"
type input "PA/13FFEC"
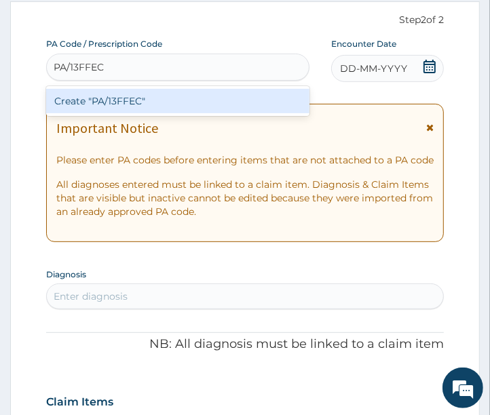
click at [89, 104] on div "Create "PA/13FFEC"" at bounding box center [177, 101] width 263 height 24
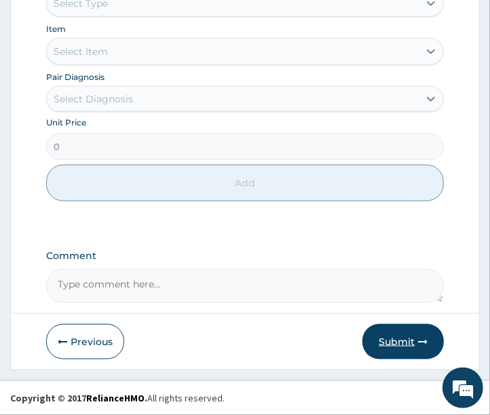
scroll to position [709, 0]
click at [400, 344] on button "Submit" at bounding box center [402, 341] width 81 height 35
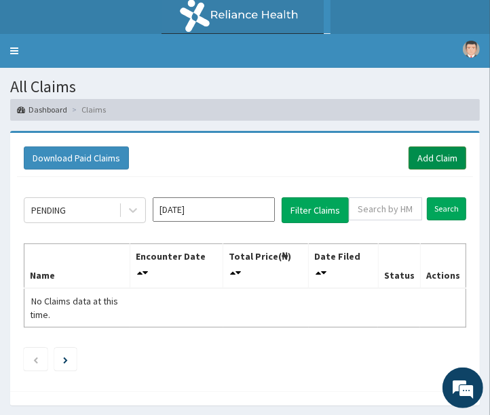
click at [431, 157] on link "Add Claim" at bounding box center [437, 157] width 58 height 23
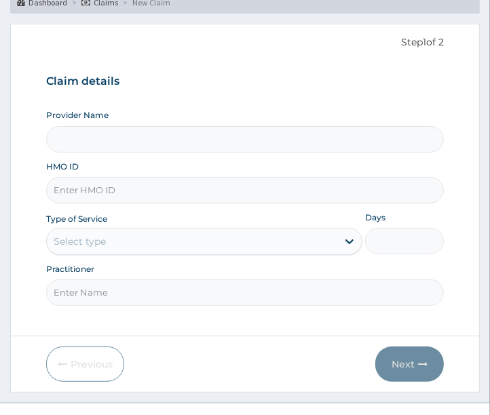
scroll to position [129, 0]
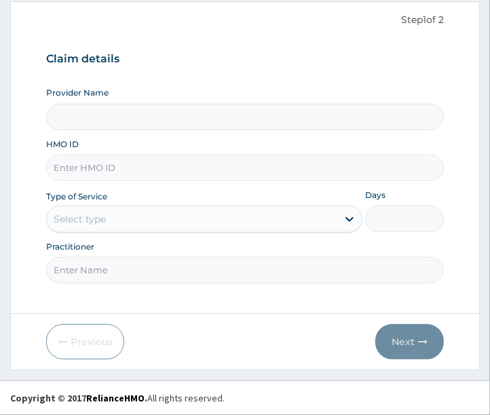
type input "Clinix Healthcare"
click at [167, 168] on input "HMO ID" at bounding box center [245, 168] width 398 height 26
paste input "NEL/10036/A"
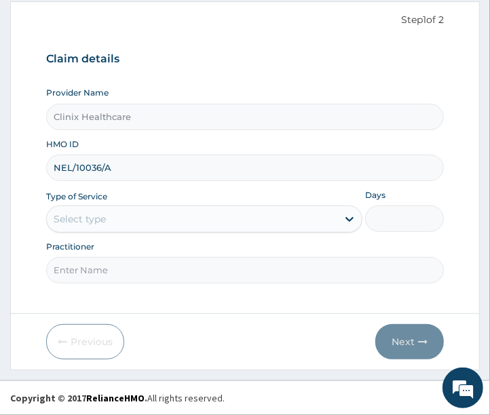
type input "NEL/10036/A"
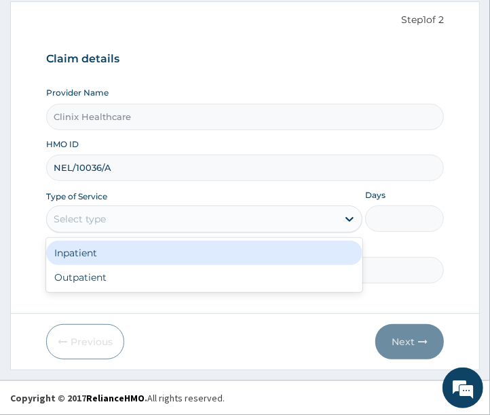
click at [69, 220] on div "Select type" at bounding box center [80, 219] width 52 height 14
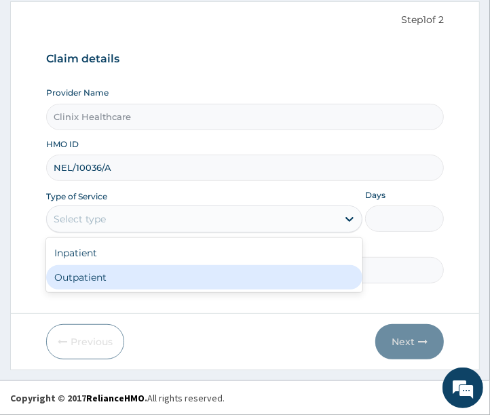
click at [146, 277] on div "Outpatient" at bounding box center [204, 277] width 316 height 24
type input "1"
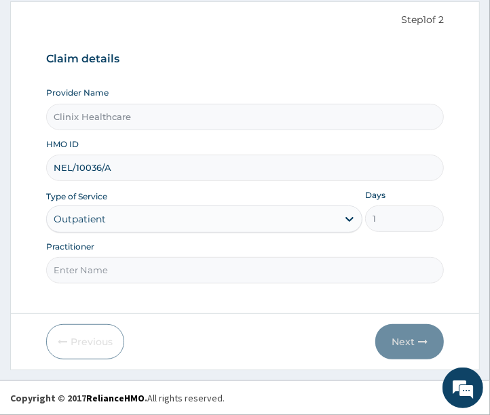
click at [144, 271] on input "Practitioner" at bounding box center [245, 270] width 398 height 26
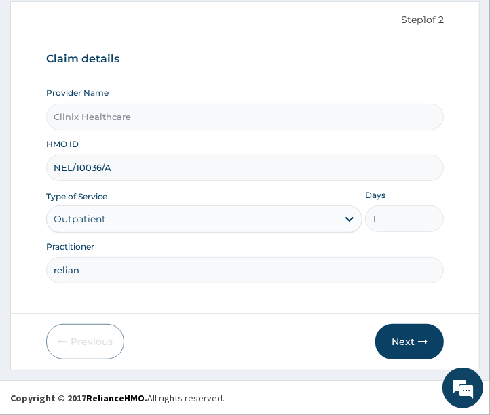
scroll to position [0, 0]
type input "reliance"
click at [397, 341] on button "Next" at bounding box center [409, 341] width 68 height 35
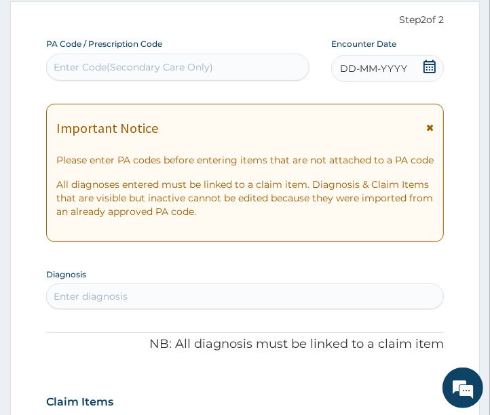
click at [119, 62] on div "Enter Code(Secondary Care Only)" at bounding box center [133, 67] width 159 height 14
paste input "PA/31A158"
type input "PA/31A158"
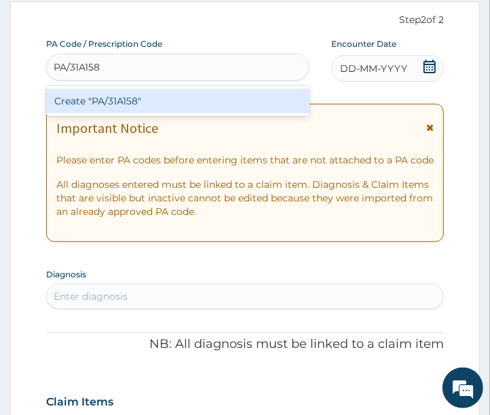
click at [172, 97] on div "Create "PA/31A158"" at bounding box center [177, 101] width 263 height 24
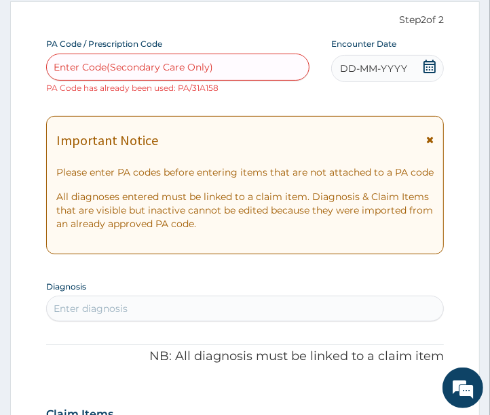
click at [357, 71] on span "DD-MM-YYYY" at bounding box center [373, 69] width 67 height 14
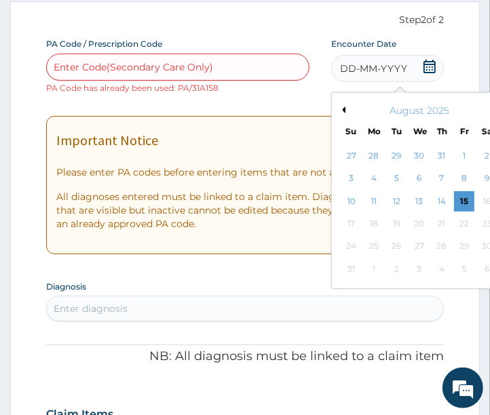
click at [342, 117] on div "August 2025" at bounding box center [418, 111] width 163 height 14
click at [341, 112] on button "Previous Month" at bounding box center [341, 109] width 7 height 7
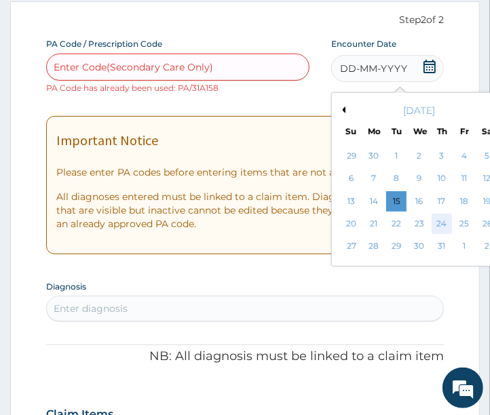
click at [437, 220] on div "24" at bounding box center [441, 224] width 20 height 20
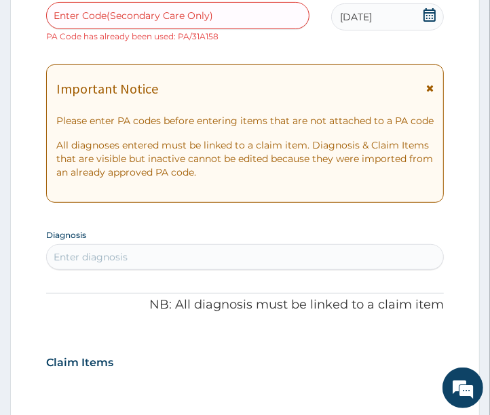
scroll to position [280, 0]
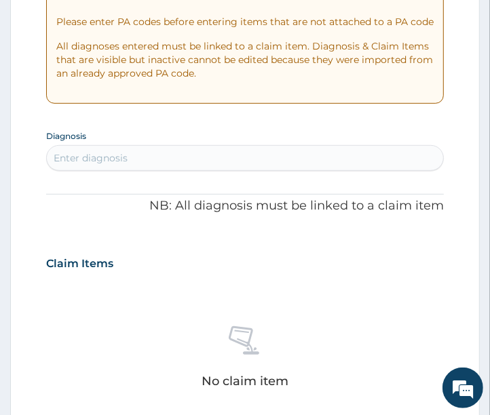
click at [182, 159] on div "Enter diagnosis" at bounding box center [245, 158] width 397 height 22
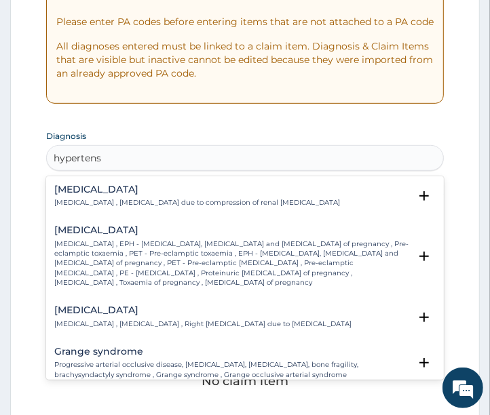
type input "hypertensi"
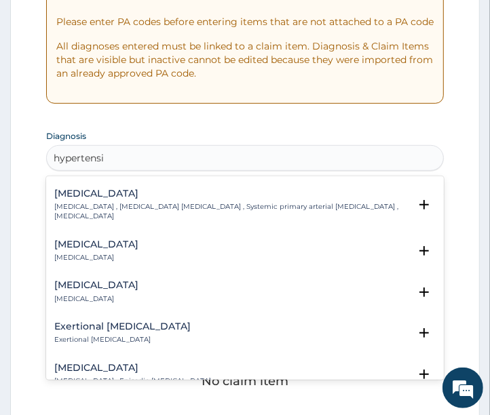
scroll to position [1280, 0]
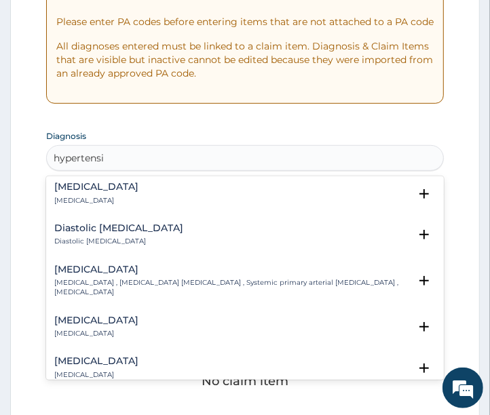
click at [123, 278] on p "Essential hypertension , Idiopathic hypertension , Systemic primary arterial hy…" at bounding box center [231, 288] width 355 height 20
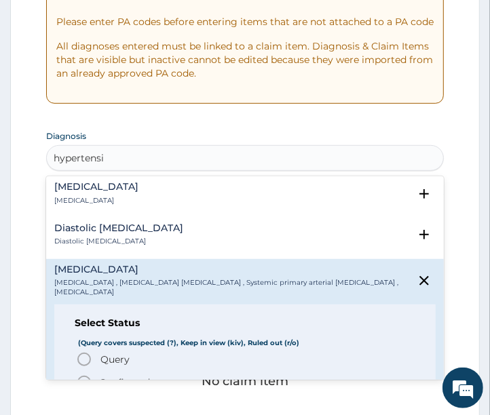
click at [80, 374] on icon "status option filled" at bounding box center [84, 382] width 16 height 16
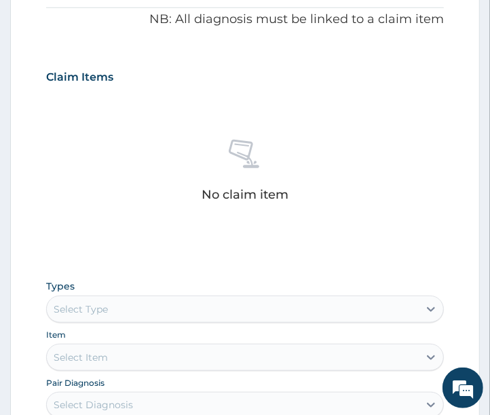
scroll to position [656, 0]
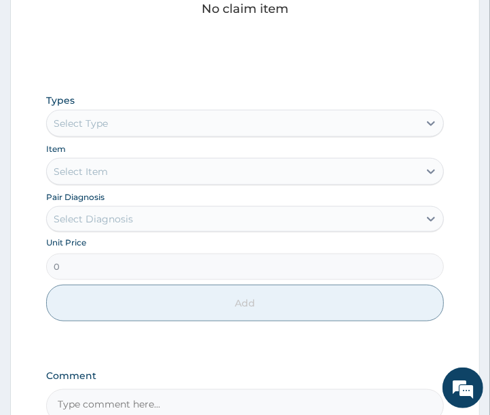
click at [199, 137] on div "Types Select Type Item Select Item Pair Diagnosis Select Diagnosis Unit Price 0…" at bounding box center [245, 207] width 398 height 241
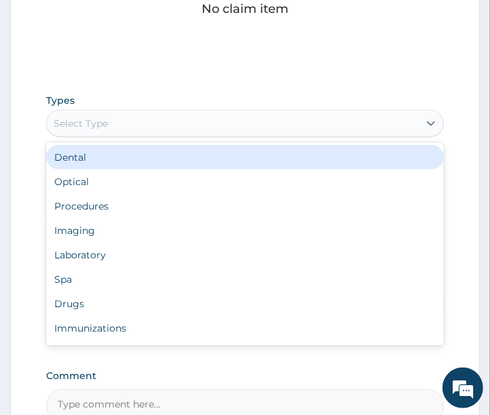
click at [186, 127] on div "Select Type" at bounding box center [233, 124] width 372 height 22
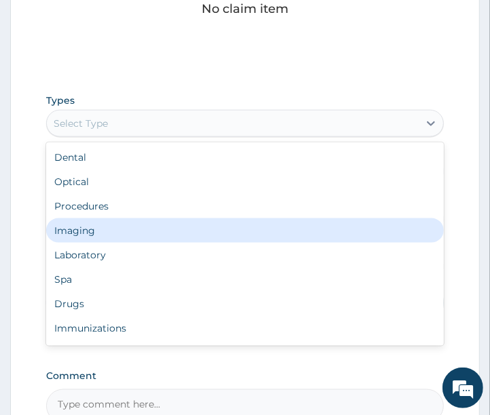
click at [108, 231] on div "Imaging" at bounding box center [245, 230] width 398 height 24
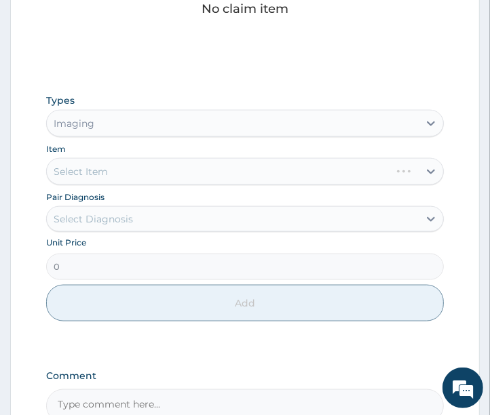
click at [134, 171] on div "Select Item" at bounding box center [245, 171] width 398 height 27
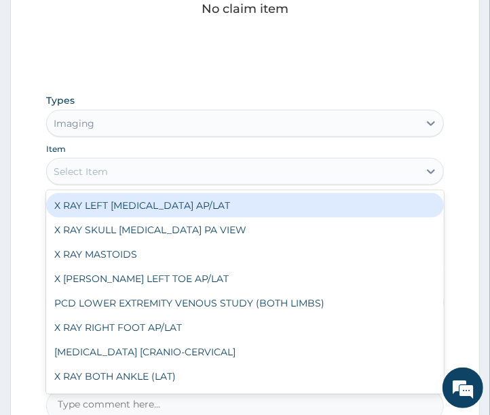
click at [90, 165] on div "Select Item" at bounding box center [81, 172] width 54 height 14
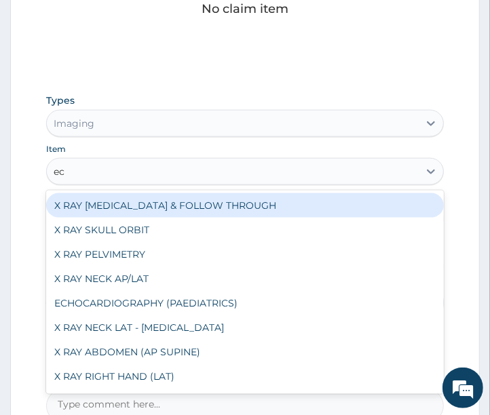
type input "ecg"
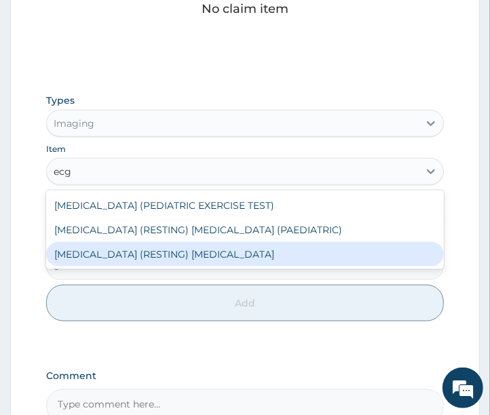
click at [123, 249] on div "ECG (RESTING) ELECTROCARDIOGRAPHY" at bounding box center [245, 254] width 398 height 24
type input "9000"
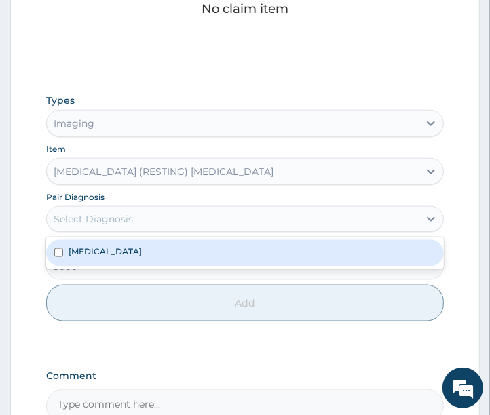
click at [103, 222] on div "Select Diagnosis" at bounding box center [93, 219] width 79 height 14
click at [100, 254] on label "Essential hypertension" at bounding box center [104, 251] width 73 height 12
checkbox input "true"
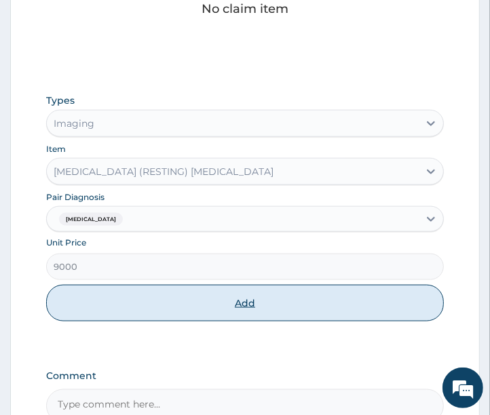
click at [91, 302] on button "Add" at bounding box center [245, 303] width 398 height 37
type input "0"
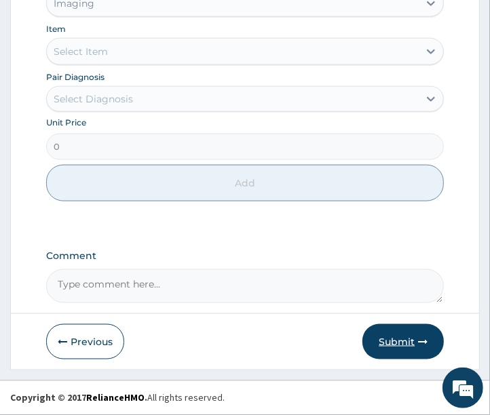
click at [389, 347] on button "Submit" at bounding box center [402, 341] width 81 height 35
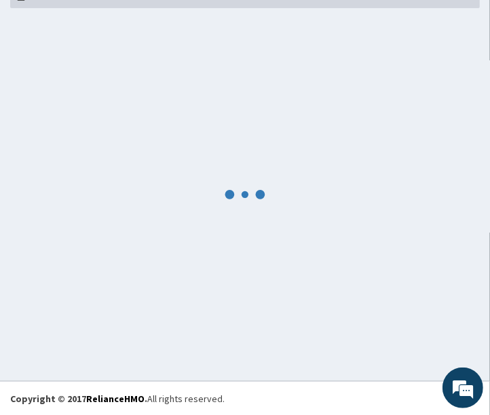
scroll to position [717, 0]
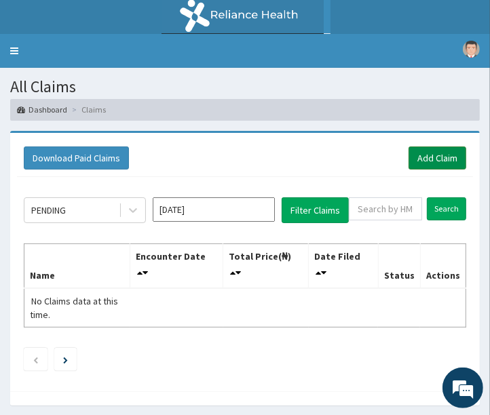
click at [424, 164] on link "Add Claim" at bounding box center [437, 157] width 58 height 23
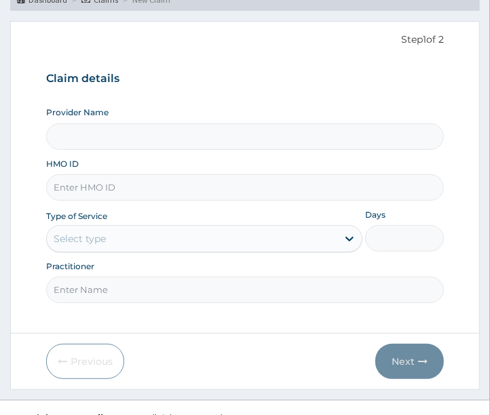
scroll to position [129, 0]
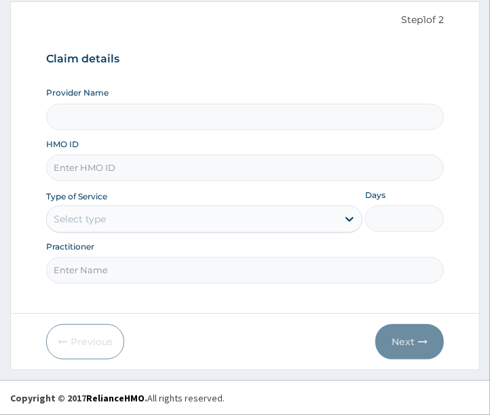
type input "Clinix Healthcare"
click at [124, 166] on input "HMO ID" at bounding box center [245, 168] width 398 height 26
paste input "FTC/10138/A"
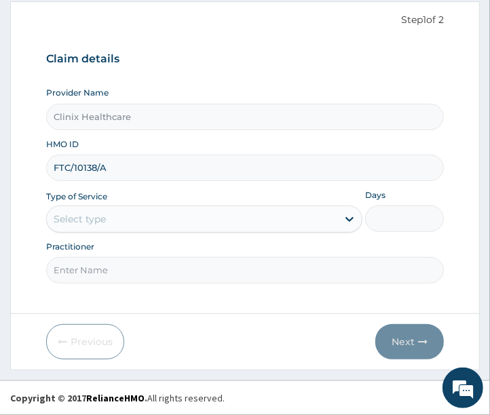
type input "FTC/10138/A"
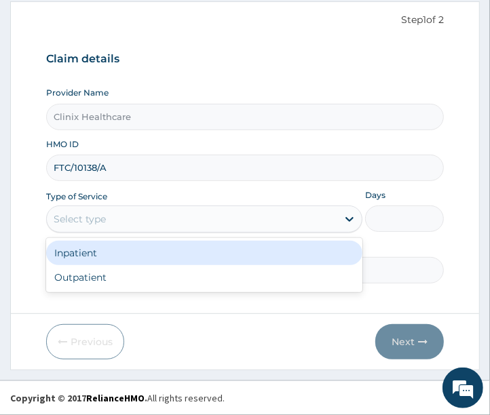
click at [140, 212] on div "Select type" at bounding box center [192, 219] width 290 height 22
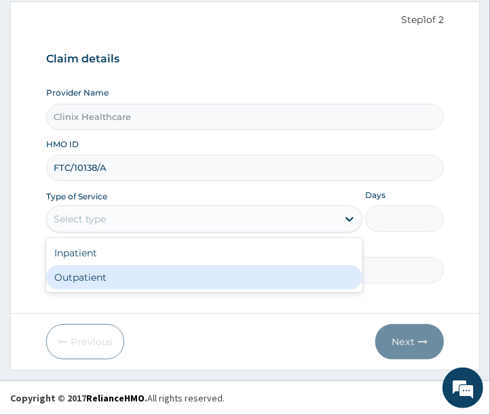
drag, startPoint x: 103, startPoint y: 277, endPoint x: 104, endPoint y: 270, distance: 6.8
click at [103, 276] on div "Outpatient" at bounding box center [204, 277] width 316 height 24
type input "1"
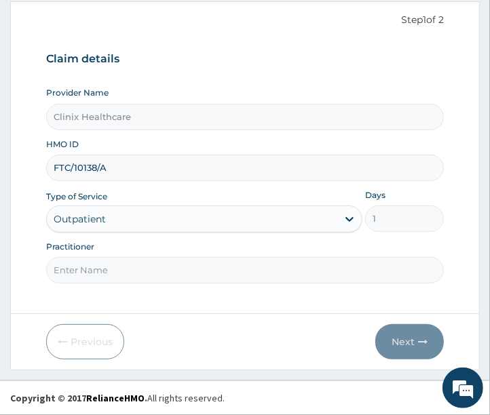
click at [104, 270] on input "Practitioner" at bounding box center [245, 270] width 398 height 26
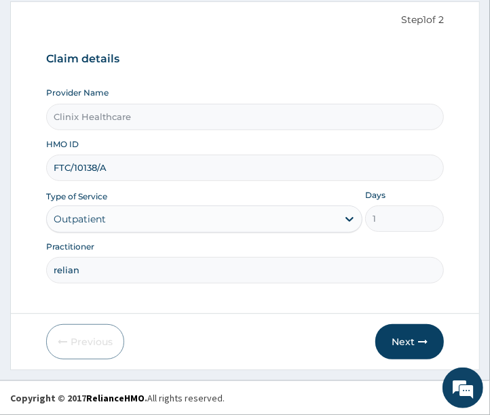
scroll to position [0, 0]
type input "reliance"
click at [397, 342] on button "Next" at bounding box center [409, 341] width 68 height 35
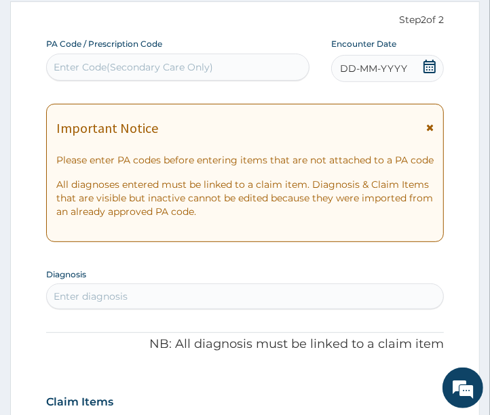
click at [117, 73] on div "Enter Code(Secondary Care Only)" at bounding box center [133, 67] width 159 height 14
paste input "PA/E4756D"
type input "PA/E4756D"
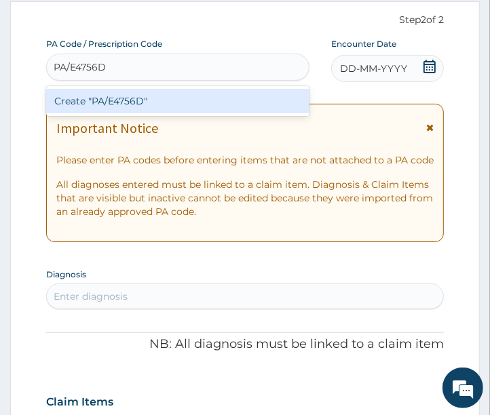
click at [183, 104] on div "Create "PA/E4756D"" at bounding box center [177, 101] width 263 height 24
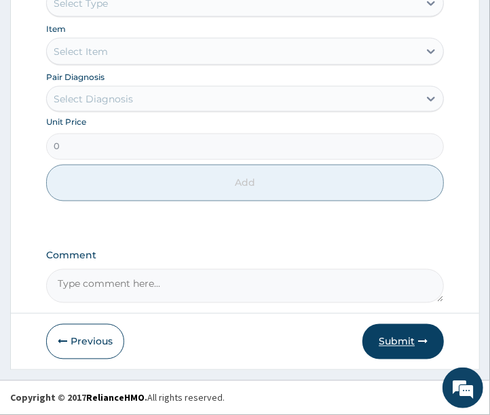
scroll to position [993, 0]
click at [409, 339] on button "Submit" at bounding box center [402, 341] width 81 height 35
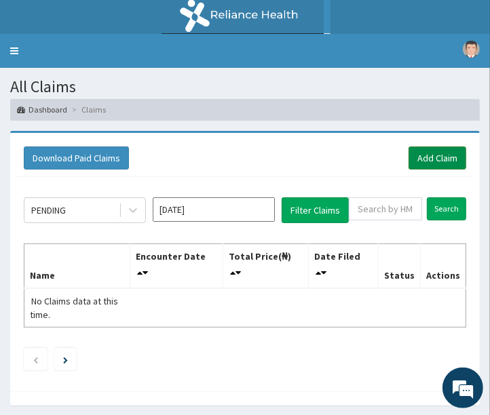
click at [433, 149] on link "Add Claim" at bounding box center [437, 157] width 58 height 23
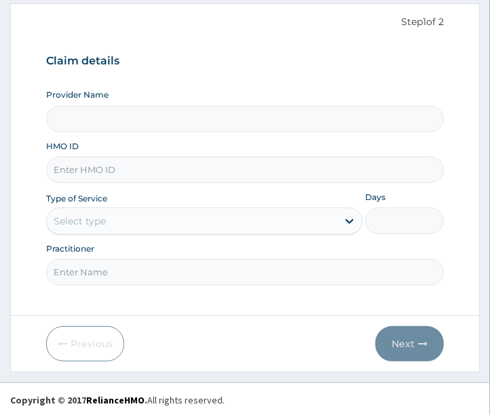
scroll to position [129, 0]
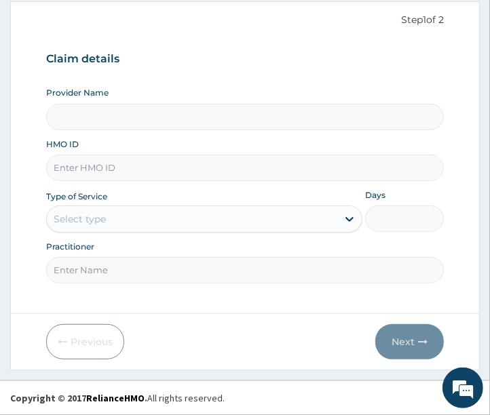
type input "Clinix Healthcare"
click at [104, 167] on input "HMO ID" at bounding box center [245, 168] width 398 height 26
paste input "PPY/10608/A"
type input "PPY/10608/A"
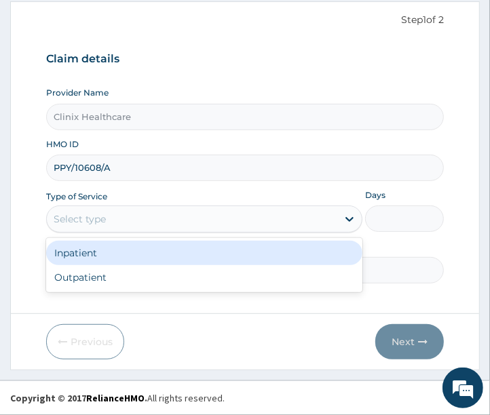
click at [165, 219] on div "Select type" at bounding box center [192, 219] width 290 height 22
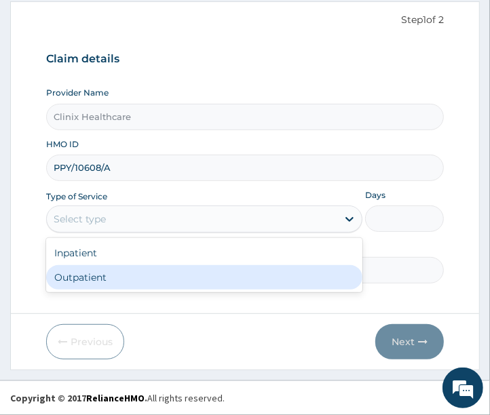
click at [134, 281] on div "Outpatient" at bounding box center [204, 277] width 316 height 24
type input "1"
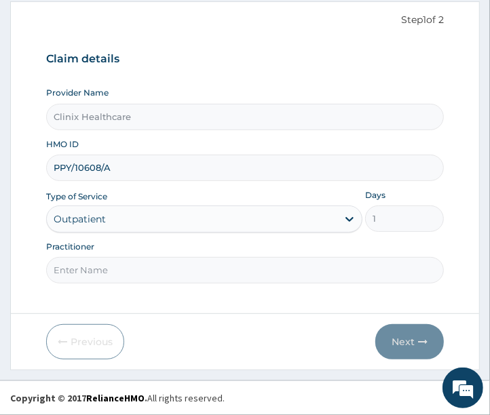
click at [136, 276] on input "Practitioner" at bounding box center [245, 270] width 398 height 26
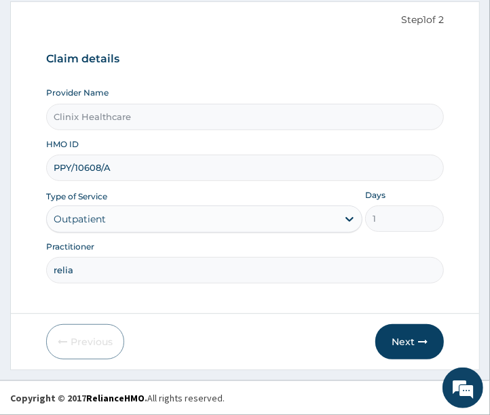
scroll to position [0, 0]
type input "reliance"
click at [405, 336] on button "Next" at bounding box center [409, 341] width 68 height 35
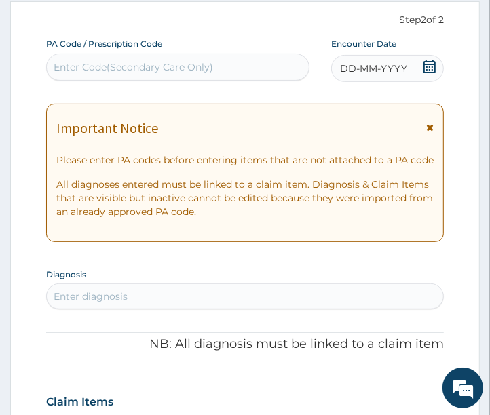
click at [154, 66] on div "Enter Code(Secondary Care Only)" at bounding box center [133, 67] width 159 height 14
paste input "PA/6E751B"
type input "PA/6E751B"
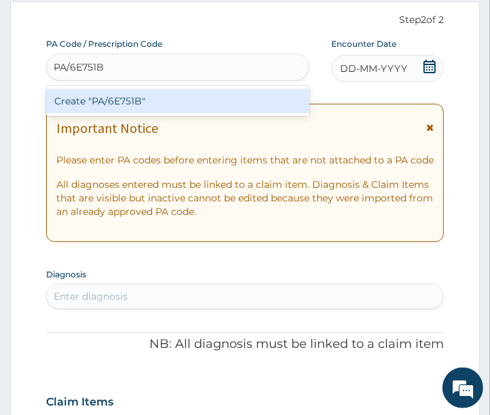
click at [133, 106] on div "Create "PA/6E751B"" at bounding box center [177, 101] width 263 height 24
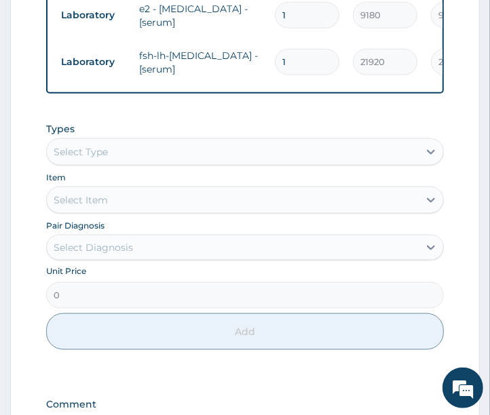
scroll to position [801, 0]
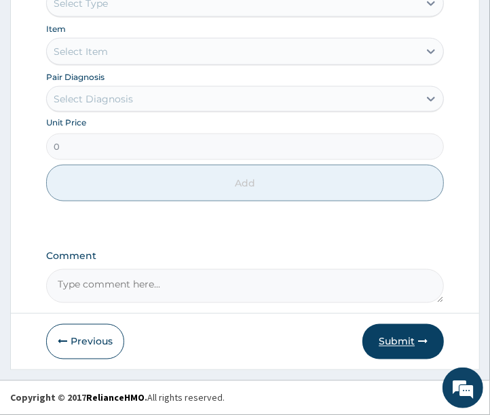
click at [382, 340] on button "Submit" at bounding box center [402, 341] width 81 height 35
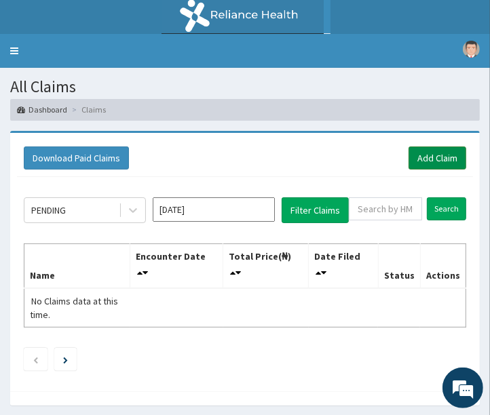
click at [436, 159] on link "Add Claim" at bounding box center [437, 157] width 58 height 23
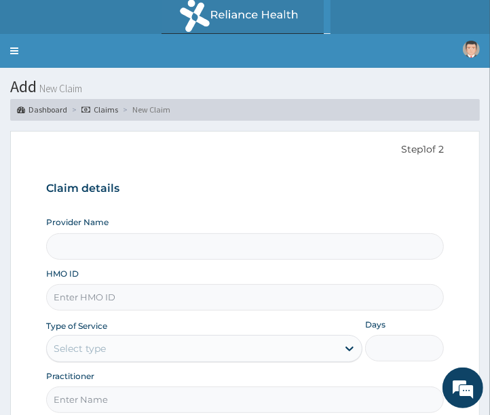
type input "Clinix Healthcare"
click at [108, 298] on input "HMO ID" at bounding box center [245, 297] width 398 height 26
paste input "SLB/10068/A"
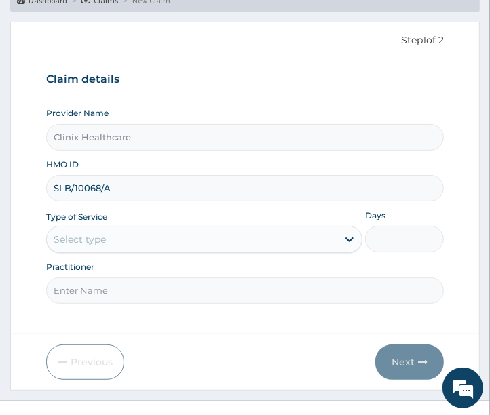
scroll to position [129, 0]
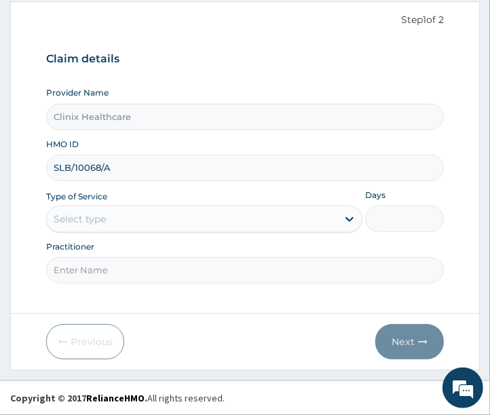
type input "SLB/10068/A"
click at [113, 224] on div "Select type" at bounding box center [192, 219] width 290 height 22
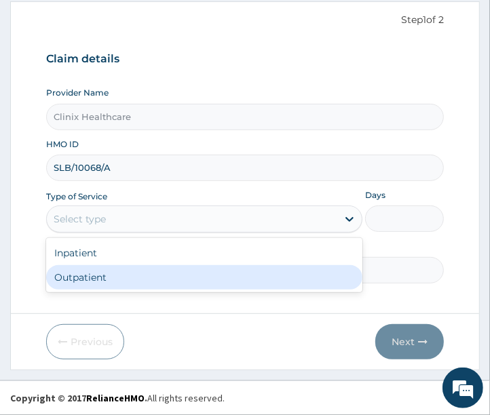
click at [70, 286] on div "Outpatient" at bounding box center [204, 277] width 316 height 24
type input "1"
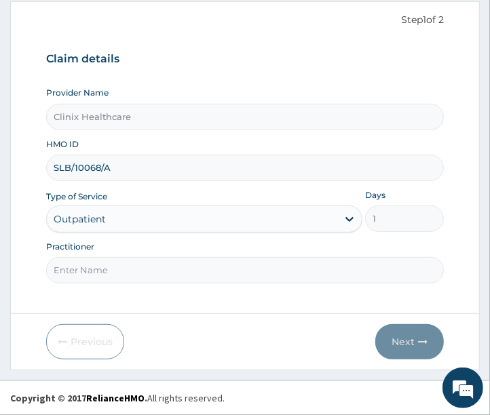
click at [70, 274] on input "Practitioner" at bounding box center [245, 270] width 398 height 26
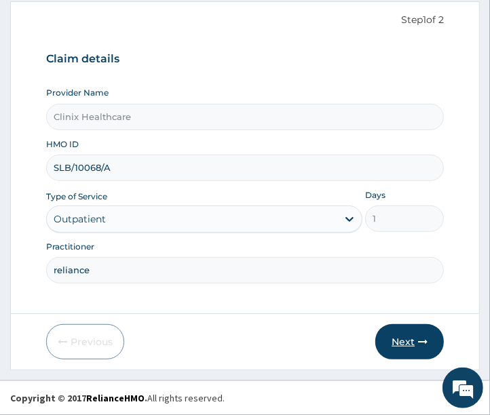
type input "reliance"
click at [405, 338] on button "Next" at bounding box center [409, 341] width 68 height 35
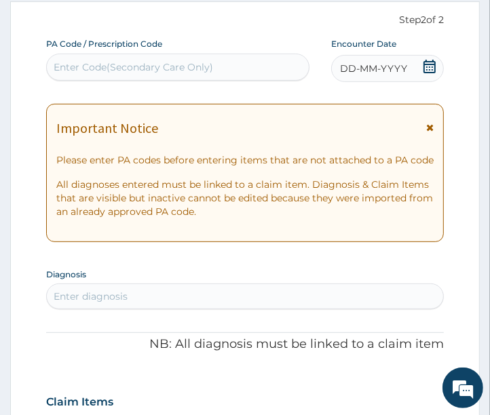
click at [119, 73] on div "Enter Code(Secondary Care Only)" at bounding box center [133, 67] width 159 height 14
click at [77, 56] on div "Enter Code(Secondary Care Only)" at bounding box center [178, 67] width 262 height 22
paste input "6EEB8F"
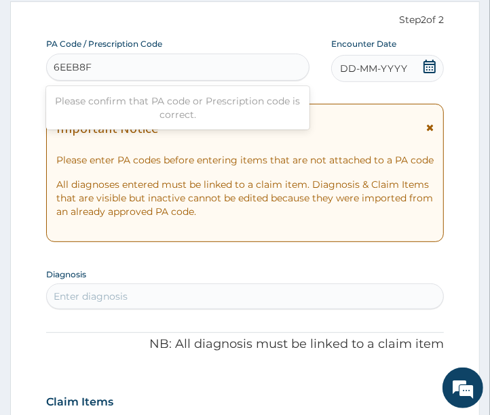
click at [57, 66] on input "6EEB8F" at bounding box center [73, 67] width 39 height 14
click at [56, 65] on input "6EEB8F" at bounding box center [73, 67] width 39 height 14
type input "PA/6EEB8F"
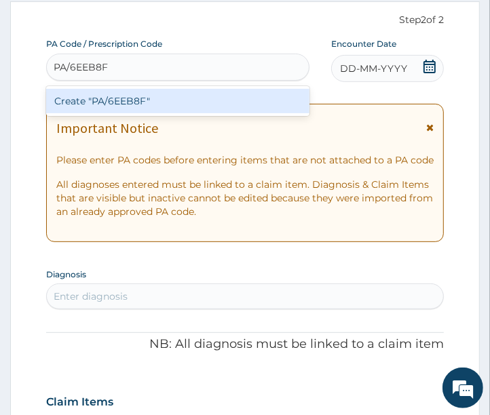
click at [127, 104] on div "Create "PA/6EEB8F"" at bounding box center [177, 101] width 263 height 24
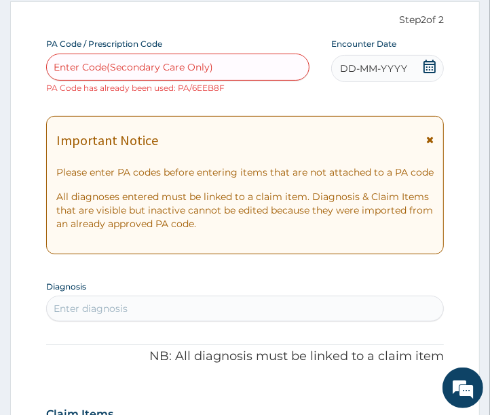
click at [355, 66] on span "DD-MM-YYYY" at bounding box center [373, 69] width 67 height 14
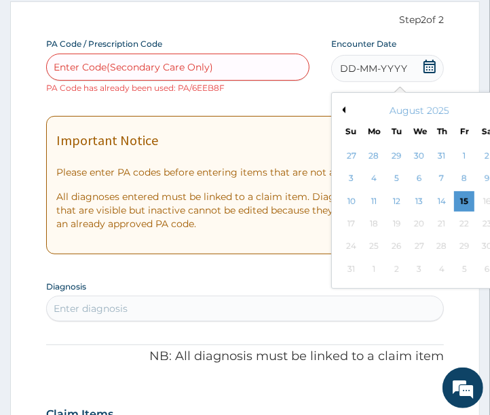
click at [342, 111] on button "Previous Month" at bounding box center [341, 109] width 7 height 7
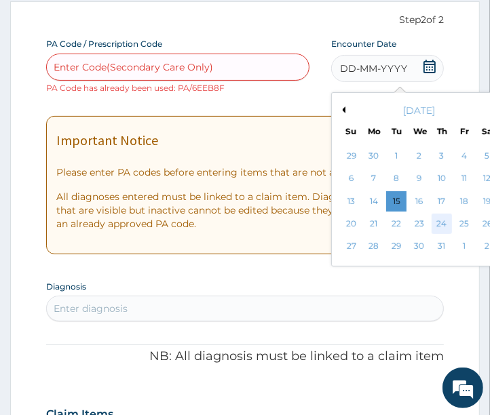
click at [437, 224] on div "24" at bounding box center [441, 224] width 20 height 20
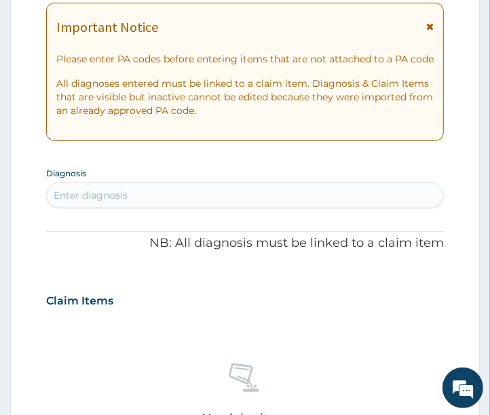
scroll to position [280, 0]
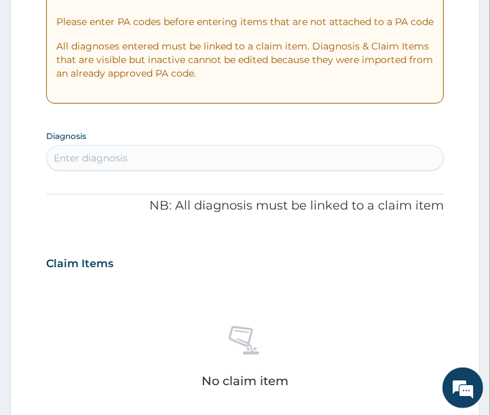
click at [131, 163] on div "Enter diagnosis" at bounding box center [245, 158] width 397 height 22
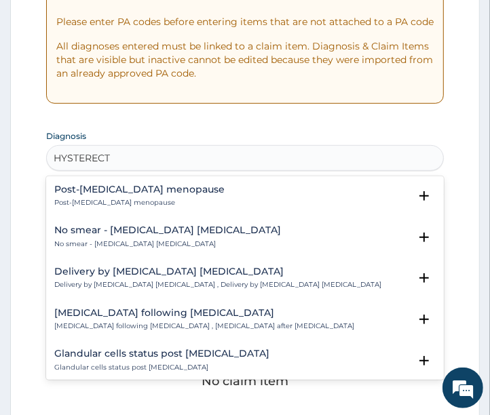
type input "HYSTERECTO"
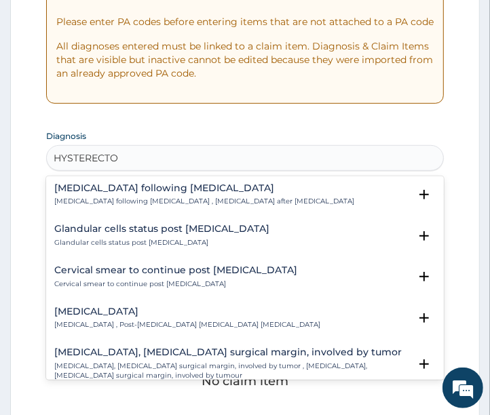
scroll to position [102, 0]
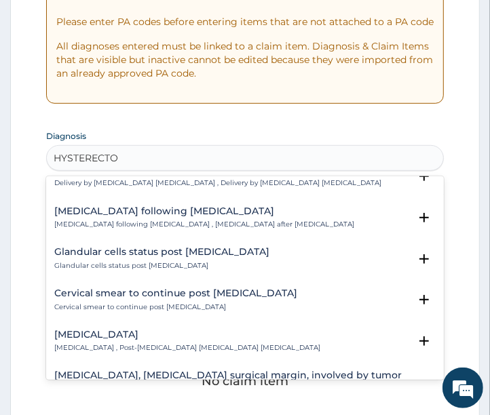
click at [100, 264] on p "Glandular cells status post hysterectomy" at bounding box center [161, 265] width 215 height 9
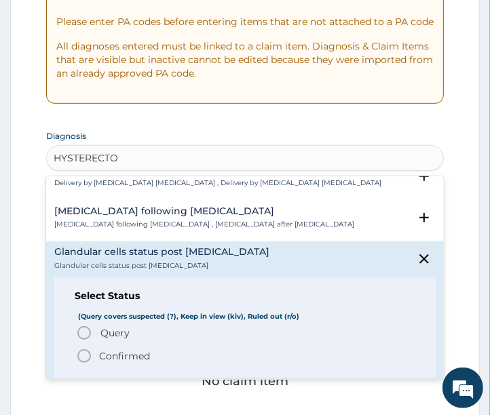
click at [85, 356] on icon "status option filled" at bounding box center [84, 356] width 16 height 16
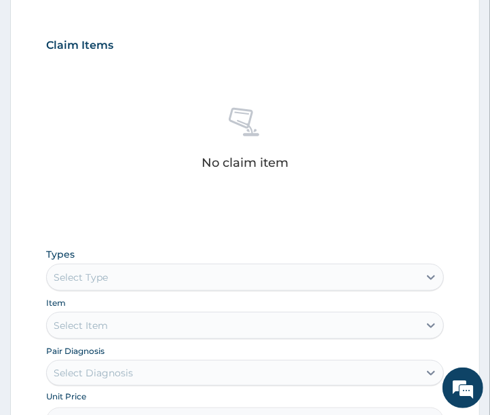
scroll to position [656, 0]
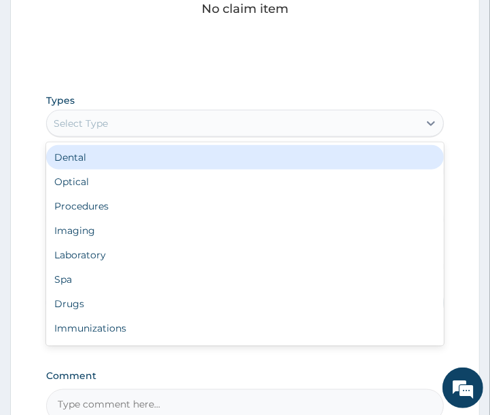
click at [186, 127] on div "Select Type" at bounding box center [233, 124] width 372 height 22
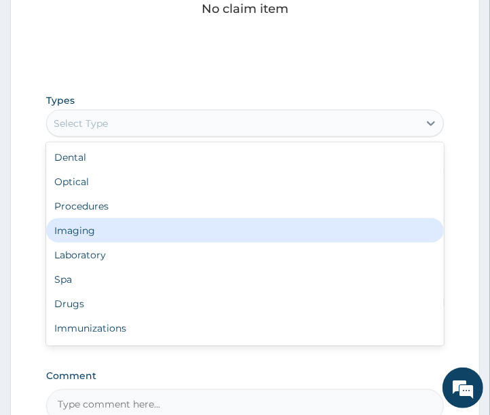
click at [107, 233] on div "Imaging" at bounding box center [245, 230] width 398 height 24
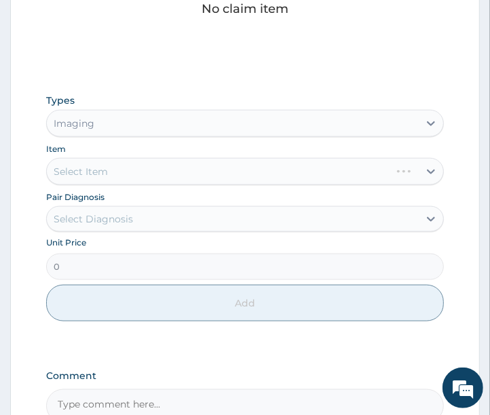
click at [111, 182] on div "Select Item" at bounding box center [245, 171] width 398 height 27
click at [109, 180] on div "Select Item" at bounding box center [245, 171] width 398 height 27
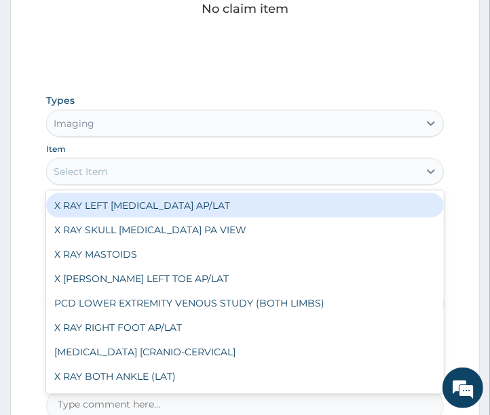
click at [136, 166] on div "Select Item" at bounding box center [233, 172] width 372 height 22
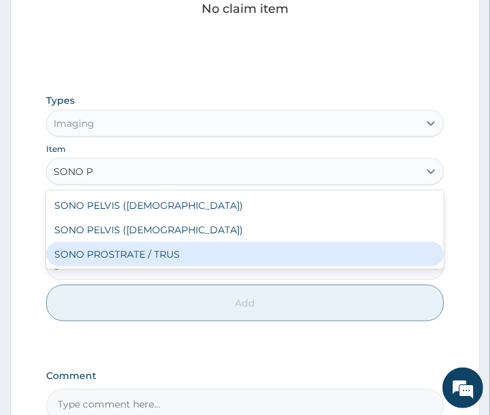
type input "SONO PE"
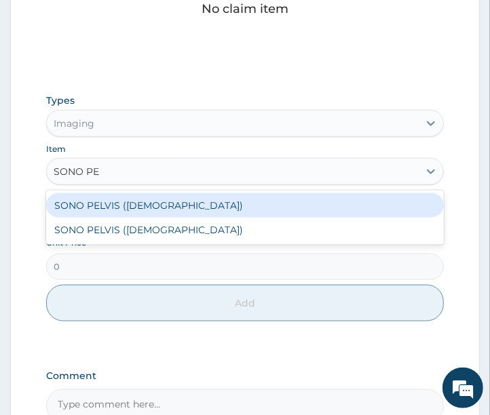
click at [119, 214] on div "SONO PELVIS (FEMALE)" at bounding box center [245, 205] width 398 height 24
type input "7900"
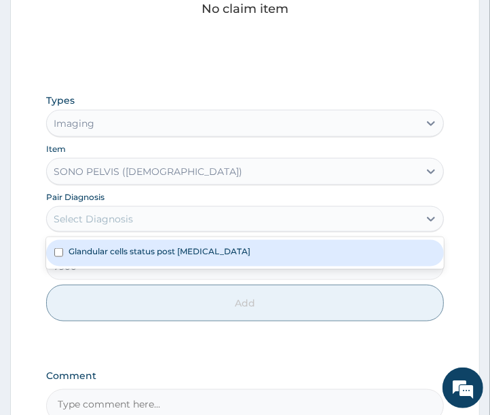
drag, startPoint x: 126, startPoint y: 226, endPoint x: 127, endPoint y: 249, distance: 23.1
click at [127, 232] on div "option Glandular cells status post hysterectomy focused, 1 of 1. 1 result avail…" at bounding box center [245, 219] width 398 height 26
click at [127, 258] on div "Glandular cells status post hysterectomy" at bounding box center [245, 253] width 398 height 26
checkbox input "true"
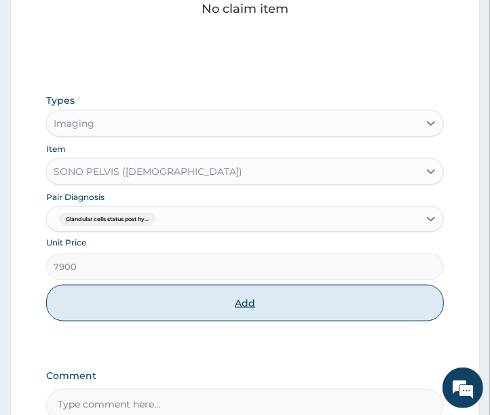
click at [136, 299] on button "Add" at bounding box center [245, 303] width 398 height 37
type input "0"
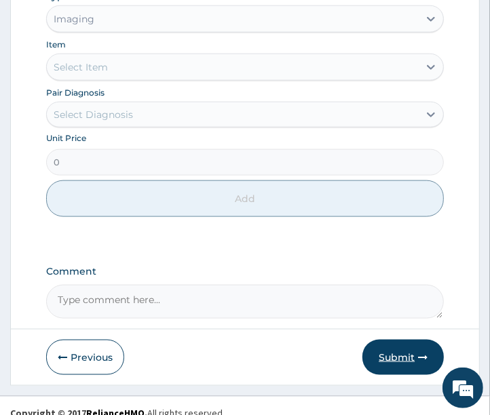
scroll to position [721, 0]
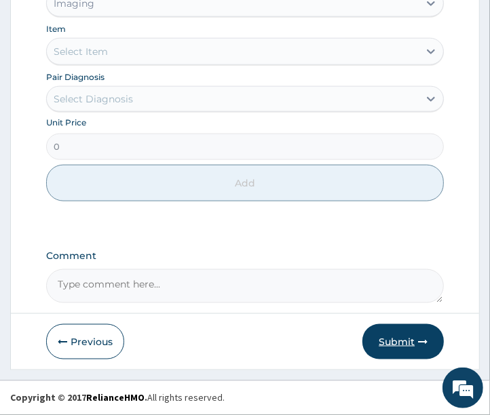
click at [397, 340] on button "Submit" at bounding box center [402, 341] width 81 height 35
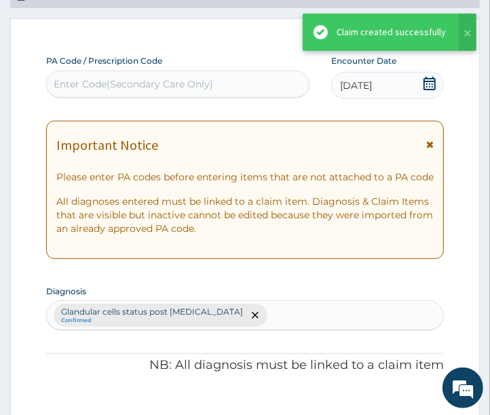
scroll to position [709, 0]
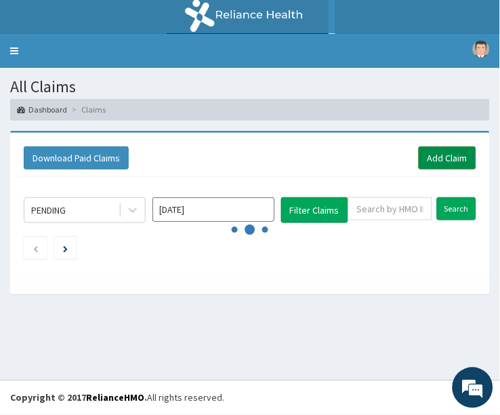
click at [441, 158] on link "Add Claim" at bounding box center [448, 157] width 58 height 23
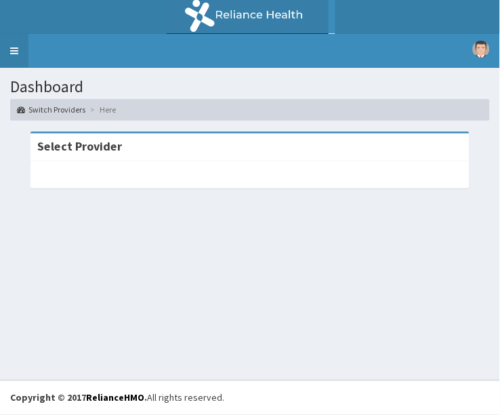
click at [14, 54] on link "Toggle navigation" at bounding box center [14, 51] width 28 height 34
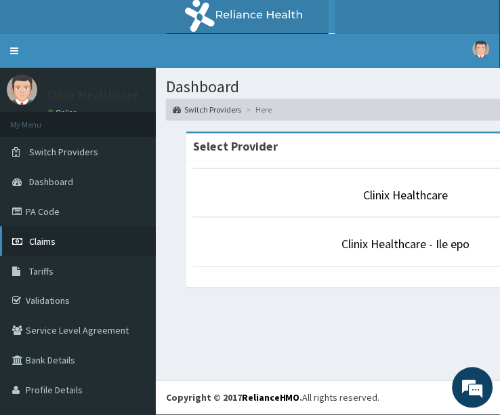
click at [45, 246] on link "Claims" at bounding box center [78, 241] width 156 height 30
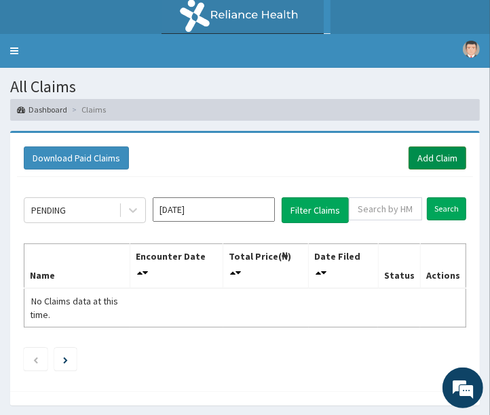
click at [426, 157] on link "Add Claim" at bounding box center [437, 157] width 58 height 23
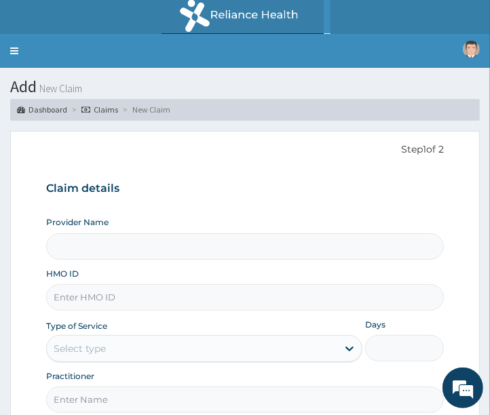
type input "Clinix Healthcare"
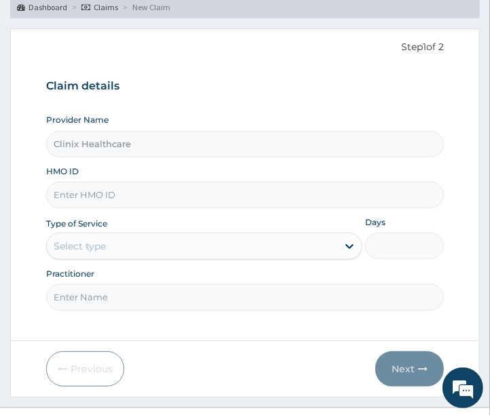
scroll to position [129, 0]
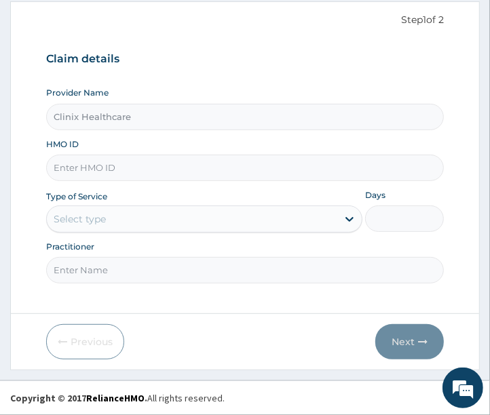
click at [100, 172] on input "HMO ID" at bounding box center [245, 168] width 398 height 26
paste input "FMC/11774/B"
type input "FMC/11774/B"
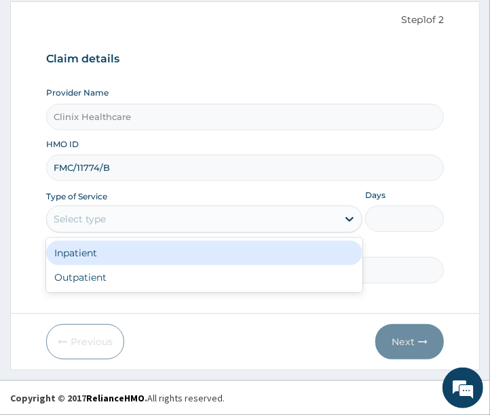
click at [103, 220] on div "Select type" at bounding box center [80, 219] width 52 height 14
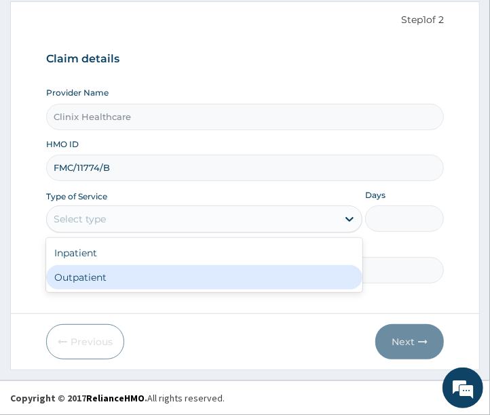
click at [77, 278] on div "Outpatient" at bounding box center [204, 277] width 316 height 24
type input "1"
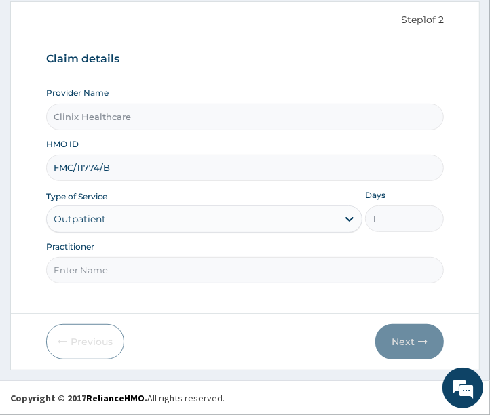
click at [80, 273] on input "Practitioner" at bounding box center [245, 270] width 398 height 26
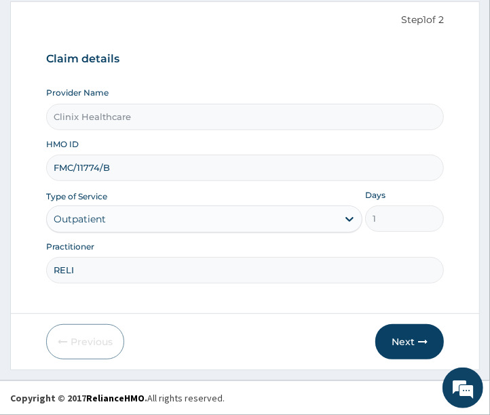
scroll to position [0, 0]
type input "RELIANCE"
click at [410, 340] on button "Next" at bounding box center [409, 341] width 68 height 35
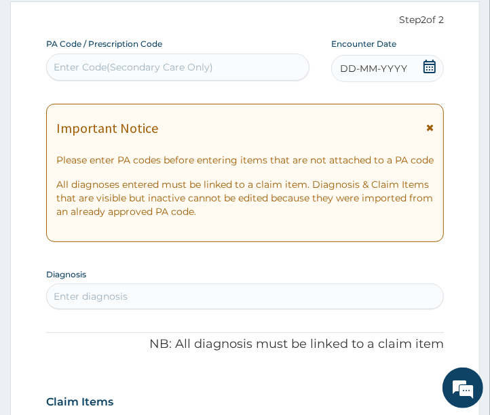
click at [129, 62] on div "Enter Code(Secondary Care Only)" at bounding box center [133, 67] width 159 height 14
paste input "PA/73D258"
type input "PA/73D258"
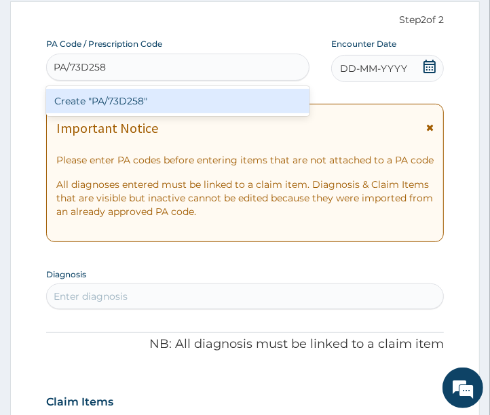
click at [98, 104] on div "Create "PA/73D258"" at bounding box center [177, 101] width 263 height 24
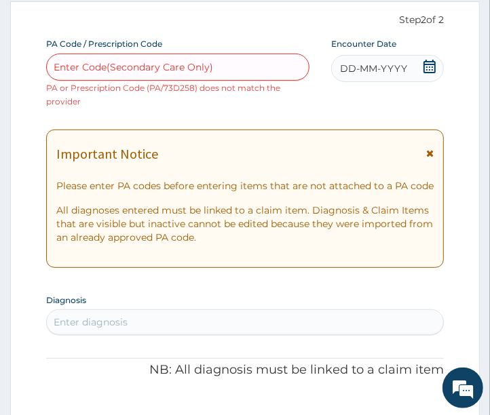
click at [354, 65] on span "DD-MM-YYYY" at bounding box center [373, 69] width 67 height 14
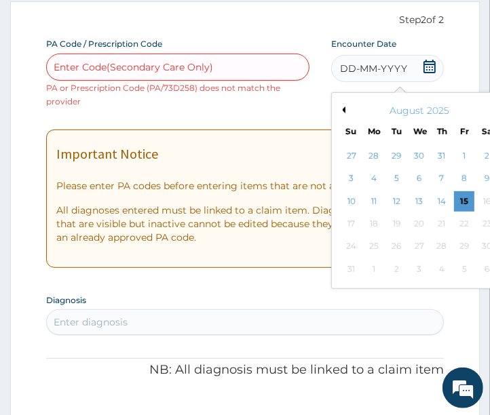
click at [343, 109] on button "Previous Month" at bounding box center [341, 109] width 7 height 7
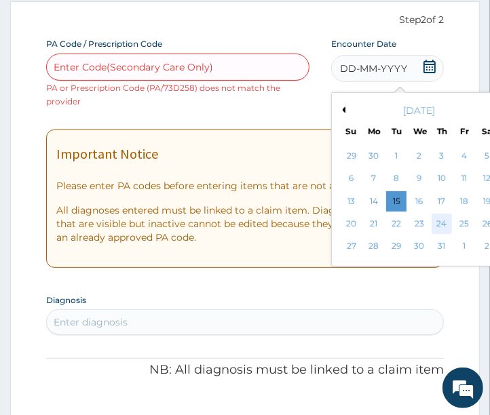
click at [445, 225] on div "24" at bounding box center [441, 224] width 20 height 20
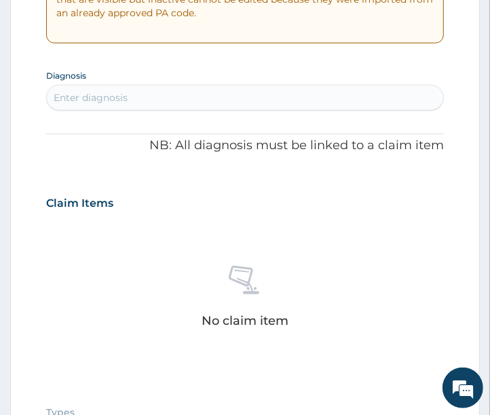
scroll to position [355, 0]
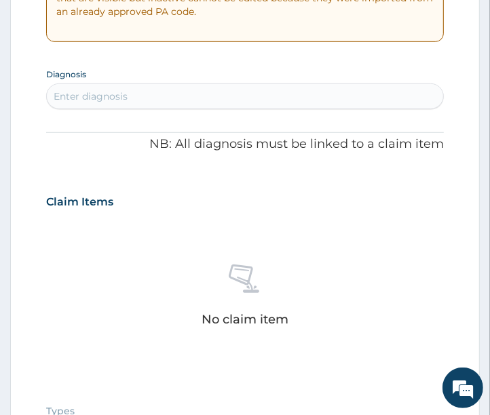
click at [150, 93] on div "Enter diagnosis" at bounding box center [245, 96] width 397 height 22
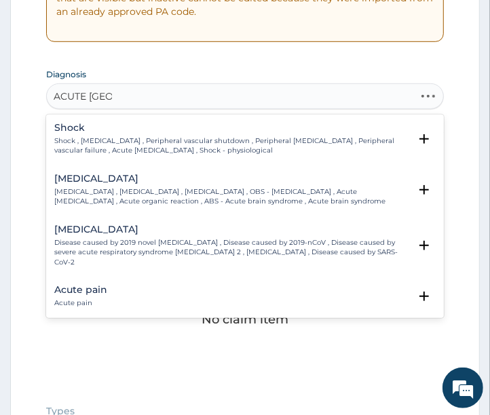
type input "ACUTE ABDO"
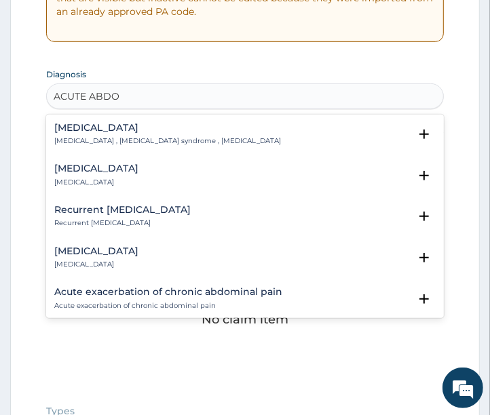
click at [131, 124] on h4 "[MEDICAL_DATA]" at bounding box center [167, 128] width 226 height 10
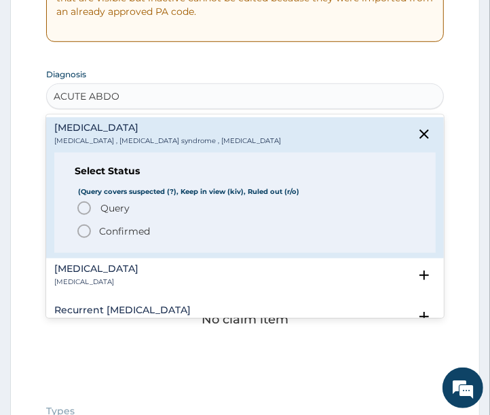
click at [82, 231] on icon "status option filled" at bounding box center [84, 231] width 16 height 16
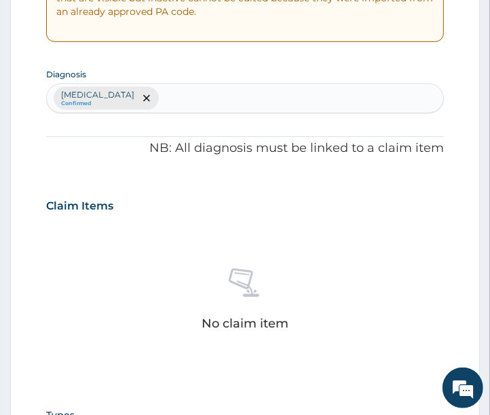
click at [163, 102] on div "[MEDICAL_DATA] Confirmed" at bounding box center [245, 98] width 397 height 28
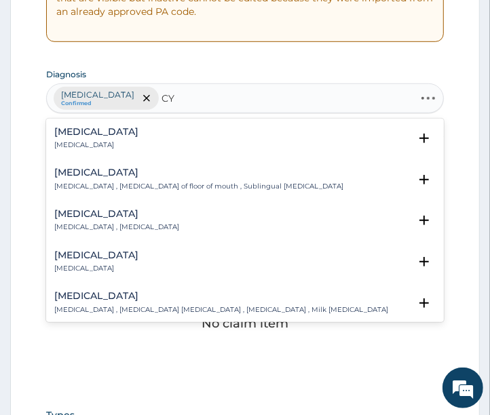
type input "C"
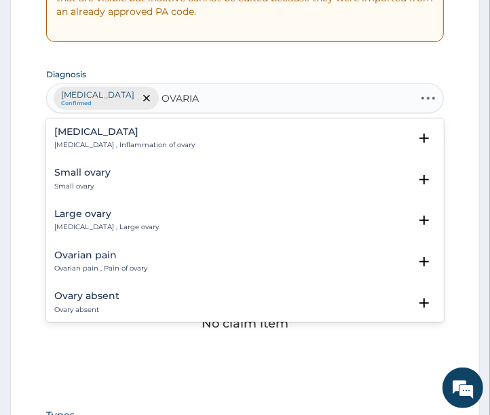
type input "OVARIAN"
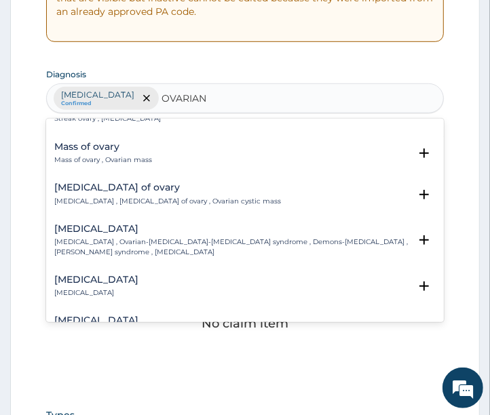
scroll to position [151, 0]
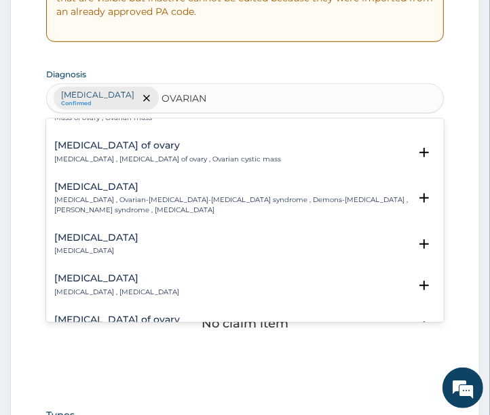
click at [100, 155] on p "[MEDICAL_DATA] , [MEDICAL_DATA] of ovary , Ovarian cystic mass" at bounding box center [167, 159] width 226 height 9
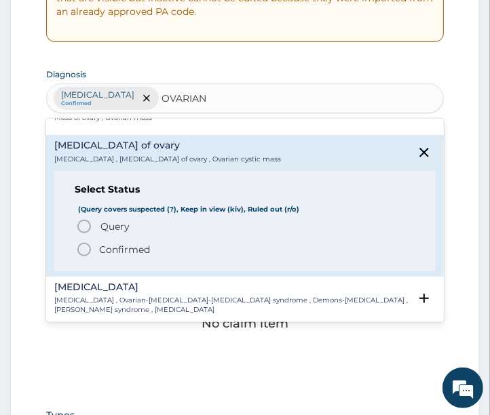
click at [83, 252] on icon "status option filled" at bounding box center [84, 249] width 16 height 16
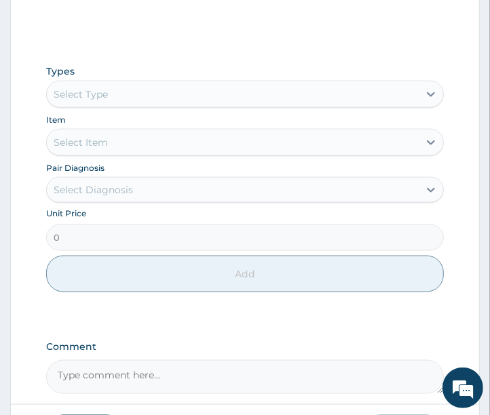
scroll to position [732, 0]
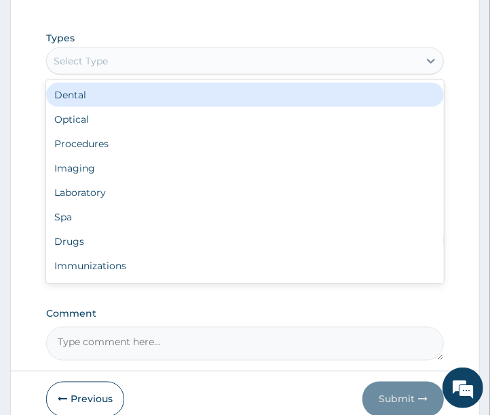
click at [132, 64] on div "Select Type" at bounding box center [233, 61] width 372 height 22
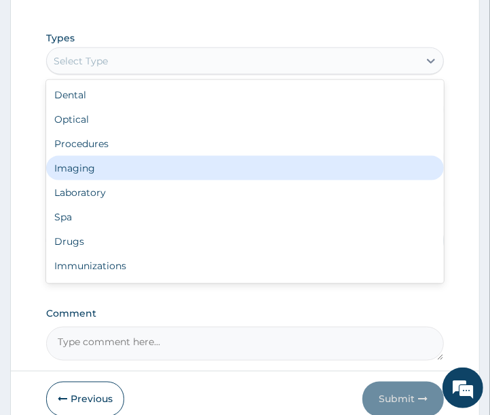
click at [76, 168] on div "Imaging" at bounding box center [245, 168] width 398 height 24
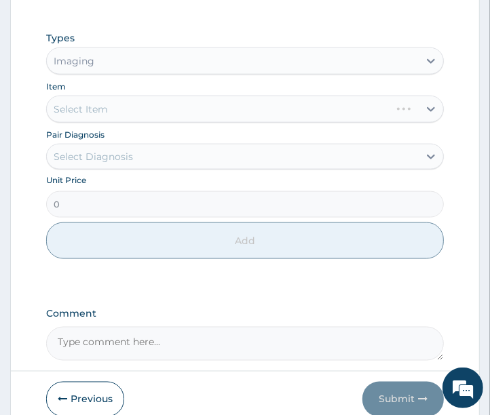
click at [141, 99] on div "Select Item" at bounding box center [245, 109] width 398 height 27
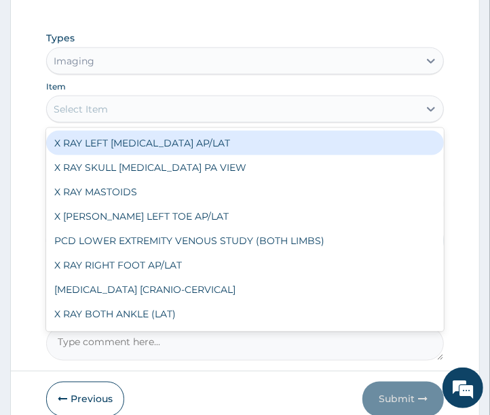
click at [144, 118] on div "Select Item" at bounding box center [233, 109] width 372 height 22
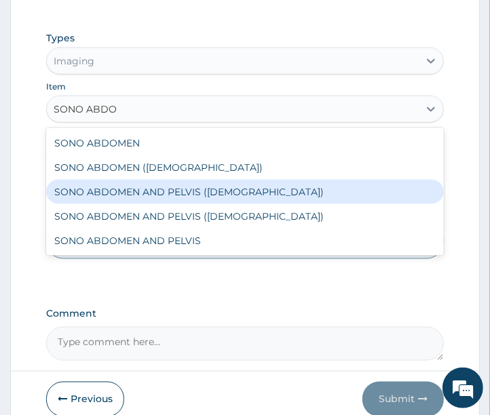
type input "SONO ABDOM"
click at [115, 195] on div "SONO ABDOMEN AND PELVIS ([DEMOGRAPHIC_DATA])" at bounding box center [245, 192] width 398 height 24
type input "10000"
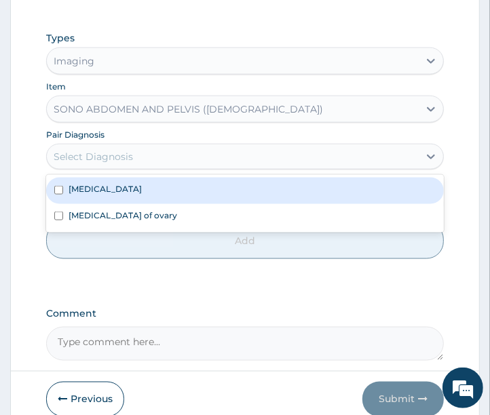
click at [125, 159] on div "Select Diagnosis" at bounding box center [93, 157] width 79 height 14
click at [84, 198] on div "[MEDICAL_DATA]" at bounding box center [245, 191] width 398 height 26
checkbox input "true"
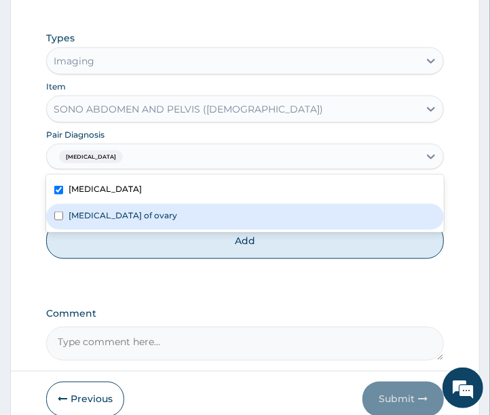
click at [78, 213] on label "[MEDICAL_DATA] of ovary" at bounding box center [122, 216] width 108 height 12
checkbox input "true"
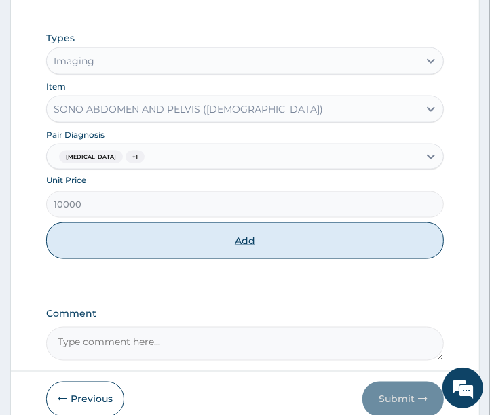
click at [75, 241] on button "Add" at bounding box center [245, 240] width 398 height 37
type input "0"
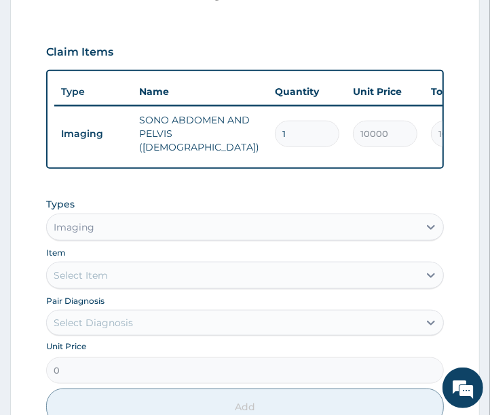
scroll to position [735, 0]
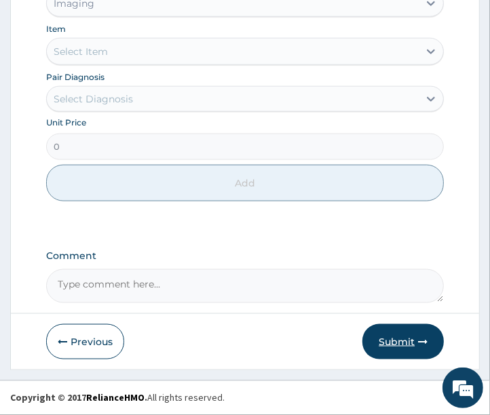
click at [393, 337] on button "Submit" at bounding box center [402, 341] width 81 height 35
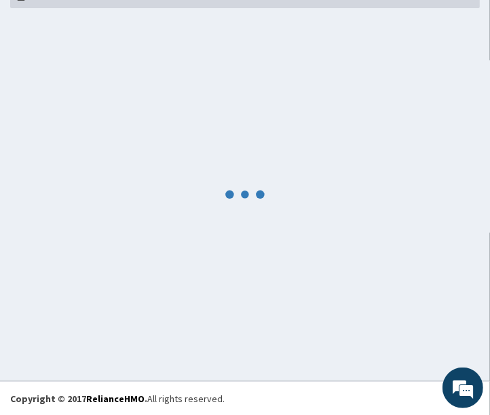
scroll to position [709, 0]
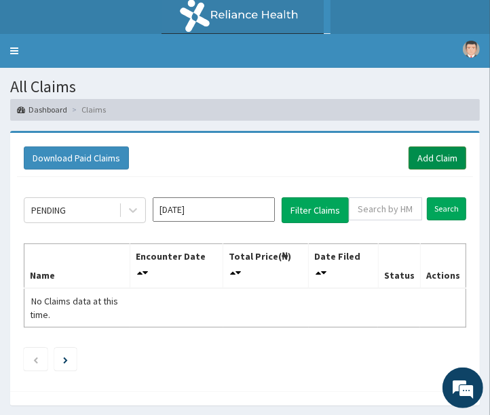
click at [445, 163] on link "Add Claim" at bounding box center [437, 157] width 58 height 23
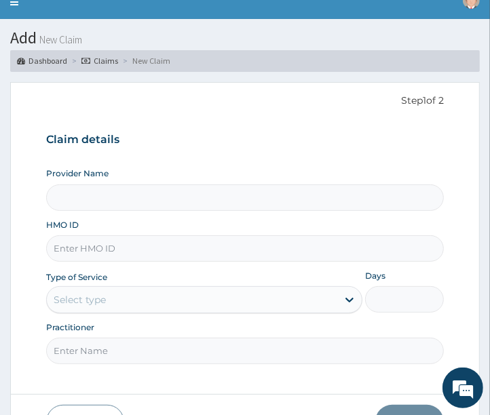
type input "Clinix Healthcare"
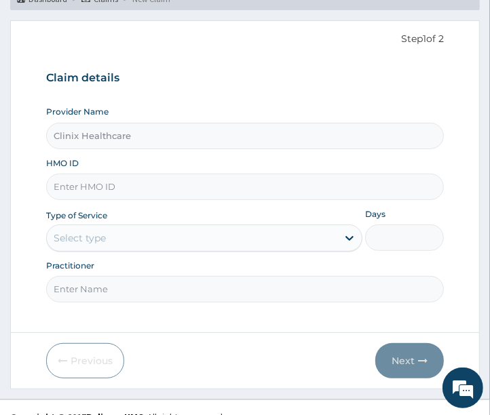
scroll to position [129, 0]
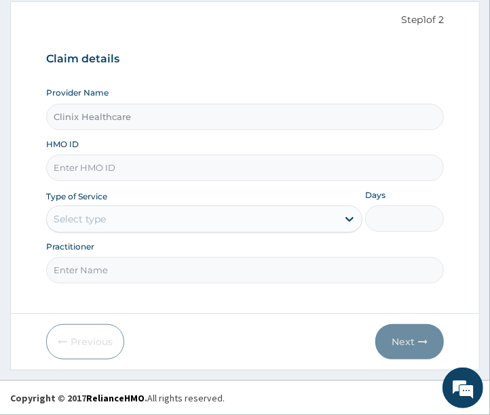
click at [106, 167] on input "HMO ID" at bounding box center [245, 168] width 398 height 26
click at [75, 170] on input "HMO ID" at bounding box center [245, 168] width 398 height 26
paste input "BXL/10104/A"
type input "BXL/10104/A"
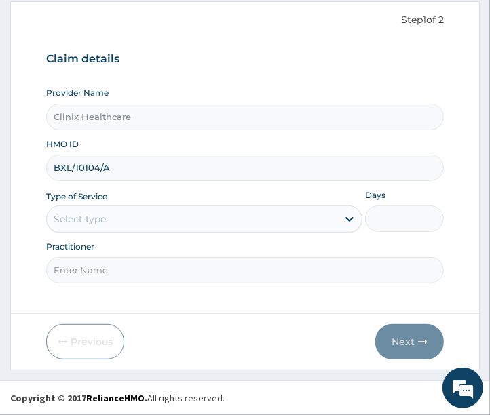
click at [73, 219] on div "Select type" at bounding box center [80, 219] width 52 height 14
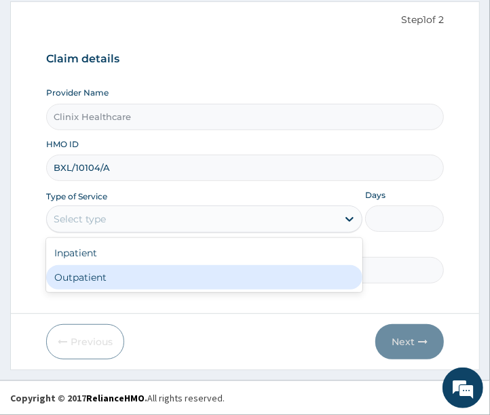
click at [102, 285] on div "Outpatient" at bounding box center [204, 277] width 316 height 24
type input "1"
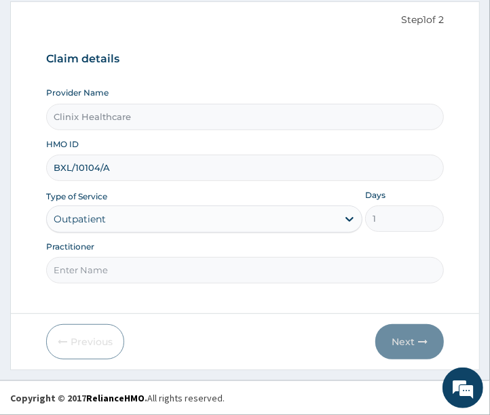
click at [102, 276] on input "Practitioner" at bounding box center [245, 270] width 398 height 26
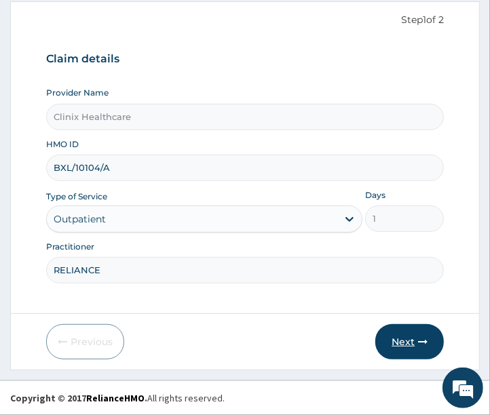
type input "RELIANCE"
click at [401, 334] on button "Next" at bounding box center [409, 341] width 68 height 35
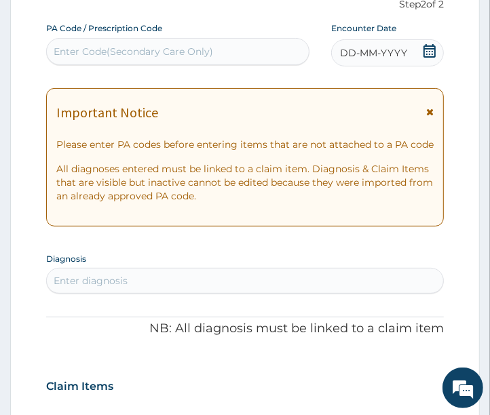
scroll to position [157, 0]
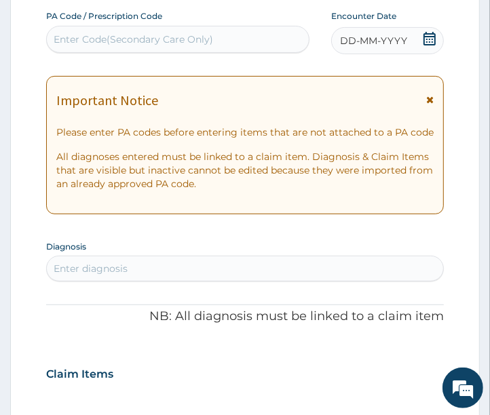
click at [92, 39] on div "Enter Code(Secondary Care Only)" at bounding box center [133, 40] width 159 height 14
paste input "PA/741707"
type input "PA/741707"
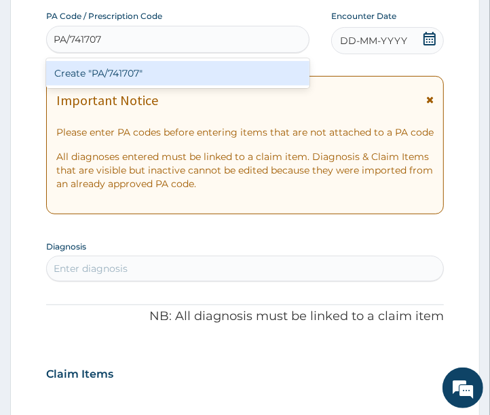
click at [94, 71] on div "Create "PA/741707"" at bounding box center [177, 73] width 263 height 24
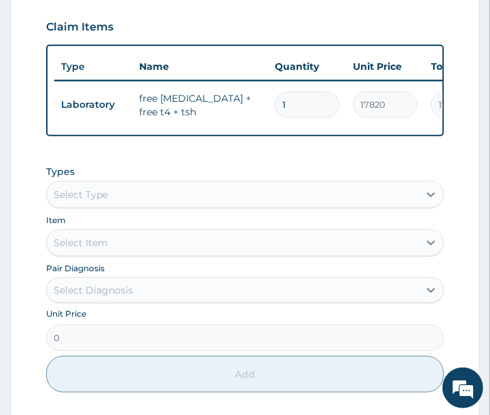
scroll to position [709, 0]
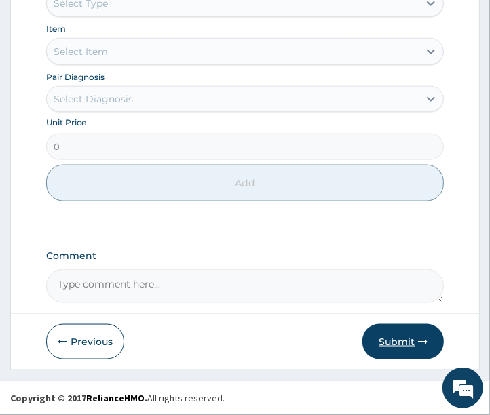
click at [397, 346] on button "Submit" at bounding box center [402, 341] width 81 height 35
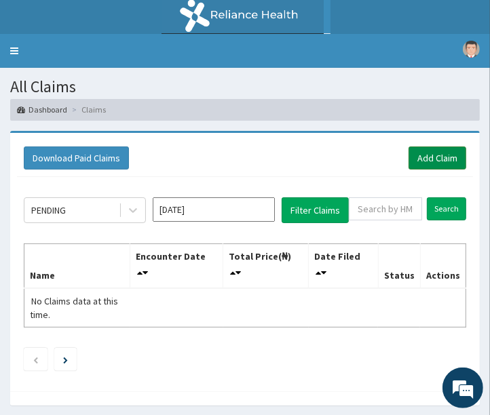
click at [441, 153] on link "Add Claim" at bounding box center [437, 157] width 58 height 23
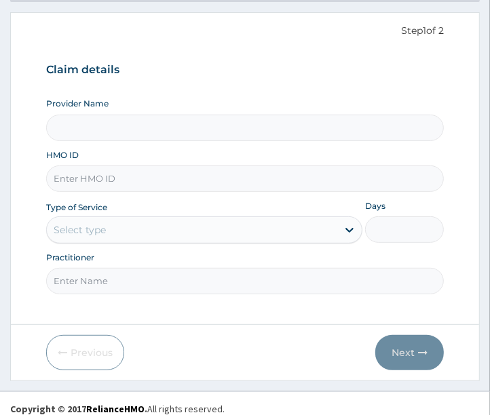
scroll to position [129, 0]
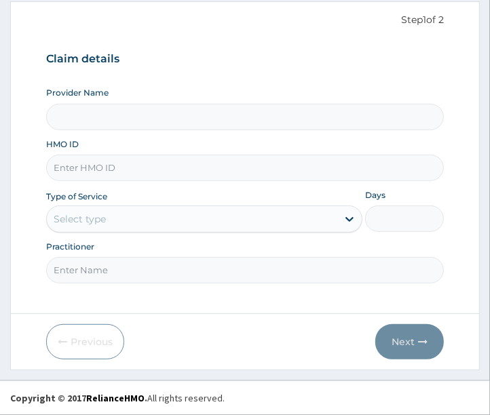
type input "Clinix Healthcare"
click at [106, 171] on input "HMO ID" at bounding box center [245, 168] width 398 height 26
paste input "NNI/10038/A"
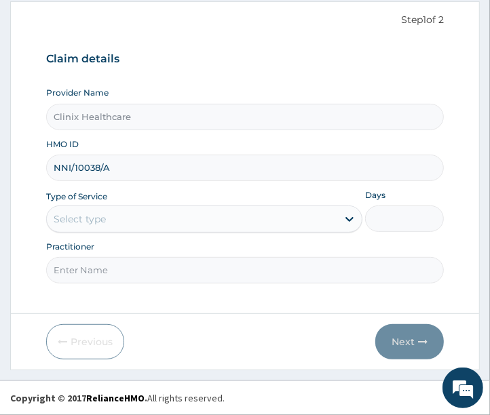
type input "NNI/10038/A"
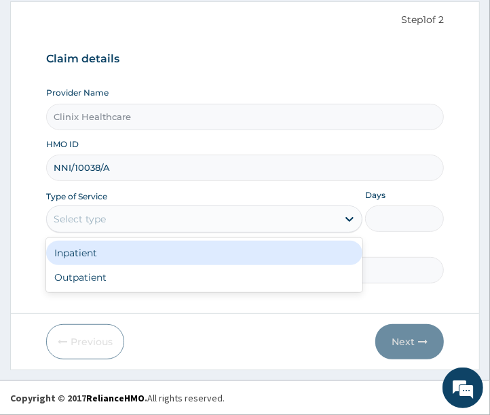
drag, startPoint x: 125, startPoint y: 216, endPoint x: 125, endPoint y: 239, distance: 23.7
click at [125, 231] on div "Select type" at bounding box center [204, 218] width 316 height 27
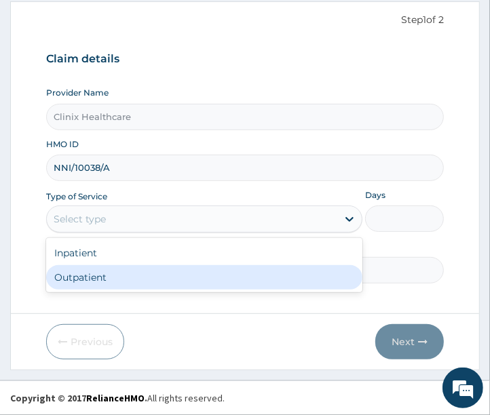
click at [116, 280] on div "Outpatient" at bounding box center [204, 277] width 316 height 24
type input "1"
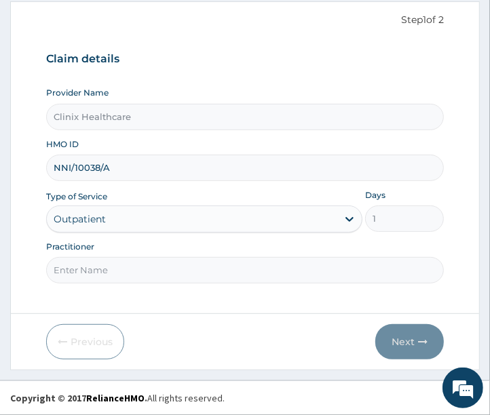
click at [116, 275] on input "Practitioner" at bounding box center [245, 270] width 398 height 26
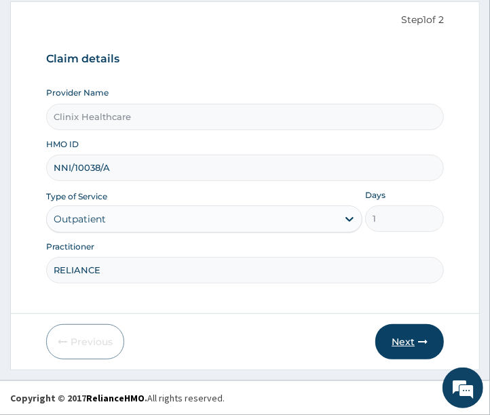
type input "RELIANCE"
drag, startPoint x: 380, startPoint y: 330, endPoint x: 395, endPoint y: 340, distance: 17.9
click at [395, 340] on button "Next" at bounding box center [409, 341] width 68 height 35
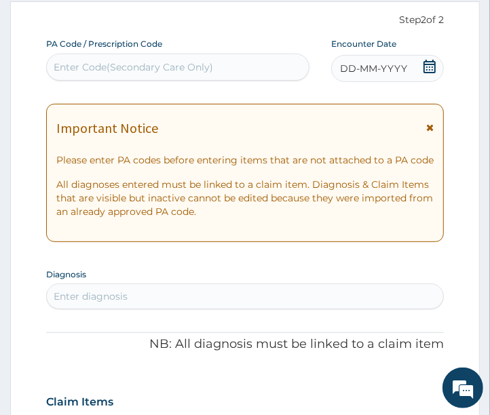
scroll to position [0, 0]
click at [113, 64] on div "Enter Code(Secondary Care Only)" at bounding box center [133, 67] width 159 height 14
paste input "PA/2399AA"
type input "PA/2399AA"
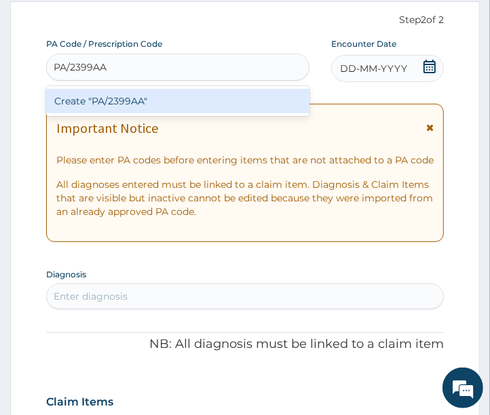
click at [123, 96] on div "Create "PA/2399AA"" at bounding box center [177, 101] width 263 height 24
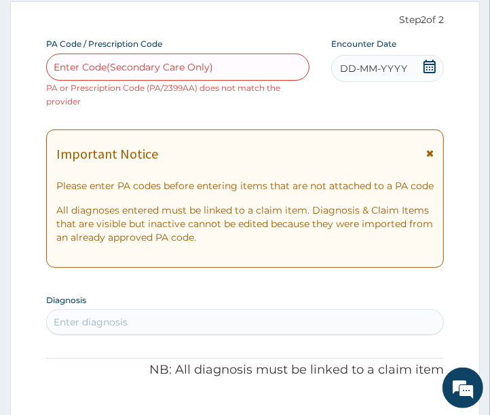
click at [355, 68] on span "DD-MM-YYYY" at bounding box center [373, 69] width 67 height 14
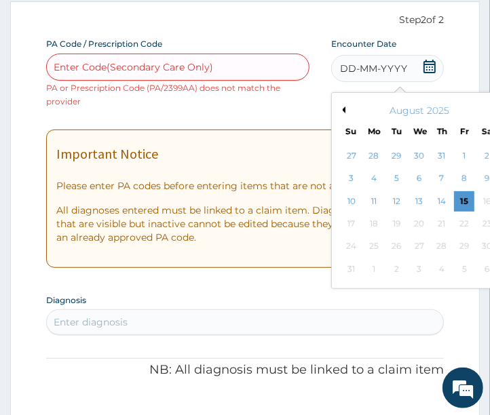
click at [342, 109] on button "Previous Month" at bounding box center [341, 109] width 7 height 7
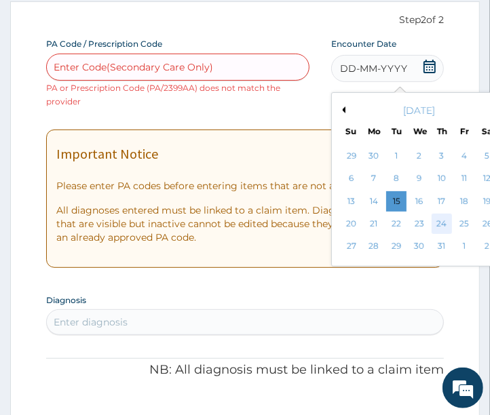
click at [442, 222] on div "24" at bounding box center [441, 224] width 20 height 20
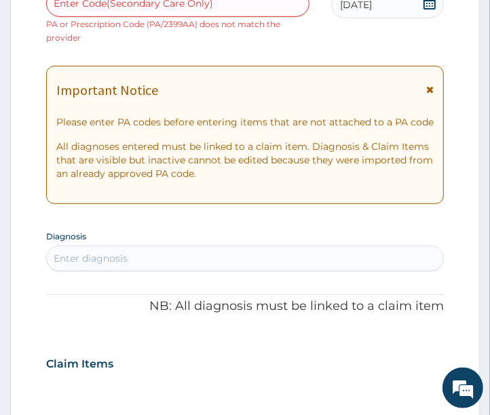
scroll to position [280, 0]
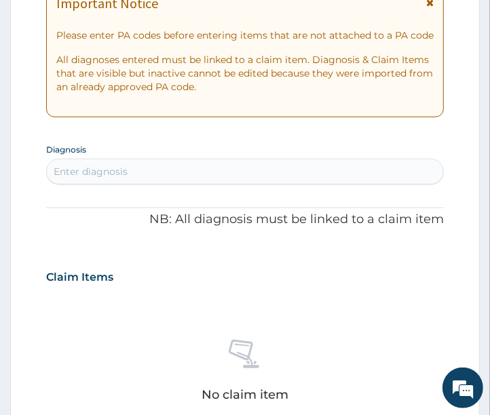
click at [94, 174] on div "Enter diagnosis" at bounding box center [91, 172] width 74 height 14
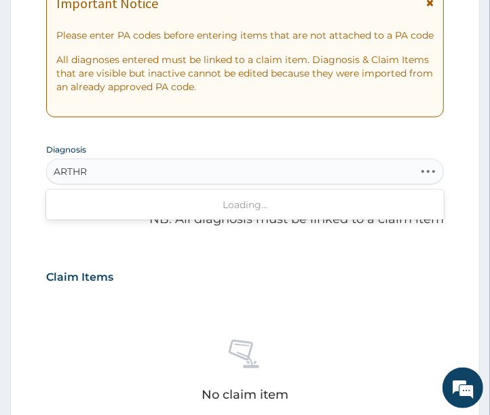
type input "ARTHRI"
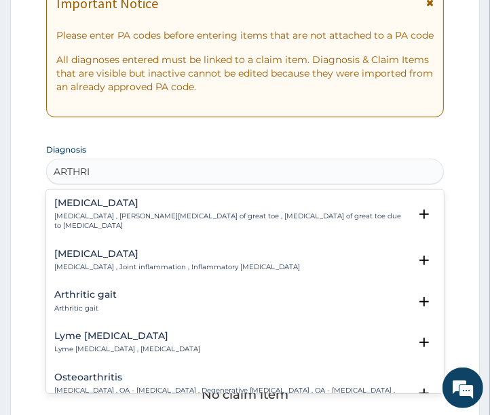
click at [104, 262] on p "[MEDICAL_DATA] , Joint inflammation , Inflammatory [MEDICAL_DATA]" at bounding box center [176, 266] width 245 height 9
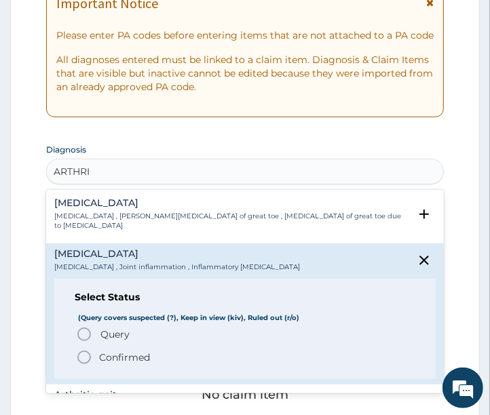
click at [85, 349] on icon "status option filled" at bounding box center [84, 357] width 16 height 16
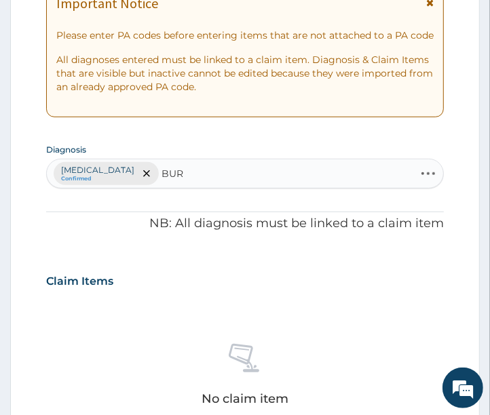
type input "BURS"
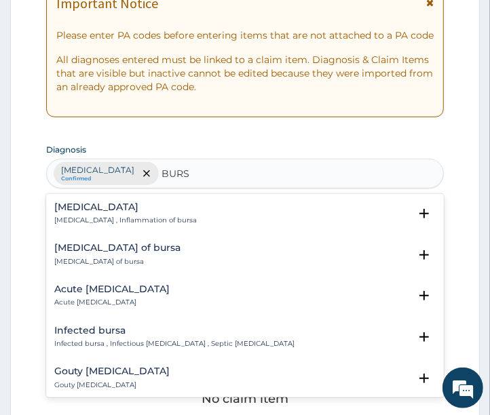
click at [89, 212] on h4 "[MEDICAL_DATA]" at bounding box center [125, 207] width 142 height 10
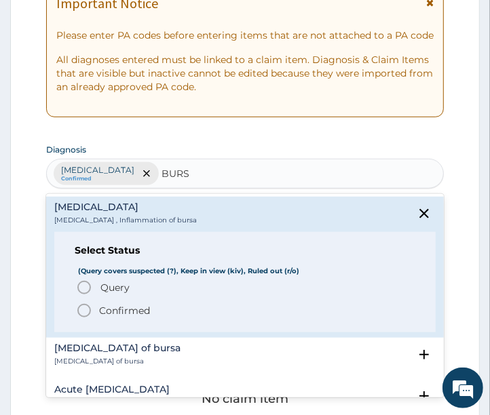
click at [81, 312] on icon "status option filled" at bounding box center [84, 310] width 16 height 16
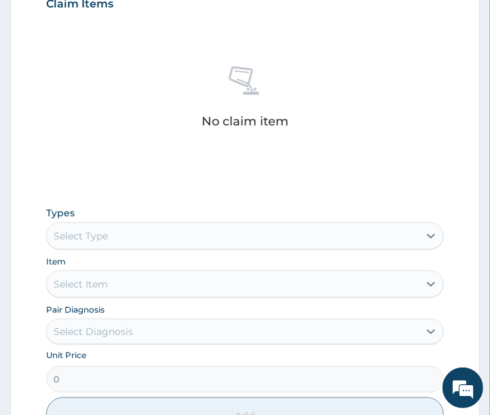
scroll to position [656, 0]
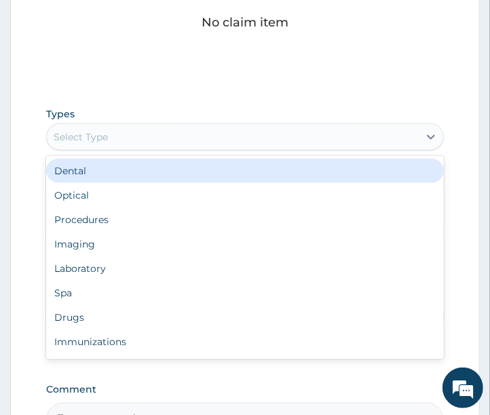
click at [127, 136] on div "Select Type" at bounding box center [233, 137] width 372 height 22
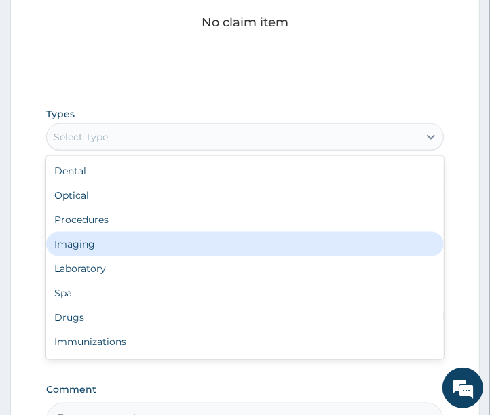
click at [94, 241] on div "Imaging" at bounding box center [245, 244] width 398 height 24
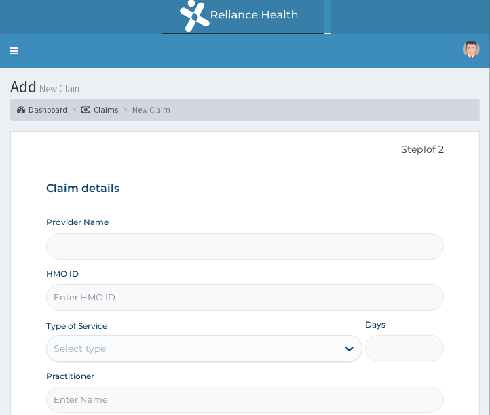
scroll to position [129, 0]
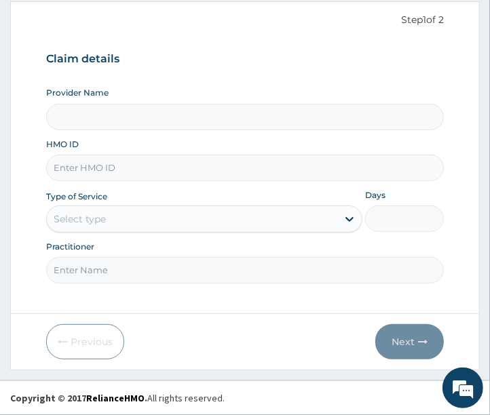
type input "Clinix Healthcare"
click at [108, 170] on input "HMO ID" at bounding box center [245, 168] width 398 height 26
click at [140, 166] on input "HMO ID" at bounding box center [245, 168] width 398 height 26
paste input "NNI/10038/A"
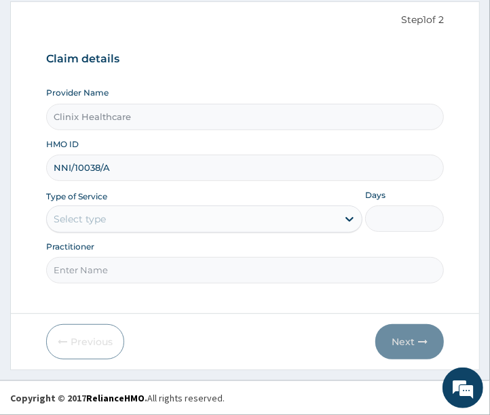
type input "NNI/10038/A"
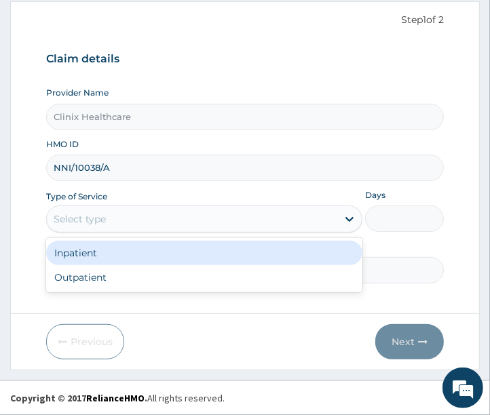
click at [120, 218] on div "Select type" at bounding box center [192, 219] width 290 height 22
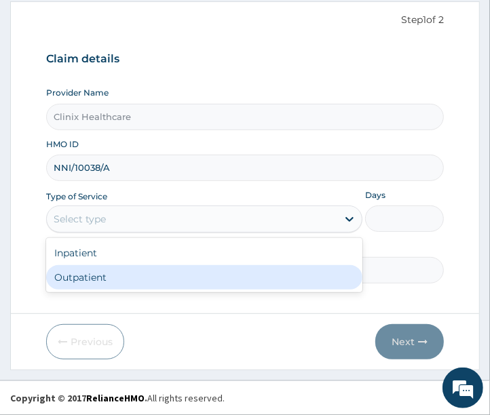
click at [105, 283] on div "Outpatient" at bounding box center [204, 277] width 316 height 24
type input "1"
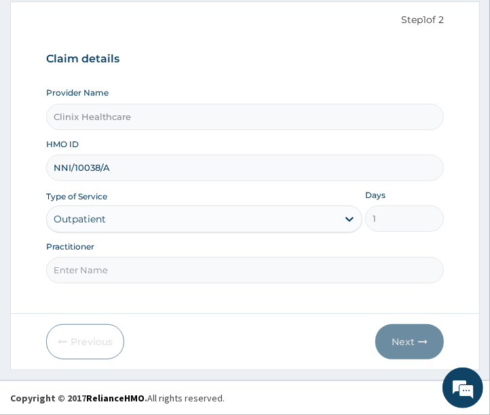
click at [105, 264] on input "Practitioner" at bounding box center [245, 270] width 398 height 26
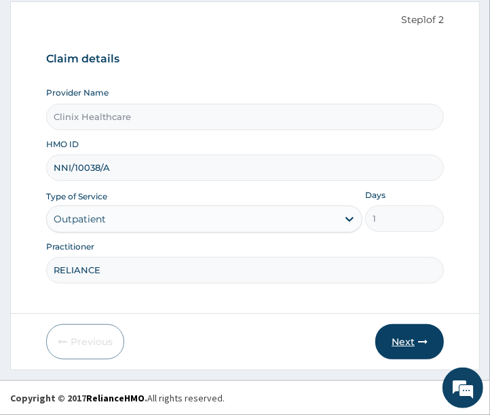
type input "RELIANCE"
click at [403, 340] on button "Next" at bounding box center [409, 341] width 68 height 35
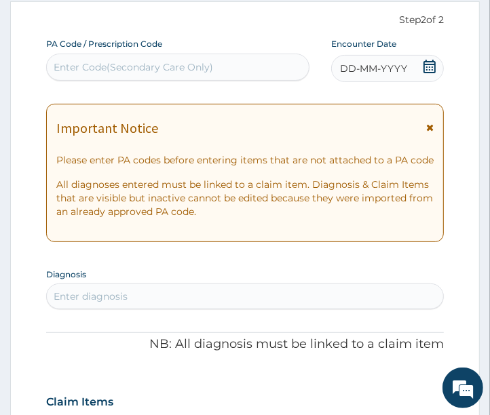
click at [133, 68] on div "Enter Code(Secondary Care Only)" at bounding box center [133, 67] width 159 height 14
paste input "PA/2399AA"
type input "PA/2399AA"
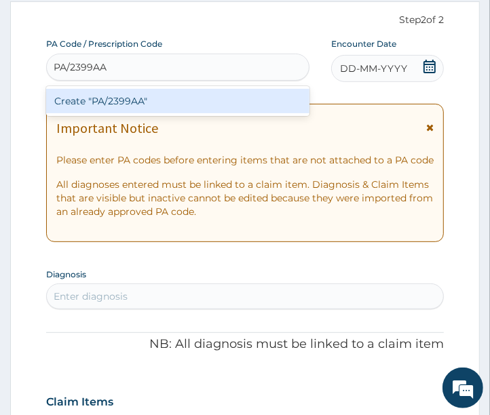
click at [144, 102] on div "Create "PA/2399AA"" at bounding box center [177, 101] width 263 height 24
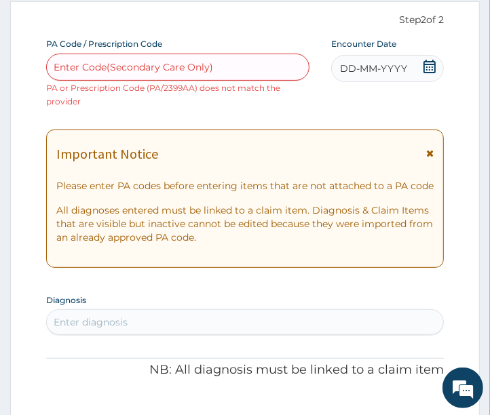
click at [355, 66] on span "DD-MM-YYYY" at bounding box center [373, 69] width 67 height 14
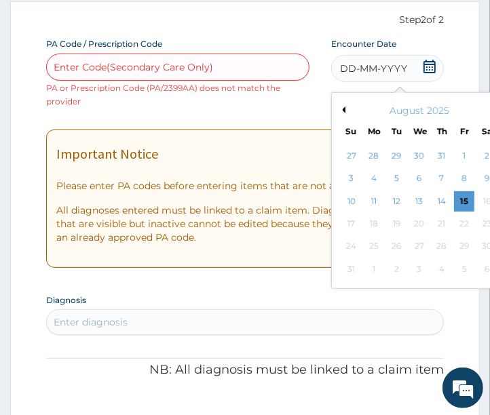
click at [343, 110] on button "Previous Month" at bounding box center [341, 109] width 7 height 7
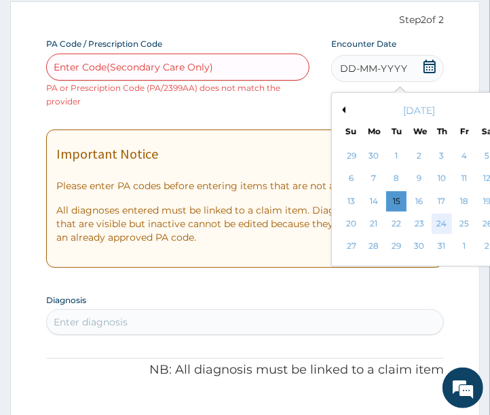
click at [434, 222] on div "24" at bounding box center [441, 224] width 20 height 20
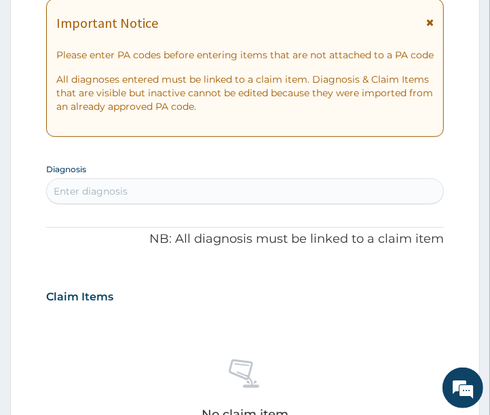
scroll to position [355, 0]
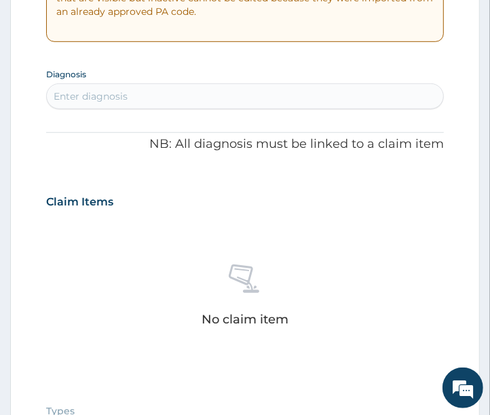
click at [111, 91] on div "Enter diagnosis" at bounding box center [91, 96] width 74 height 14
click at [111, 92] on div "Enter diagnosis" at bounding box center [91, 96] width 74 height 14
type input "ARTH"
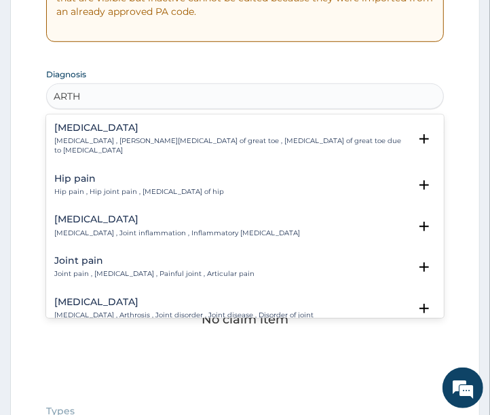
click at [85, 214] on h4 "Arthritis" at bounding box center [176, 219] width 245 height 10
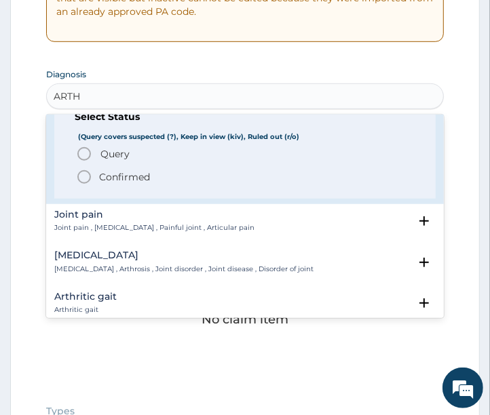
scroll to position [151, 0]
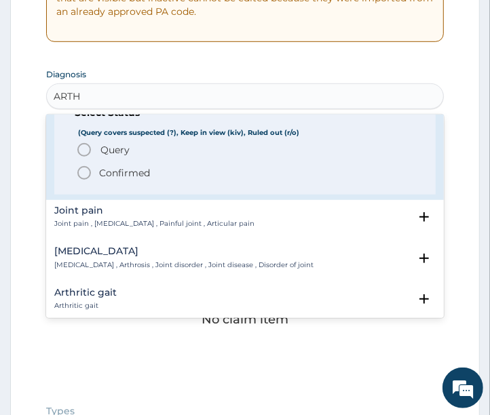
click at [83, 166] on icon "status option filled" at bounding box center [84, 173] width 16 height 16
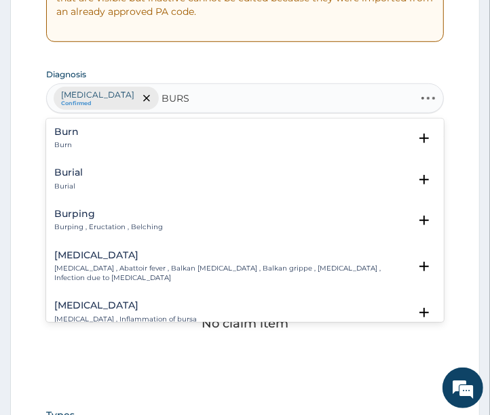
type input "BURSI"
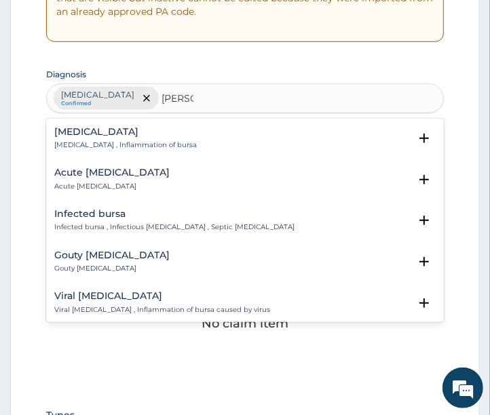
click at [96, 136] on h4 "Bursitis" at bounding box center [125, 132] width 142 height 10
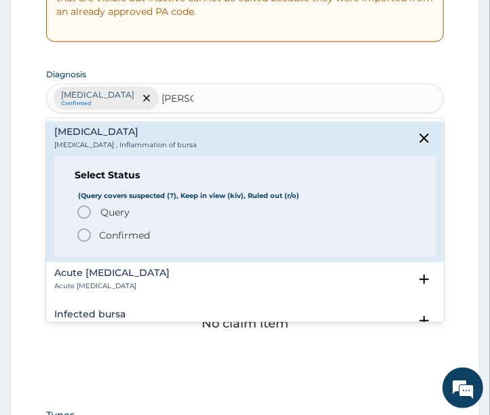
click at [88, 233] on icon "status option filled" at bounding box center [84, 235] width 16 height 16
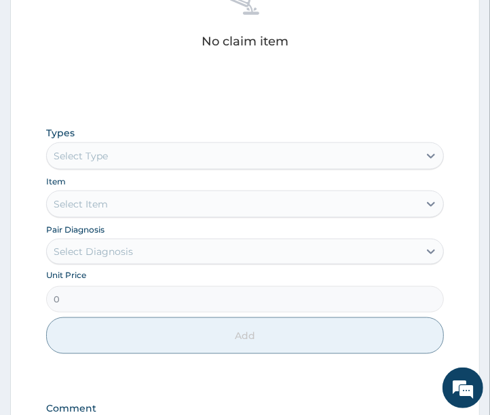
scroll to position [656, 0]
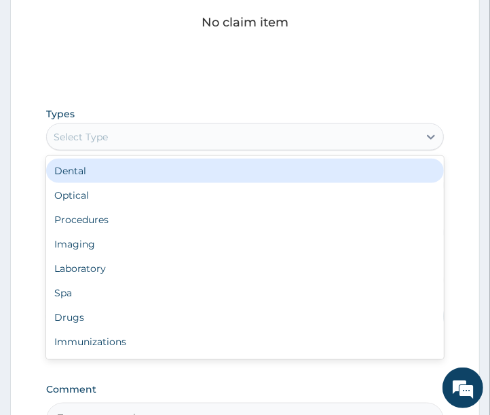
click at [157, 132] on div "Select Type" at bounding box center [233, 137] width 372 height 22
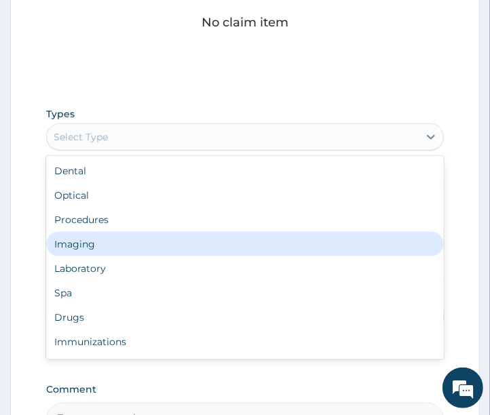
click at [95, 247] on div "Imaging" at bounding box center [245, 244] width 398 height 24
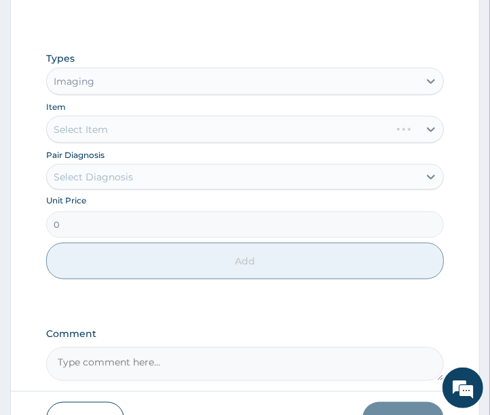
scroll to position [732, 0]
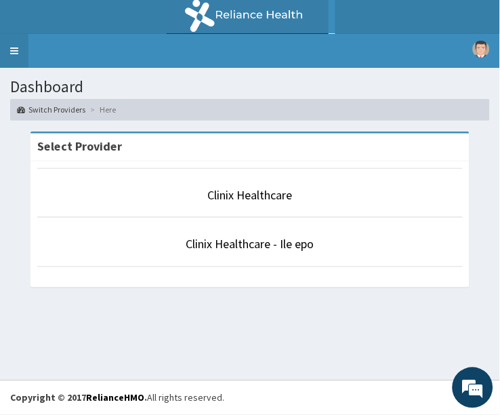
click at [17, 52] on link "Toggle navigation" at bounding box center [14, 51] width 28 height 34
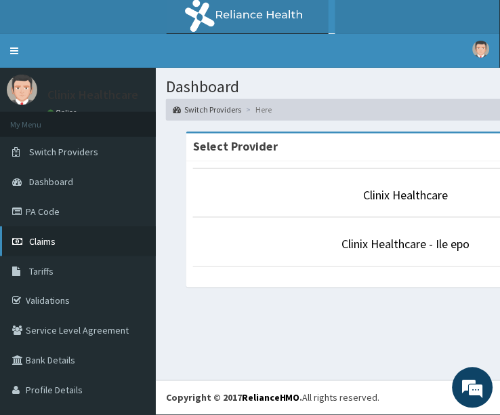
click at [52, 241] on span "Claims" at bounding box center [42, 241] width 26 height 12
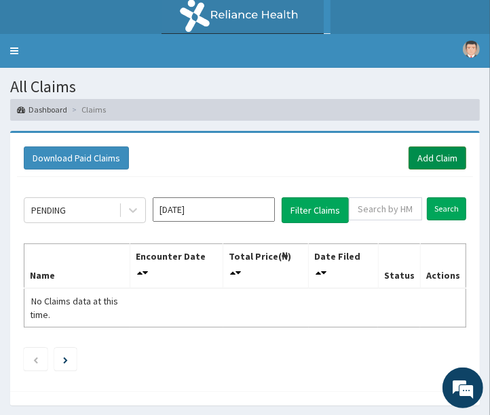
click at [432, 156] on link "Add Claim" at bounding box center [437, 157] width 58 height 23
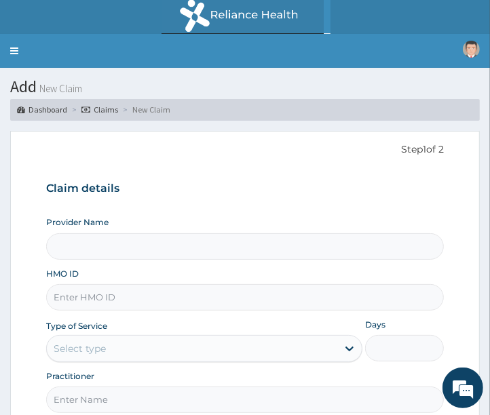
type input "Clinix Healthcare"
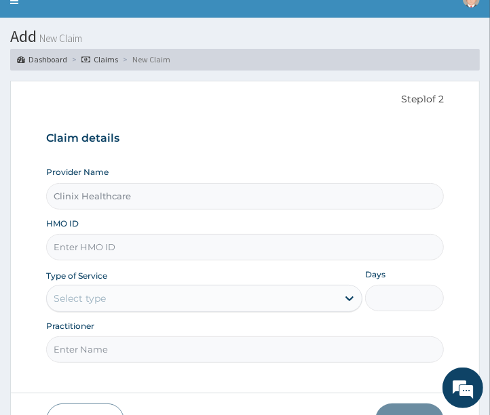
scroll to position [129, 0]
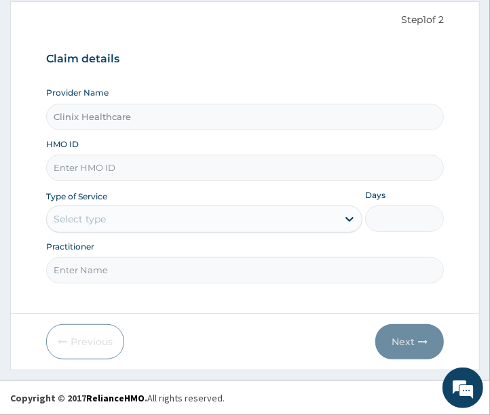
click at [121, 165] on input "HMO ID" at bounding box center [245, 168] width 398 height 26
click at [80, 172] on input "HMO ID" at bounding box center [245, 168] width 398 height 26
paste input "PA/2399AA"
type input "P"
click at [134, 173] on input "HMO ID" at bounding box center [245, 168] width 398 height 26
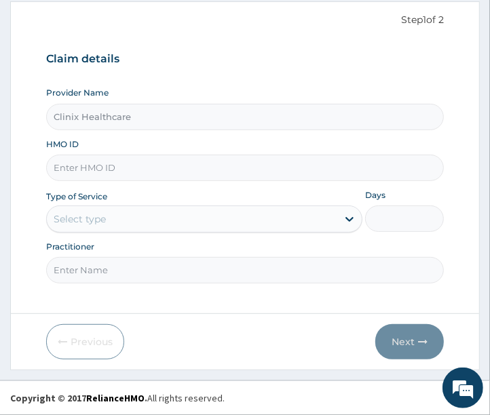
paste input "NNI/10038/A"
type input "NNI/10038/A"
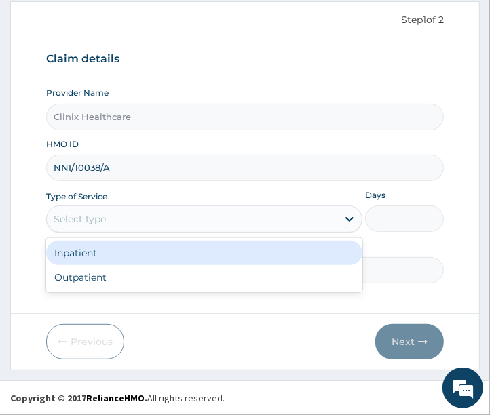
click at [129, 222] on div "Select type" at bounding box center [192, 219] width 290 height 22
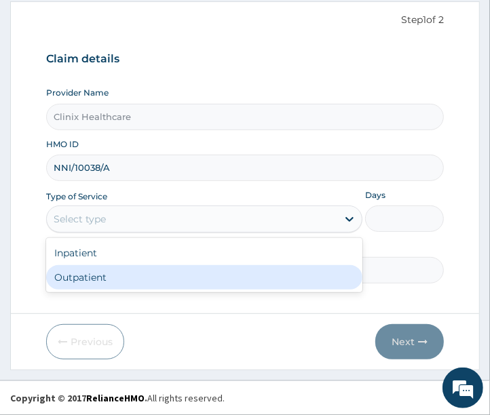
click at [72, 271] on div "Outpatient" at bounding box center [204, 277] width 316 height 24
type input "1"
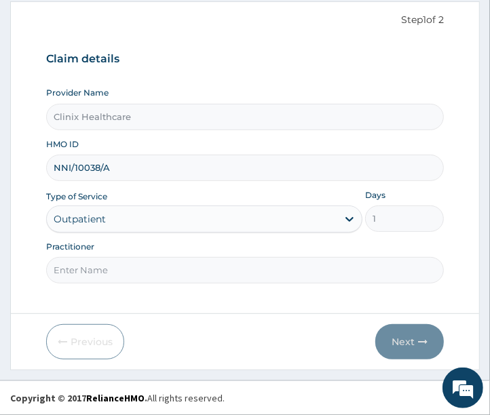
click at [73, 265] on input "Practitioner" at bounding box center [245, 270] width 398 height 26
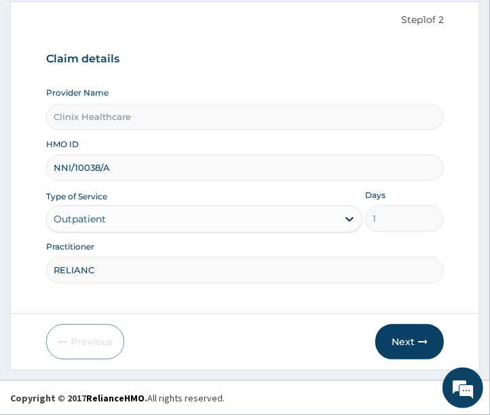
type input "RELIANCE"
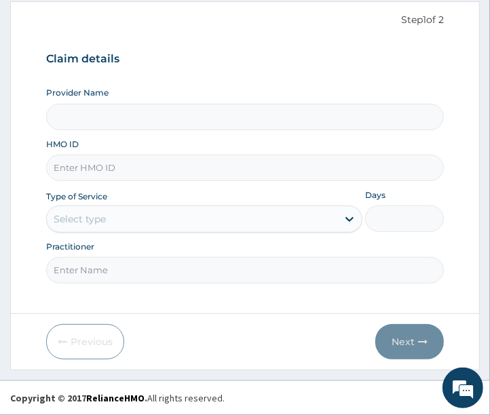
type input "Clinix Healthcare"
